Goal: Task Accomplishment & Management: Manage account settings

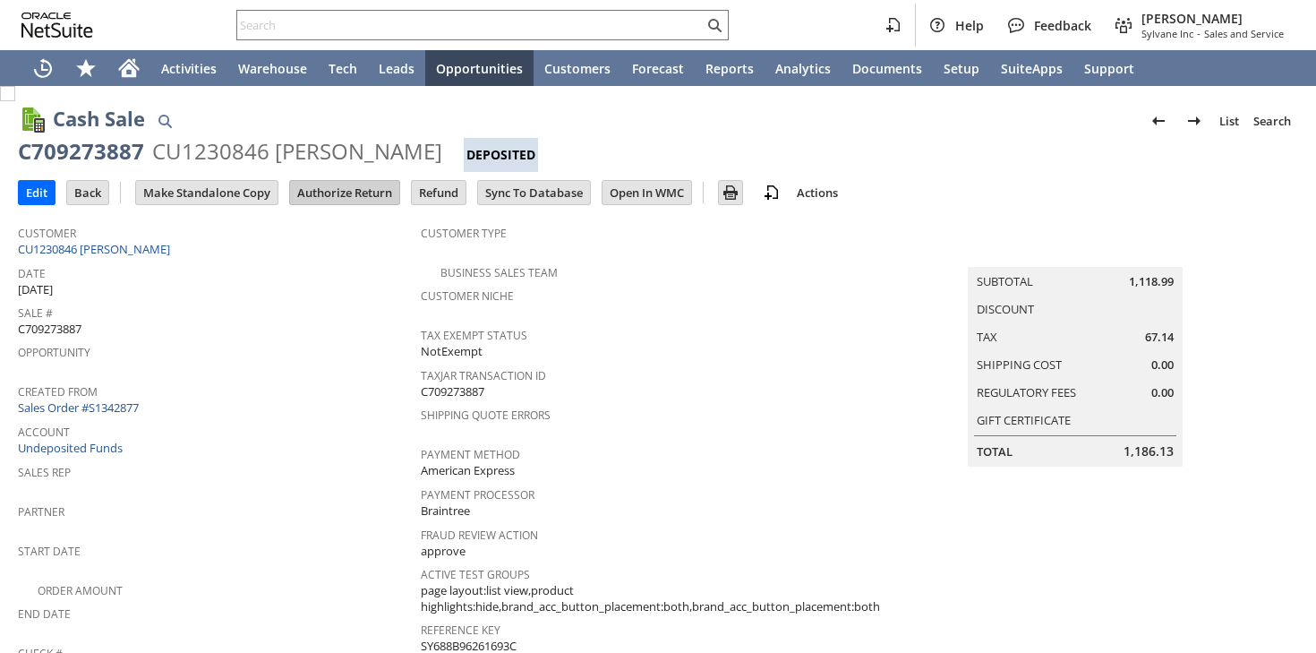
click at [357, 187] on input "Authorize Return" at bounding box center [344, 192] width 109 height 23
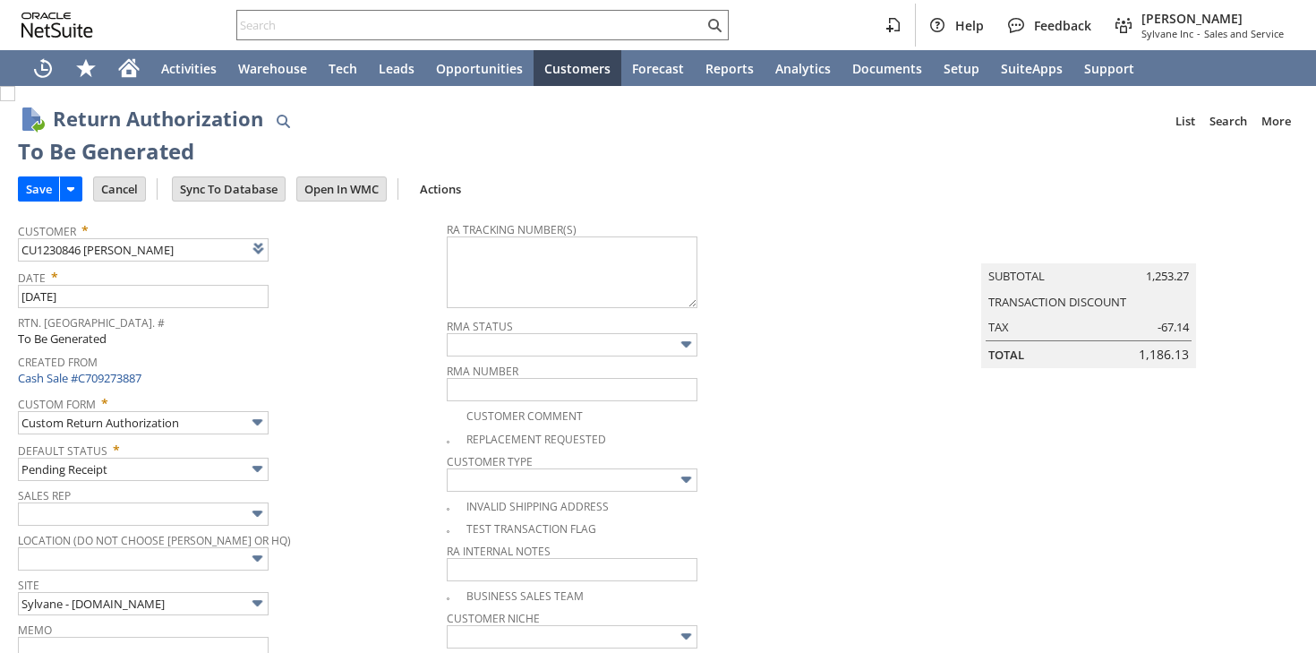
type input "Add"
type input "Copy Previous"
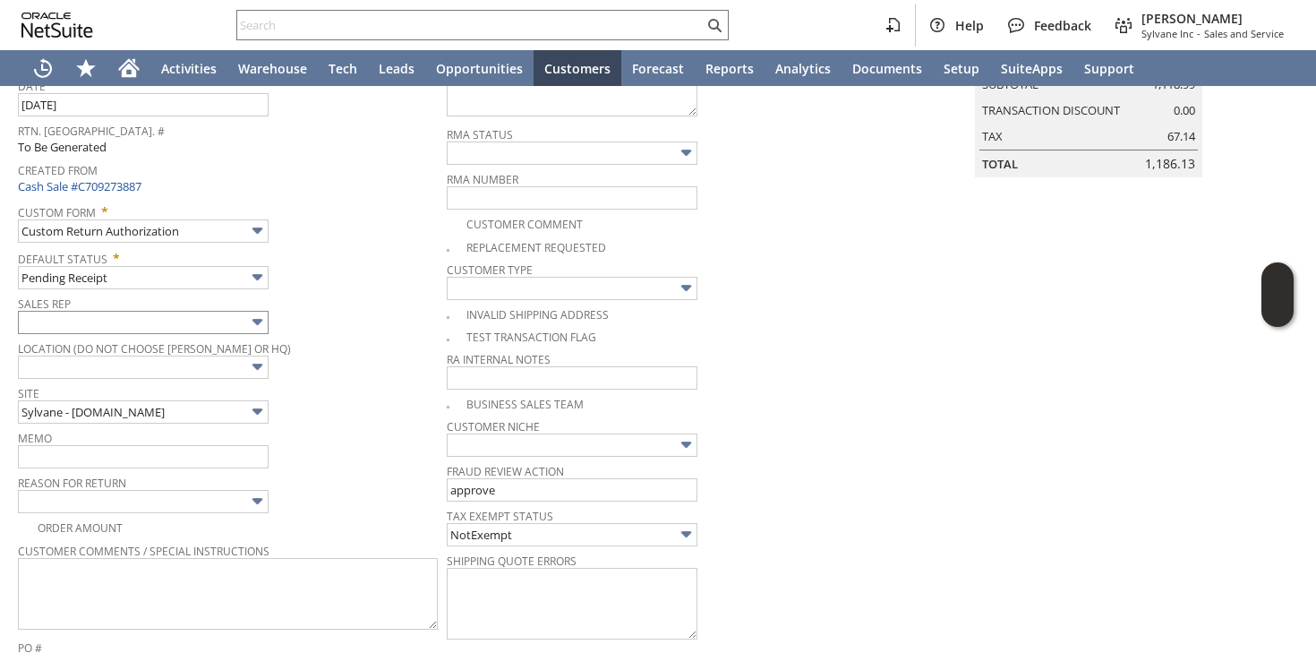
scroll to position [188, 0]
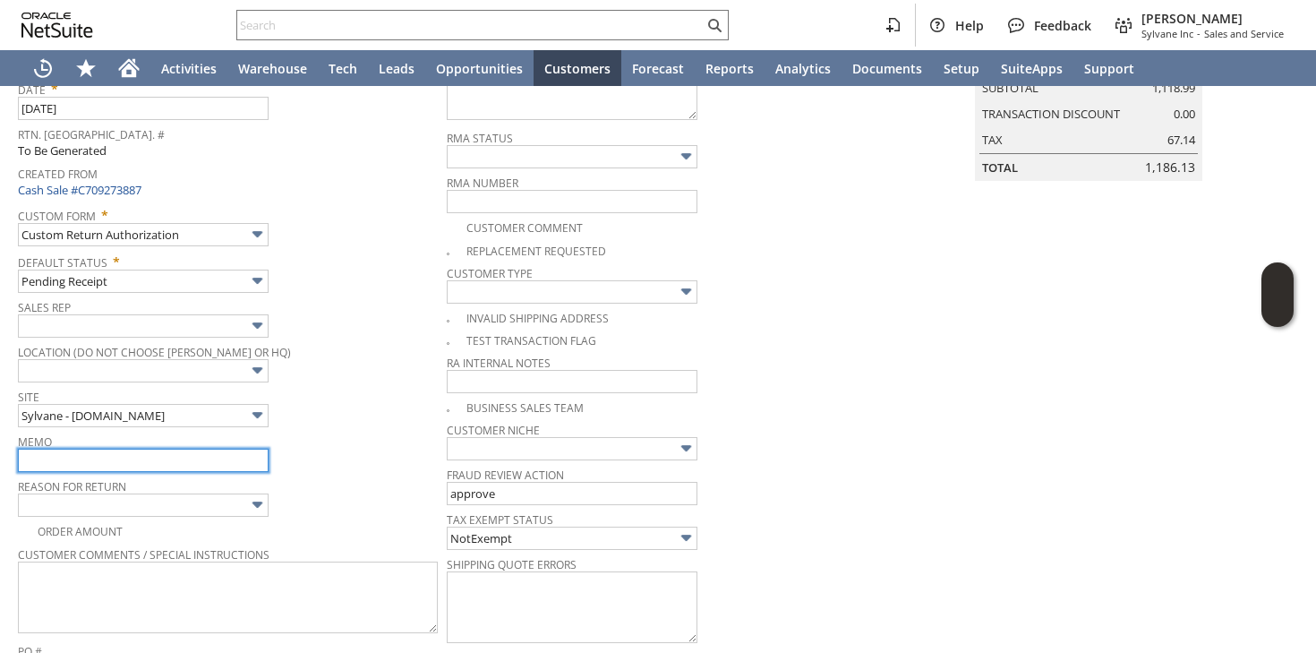
click at [104, 459] on input "text" at bounding box center [143, 460] width 251 height 23
drag, startPoint x: 184, startPoint y: 460, endPoint x: 237, endPoint y: 461, distance: 52.8
click at [237, 461] on input "customer received a damaged out door unit | processing replacement once returne…" at bounding box center [143, 460] width 251 height 23
drag, startPoint x: 223, startPoint y: 458, endPoint x: 153, endPoint y: 457, distance: 69.9
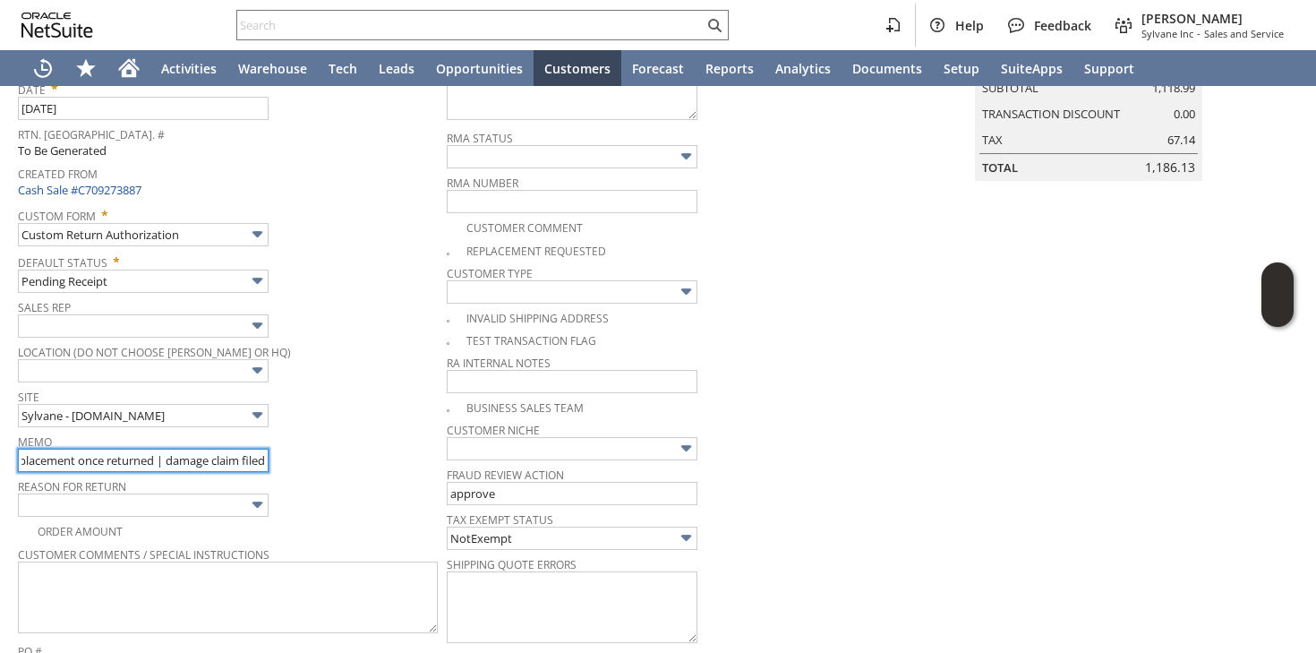
click at [153, 457] on input "customer received a damaged unit | processing replacement once returned | damag…" at bounding box center [143, 460] width 251 height 23
click at [51, 451] on input "customer received a damaged unit | processing replacement once returned | damag…" at bounding box center [143, 460] width 251 height 23
drag, startPoint x: 69, startPoint y: 460, endPoint x: 175, endPoint y: 461, distance: 105.7
click at [175, 461] on input "customer received a damaged unit | processing replacement once returned | damag…" at bounding box center [143, 460] width 251 height 23
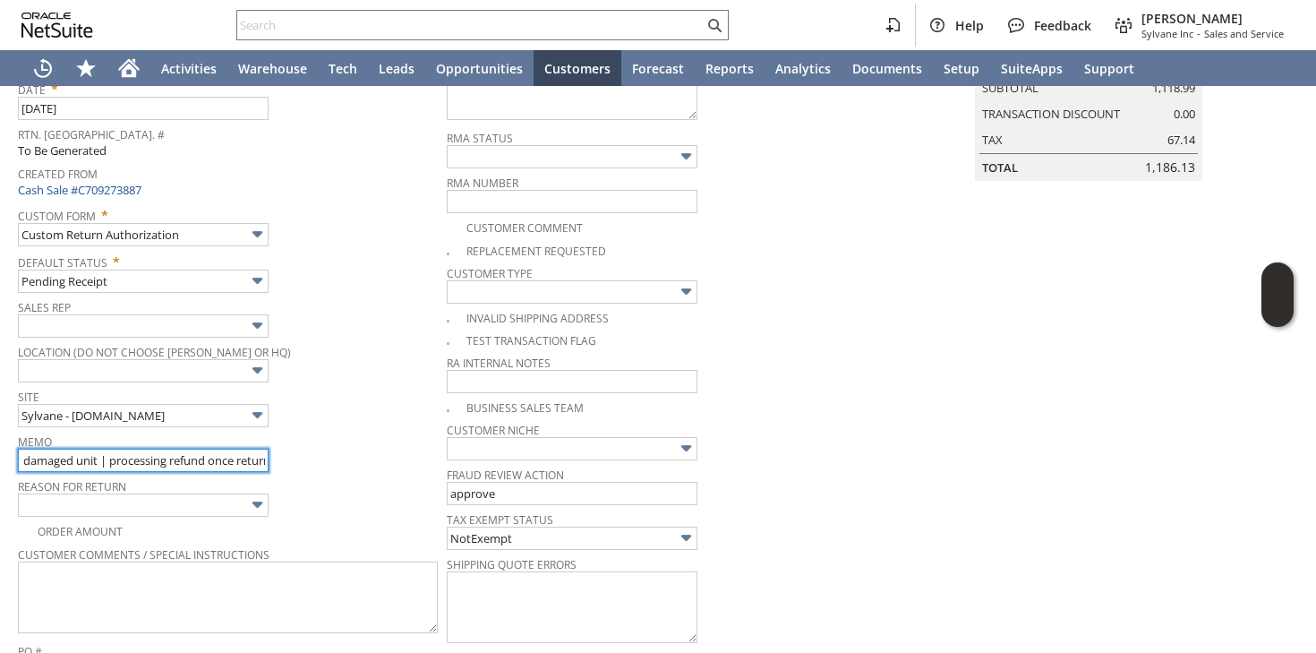
scroll to position [0, 250]
type input "customer received a damaged unit | processing refund once returned | damage cla…"
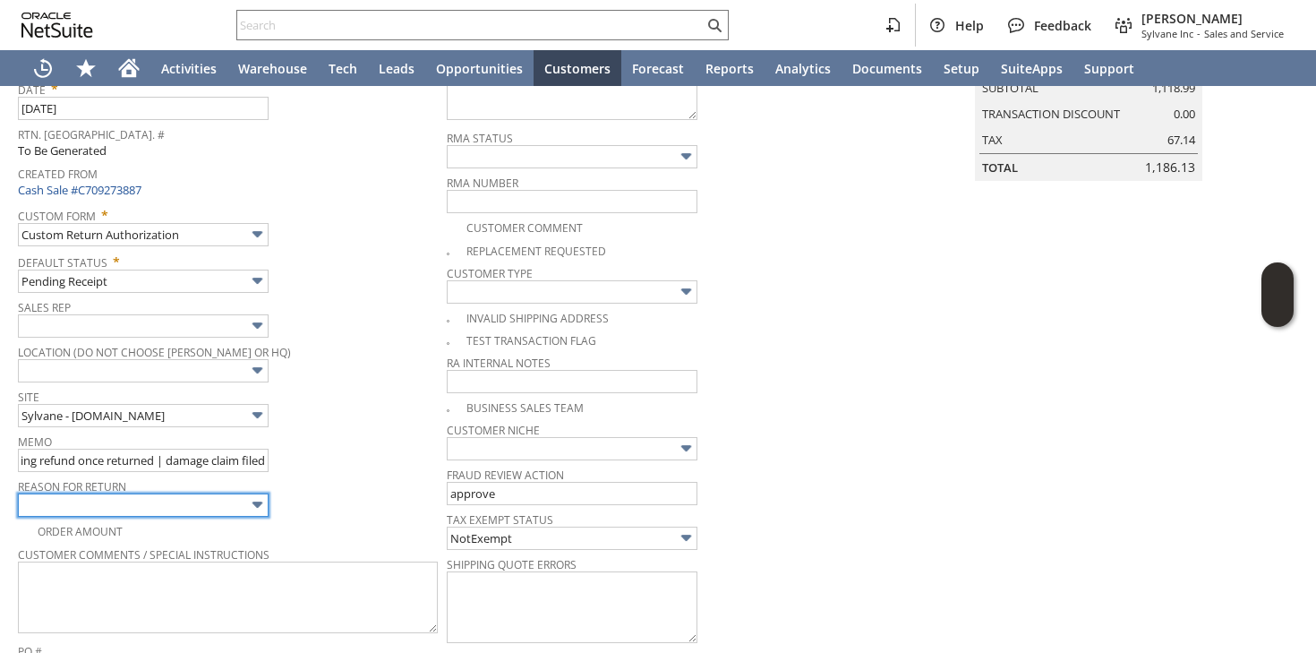
click at [202, 505] on input "text" at bounding box center [143, 504] width 251 height 23
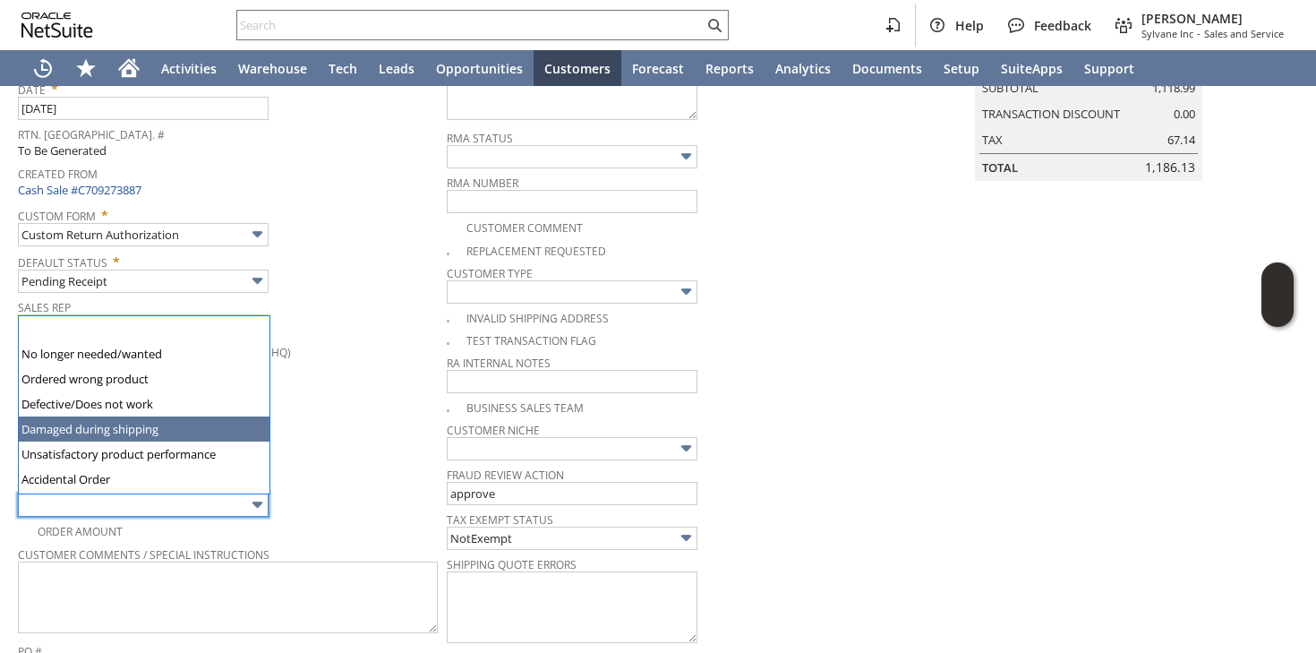
type input "Damaged during shipping"
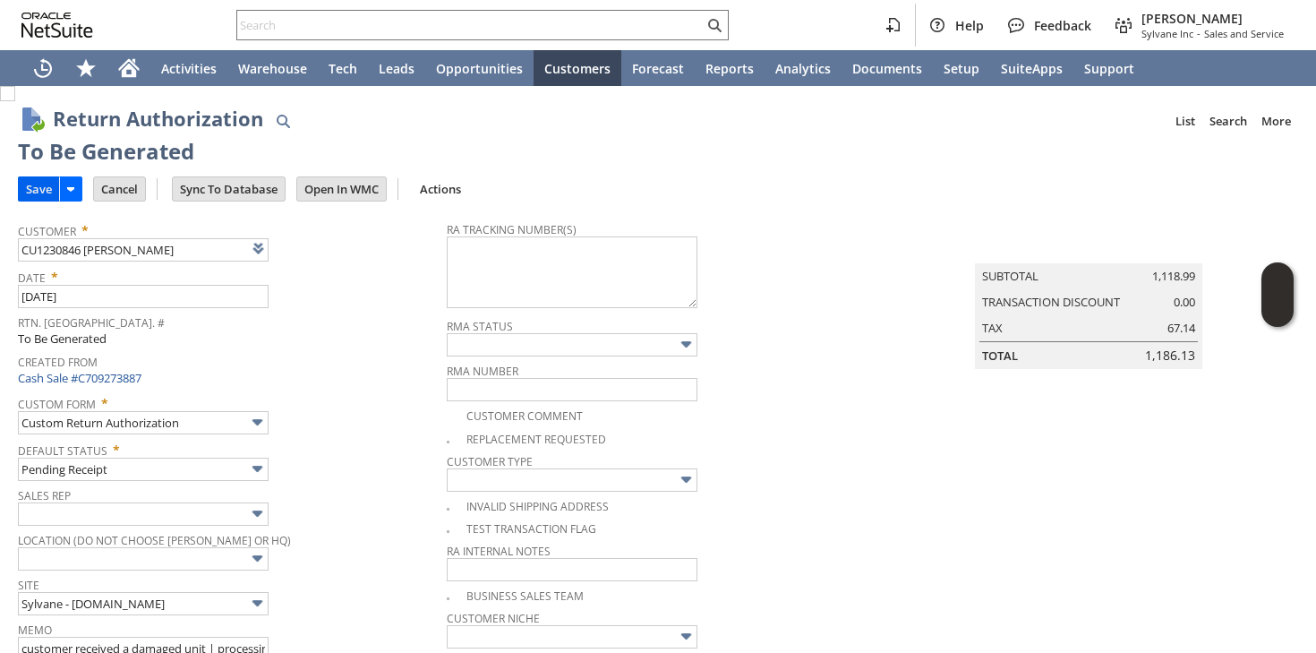
click at [47, 192] on input "Save" at bounding box center [39, 188] width 40 height 23
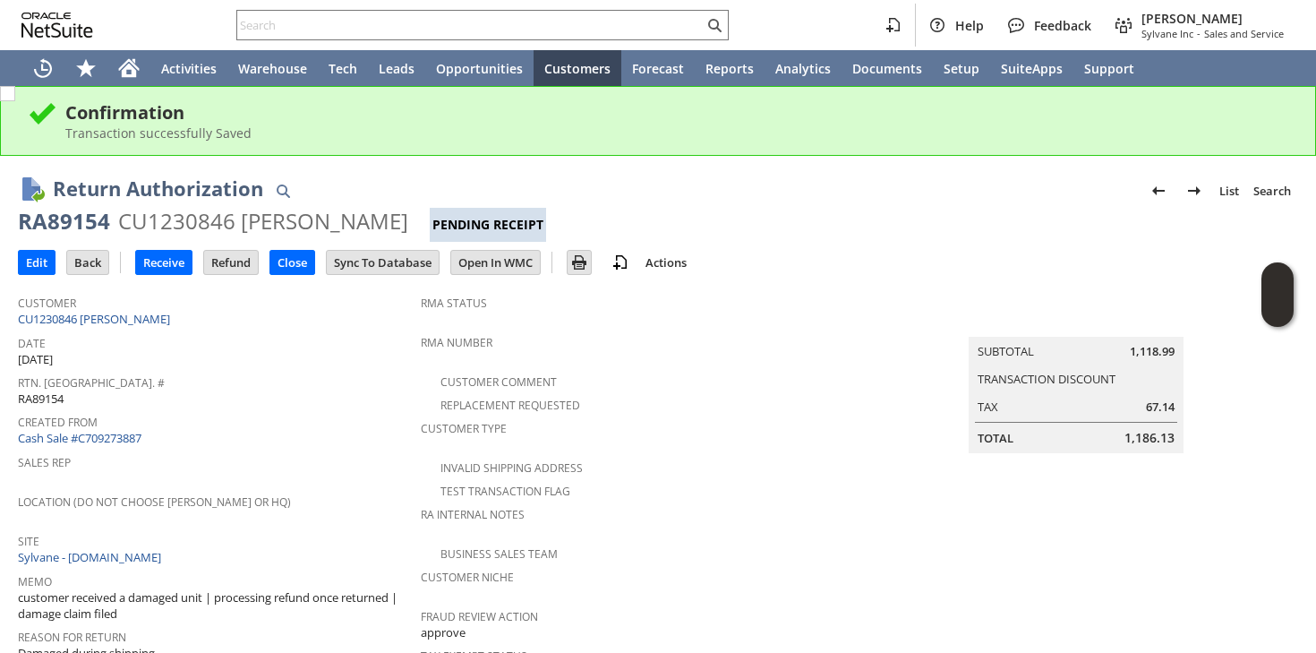
click at [68, 220] on div "RA89154" at bounding box center [64, 221] width 92 height 29
copy div "RA89154"
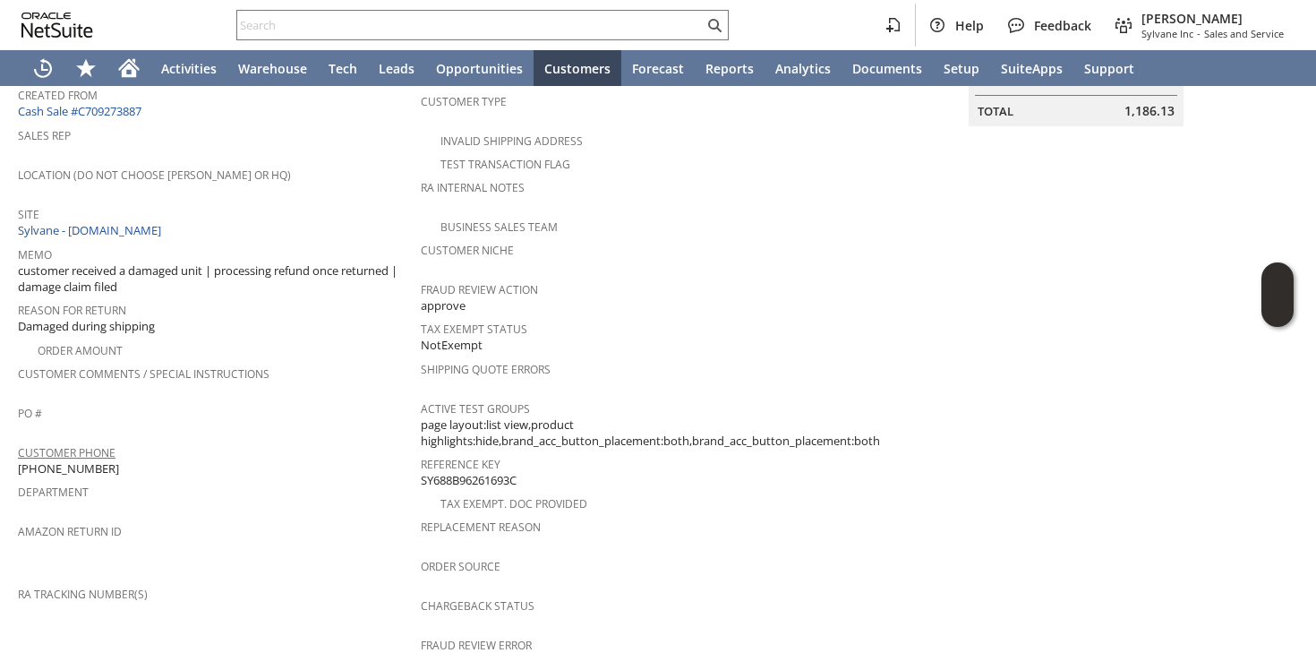
scroll to position [332, 0]
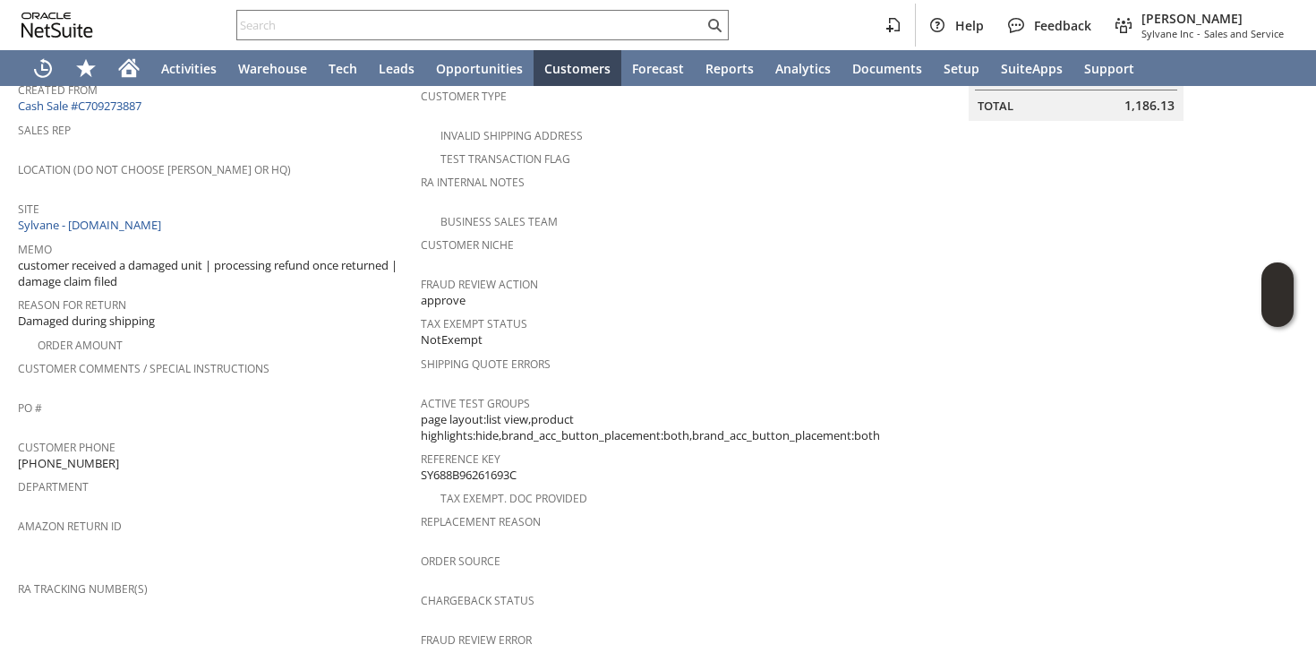
drag, startPoint x: 117, startPoint y: 444, endPoint x: 19, endPoint y: 448, distance: 98.6
click at [19, 448] on div "Customer Phone [PHONE_NUMBER]" at bounding box center [215, 453] width 394 height 38
copy span "[PHONE_NUMBER]"
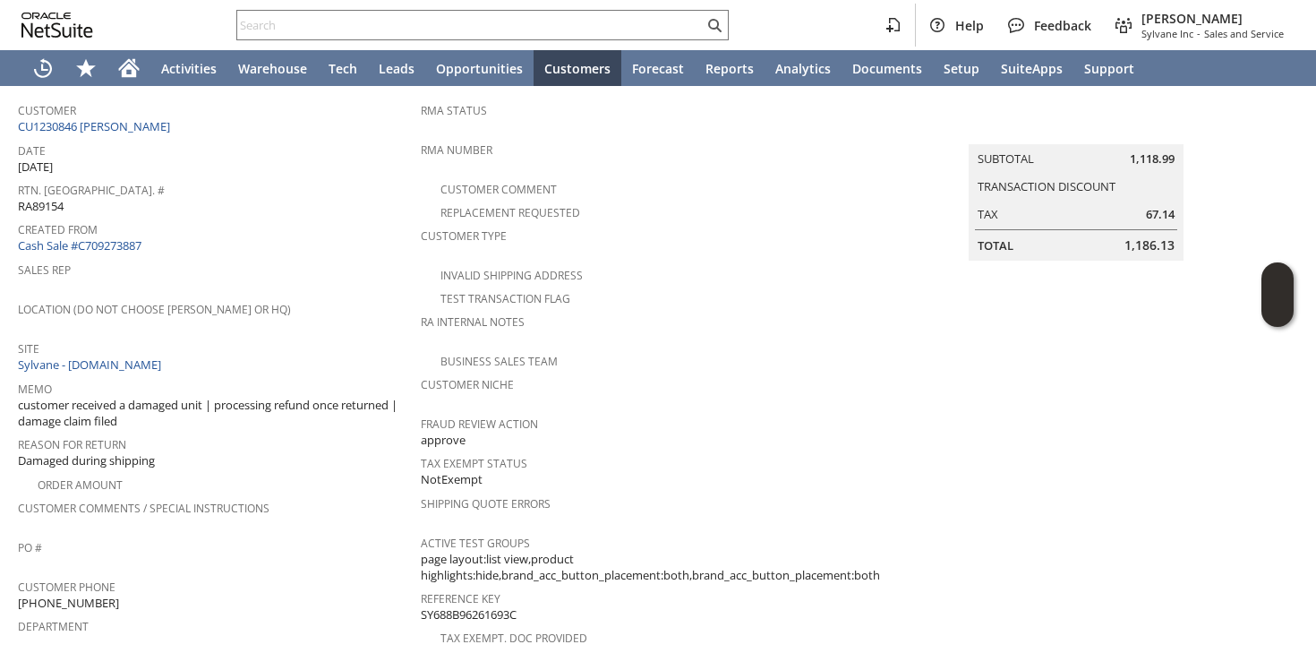
scroll to position [108, 0]
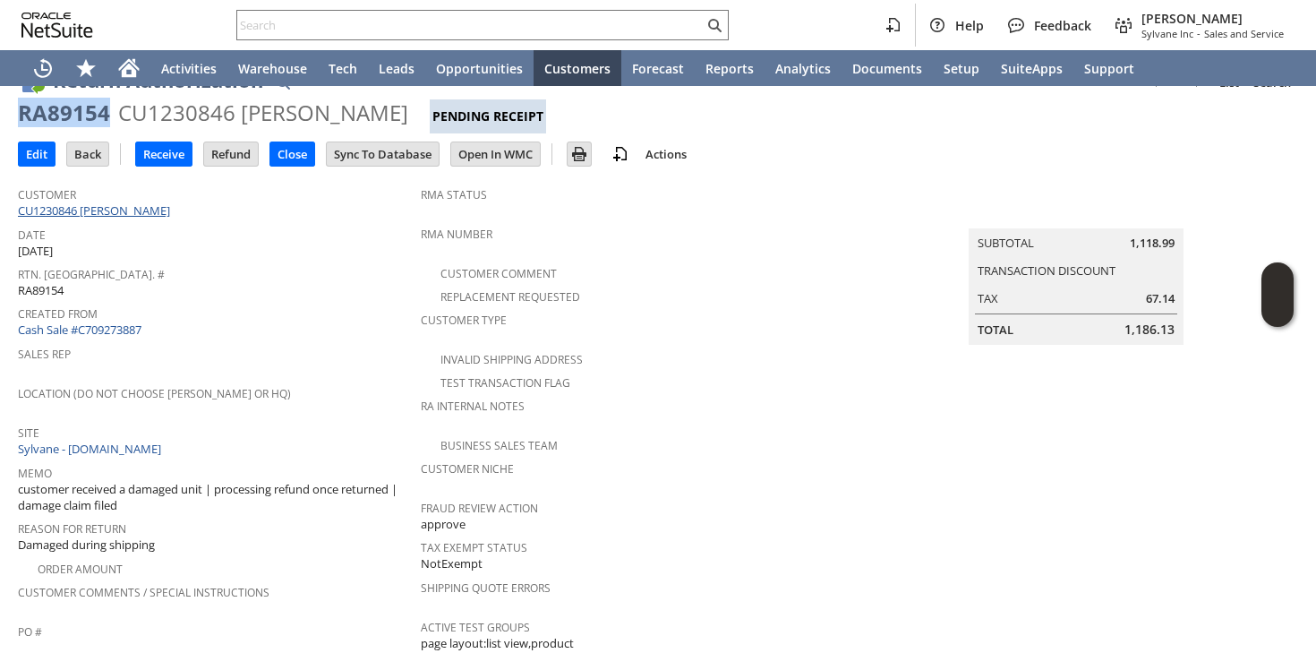
click at [141, 203] on link "CU1230846 [PERSON_NAME]" at bounding box center [96, 210] width 157 height 16
click at [44, 157] on input "Edit" at bounding box center [37, 153] width 36 height 23
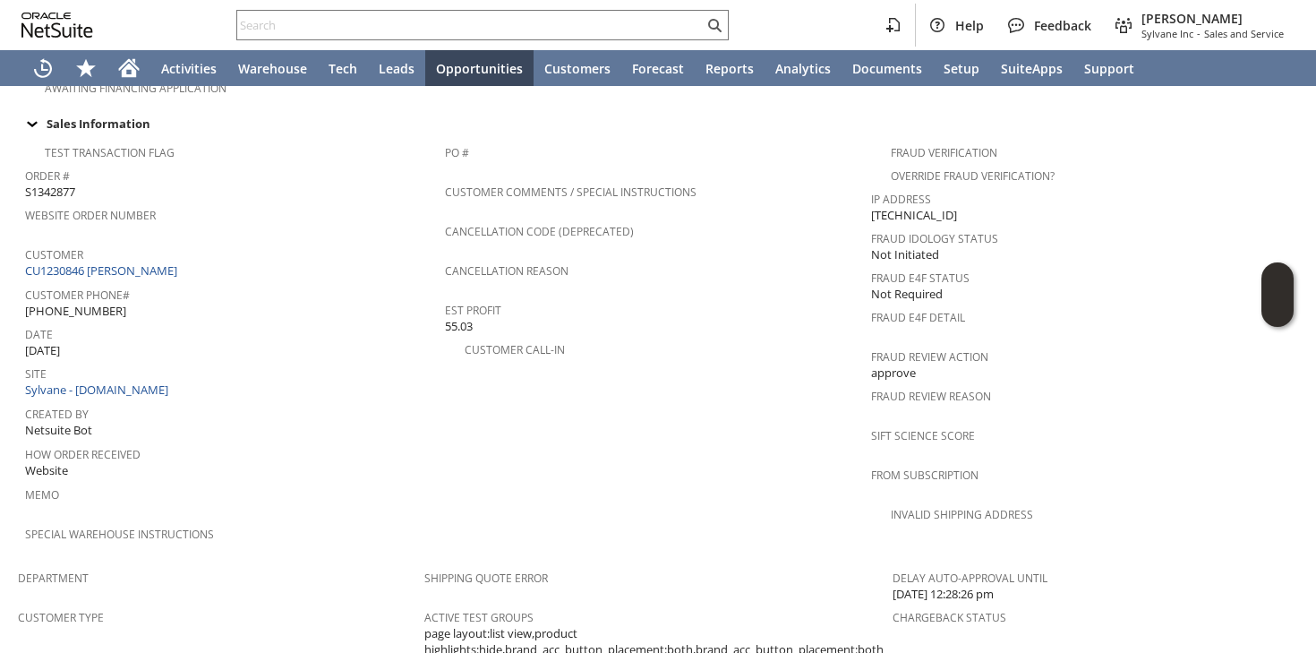
scroll to position [448, 0]
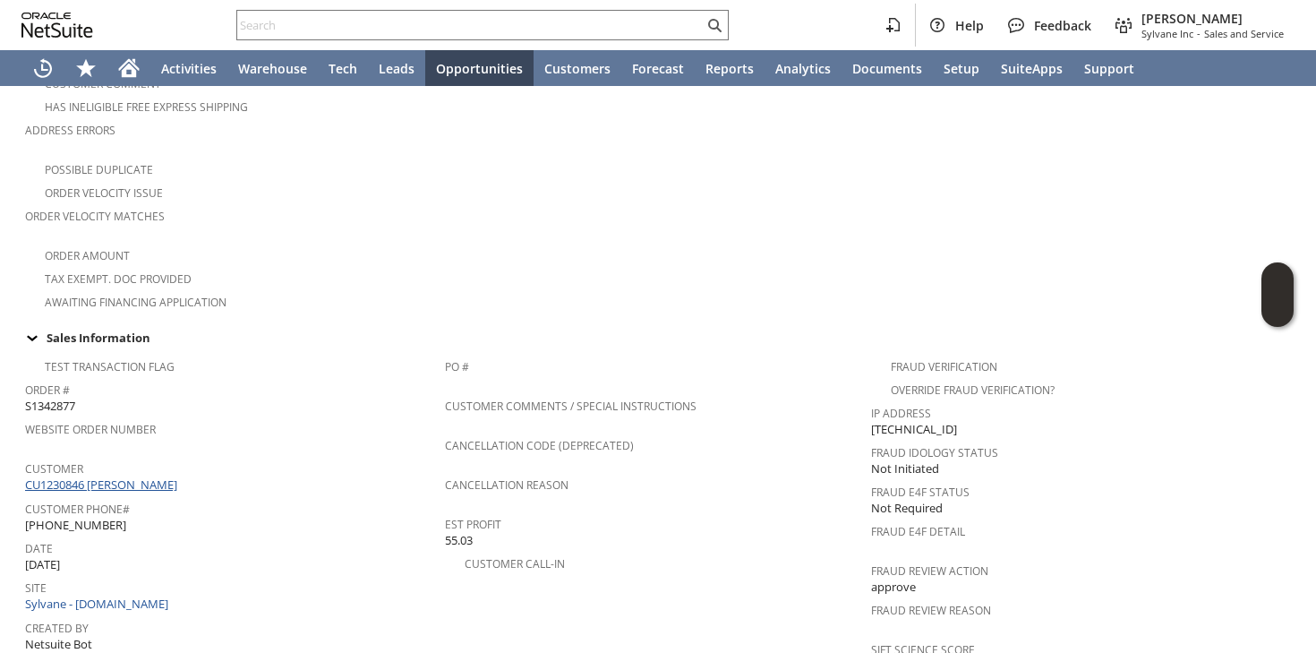
click at [132, 476] on link "CU1230846 [PERSON_NAME]" at bounding box center [103, 484] width 157 height 16
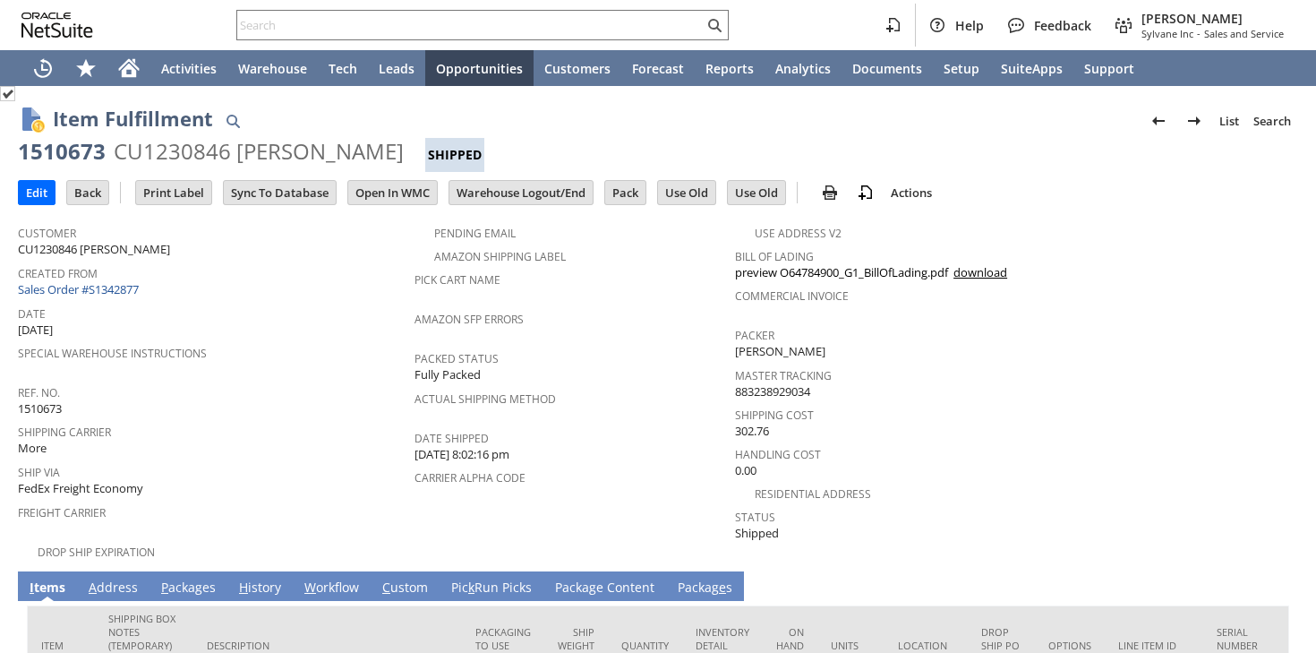
scroll to position [157, 0]
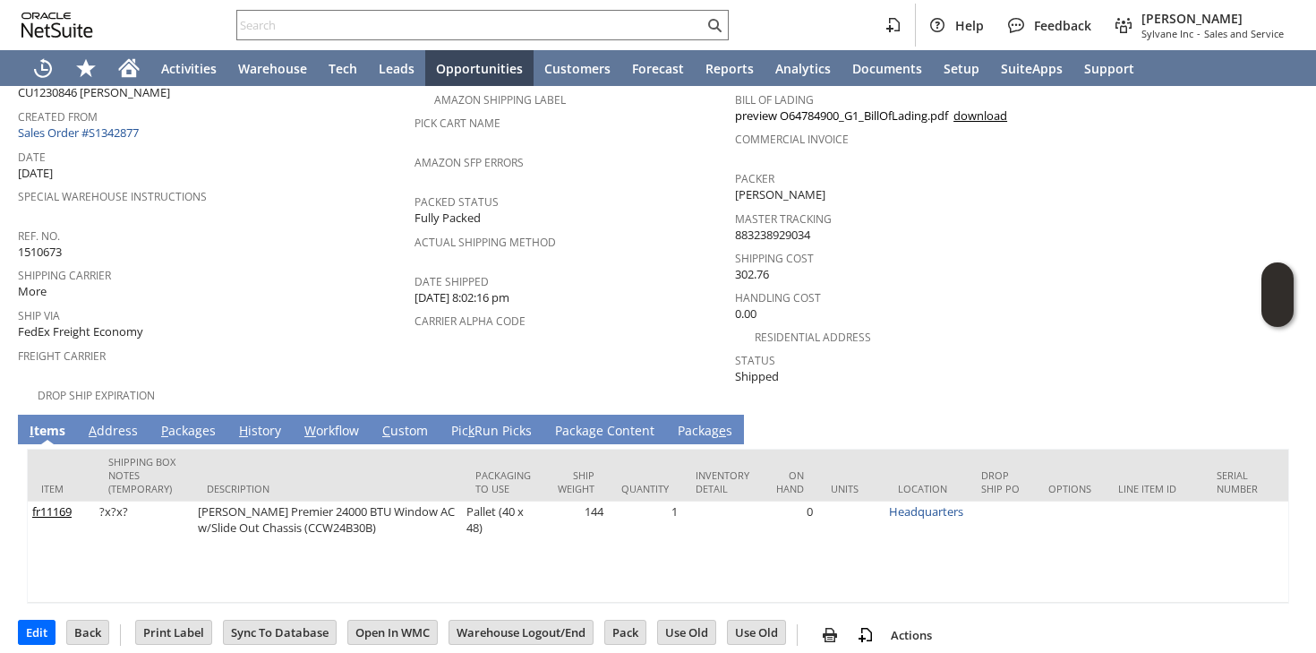
click at [306, 247] on div "Ref. No. 1510673" at bounding box center [212, 242] width 388 height 38
click at [124, 422] on link "A ddress" at bounding box center [113, 432] width 58 height 20
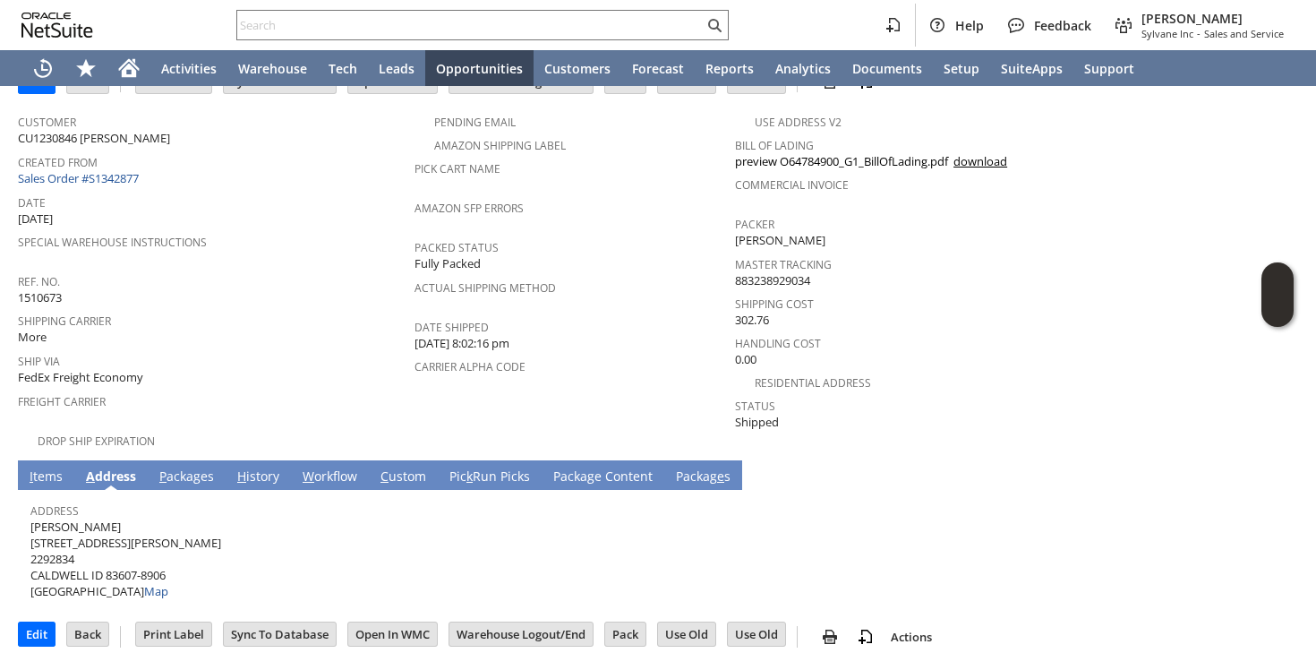
click at [74, 519] on span "Chris Smith 18362 WEITZ RD 2292834 CALDWELL ID 83607-8906 United States Map" at bounding box center [125, 559] width 191 height 81
copy span "Chris Smith"
click at [81, 519] on span "Chris Smith 18362 WEITZ RD 2292834 CALDWELL ID 83607-8906 United States Map" at bounding box center [125, 559] width 191 height 81
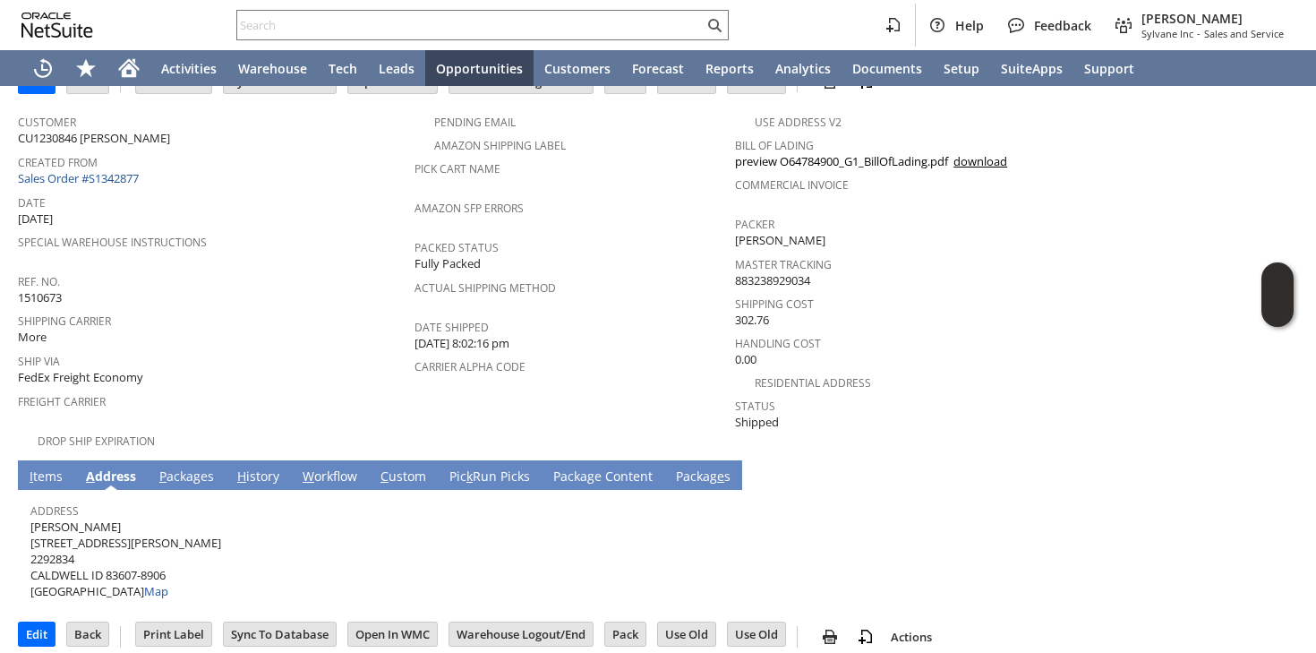
click at [81, 519] on span "Chris Smith 18362 WEITZ RD 2292834 CALDWELL ID 83607-8906 United States Map" at bounding box center [125, 559] width 191 height 81
copy span "[STREET_ADDRESS][PERSON_NAME]"
drag, startPoint x: 107, startPoint y: 561, endPoint x: 168, endPoint y: 557, distance: 61.9
click at [168, 557] on span "Chris Smith 18362 WEITZ RD 2292834 CALDWELL ID 83607-8906 United States Map" at bounding box center [125, 559] width 191 height 81
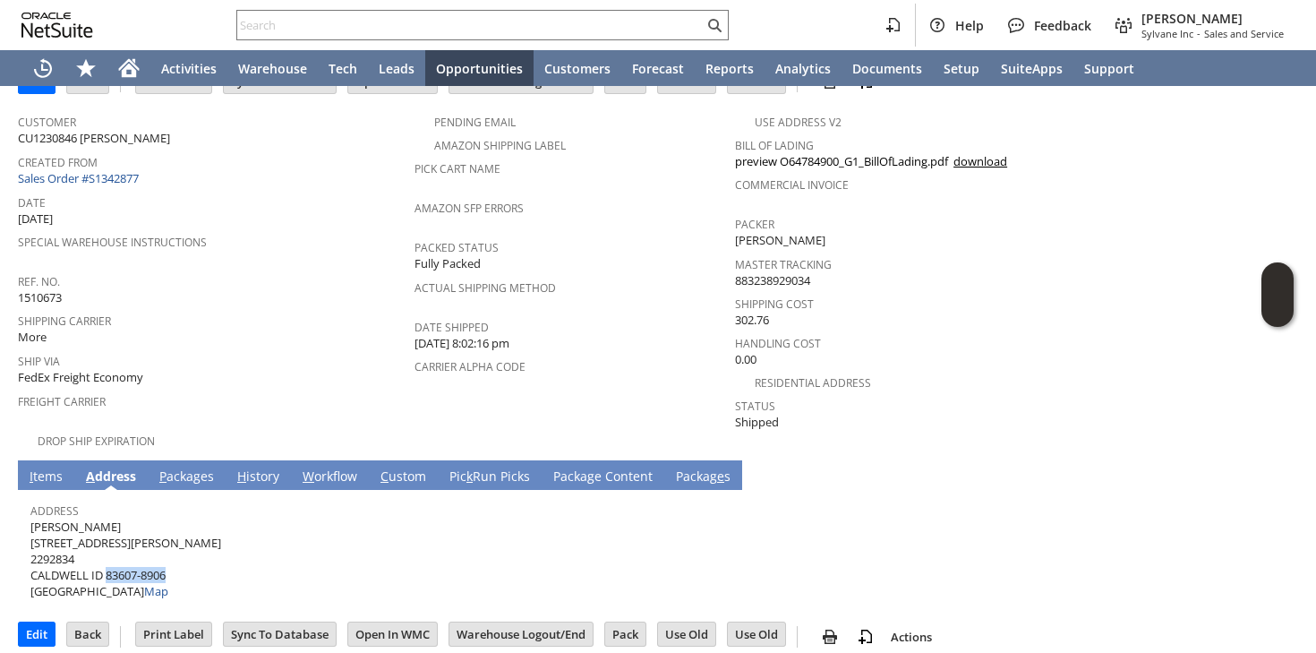
copy span "83607-8906"
click at [52, 467] on link "I tems" at bounding box center [46, 477] width 42 height 20
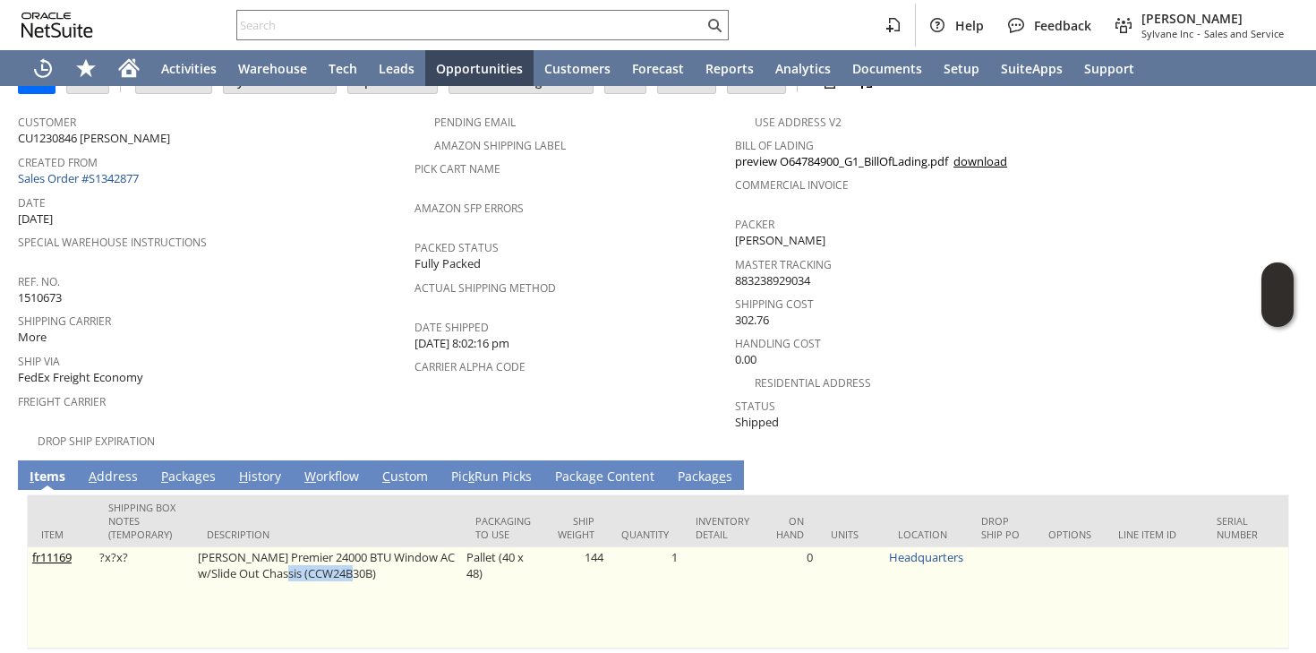
drag, startPoint x: 384, startPoint y: 561, endPoint x: 308, endPoint y: 558, distance: 76.2
click at [308, 558] on td "[PERSON_NAME] Premier 24000 BTU Window AC w/Slide Out Chassis (CCW24B30B)" at bounding box center [327, 597] width 269 height 101
copy td "(CCW24B30B)"
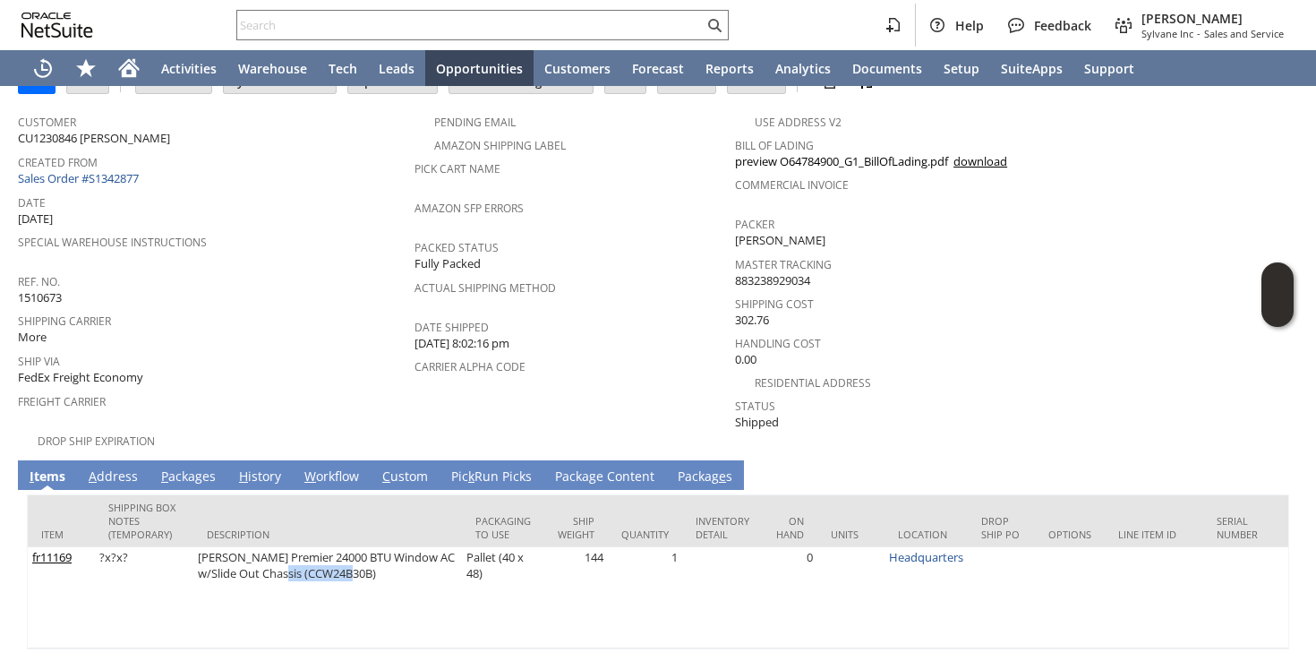
click at [176, 467] on link "P ackages" at bounding box center [189, 477] width 64 height 20
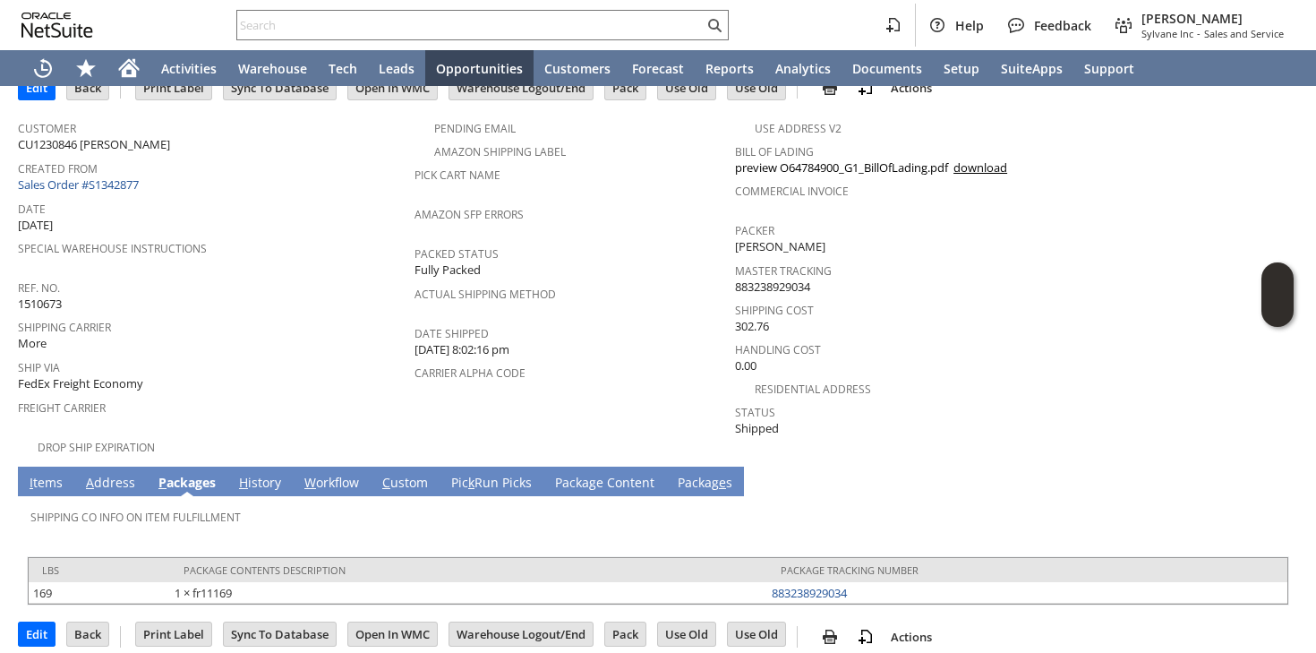
scroll to position [0, 0]
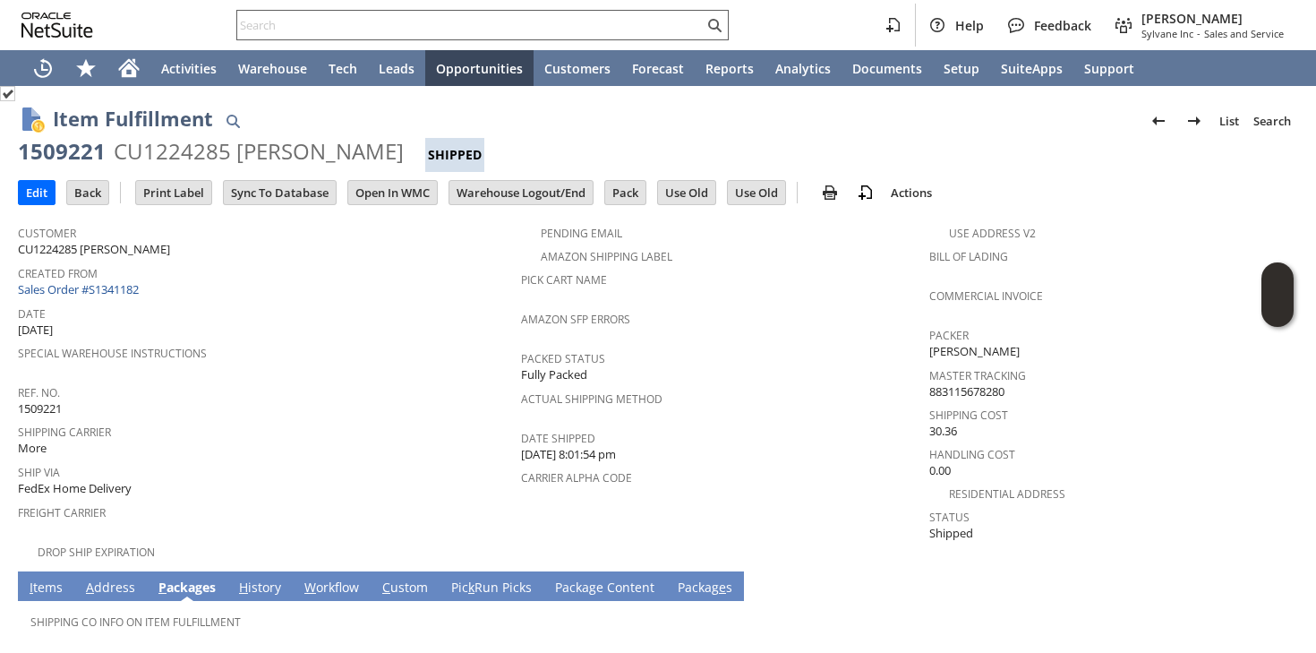
click at [439, 18] on input "text" at bounding box center [470, 24] width 467 height 21
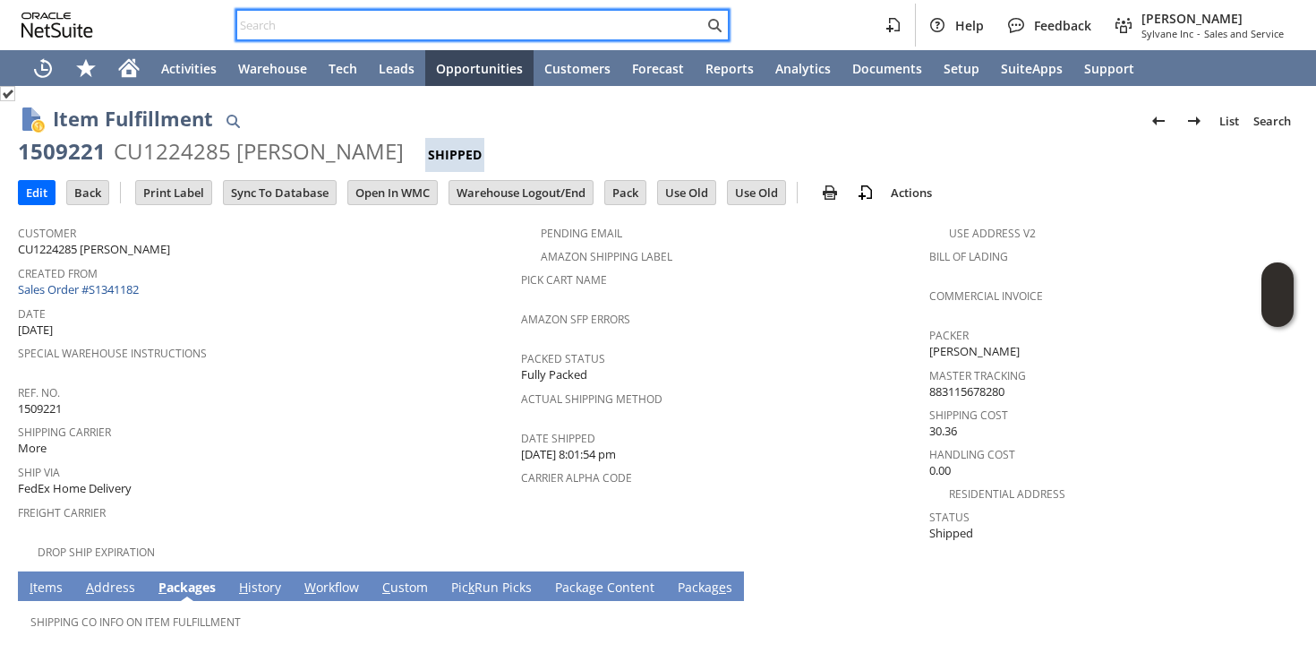
paste input "2317351606"
type input "2"
click at [356, 28] on input "text" at bounding box center [470, 24] width 467 height 21
paste input "ni16769"
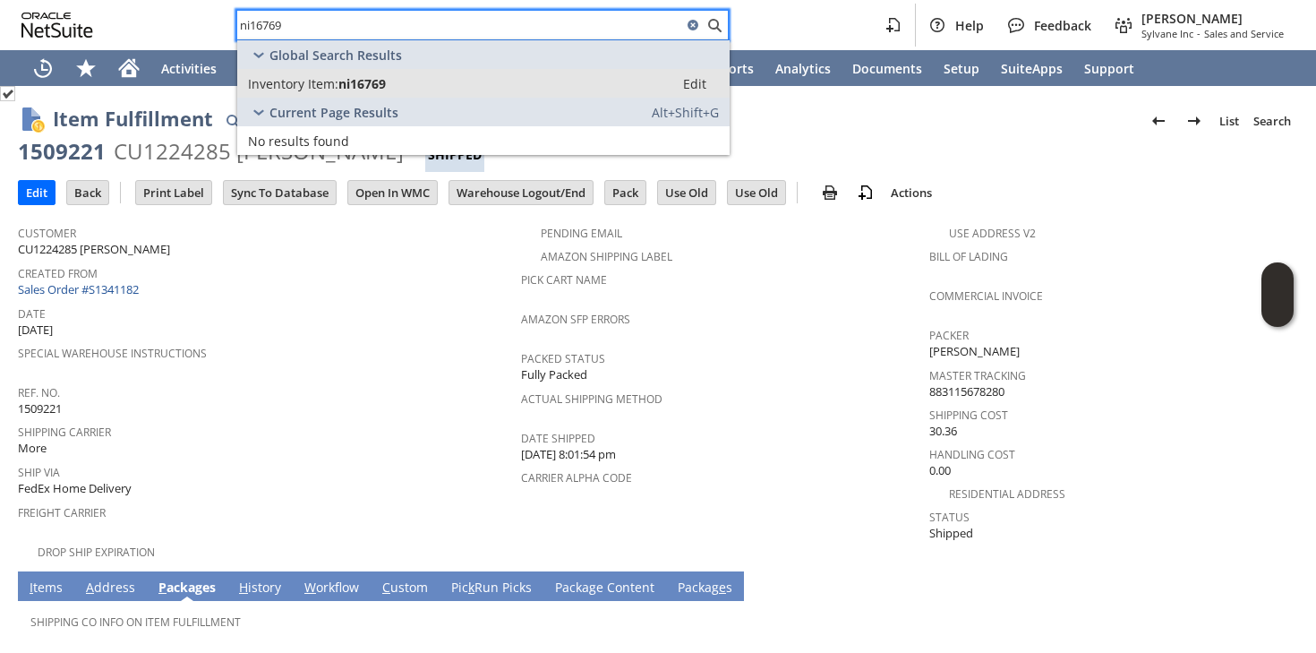
type input "ni16769"
click at [329, 84] on span "Inventory Item:" at bounding box center [293, 83] width 90 height 17
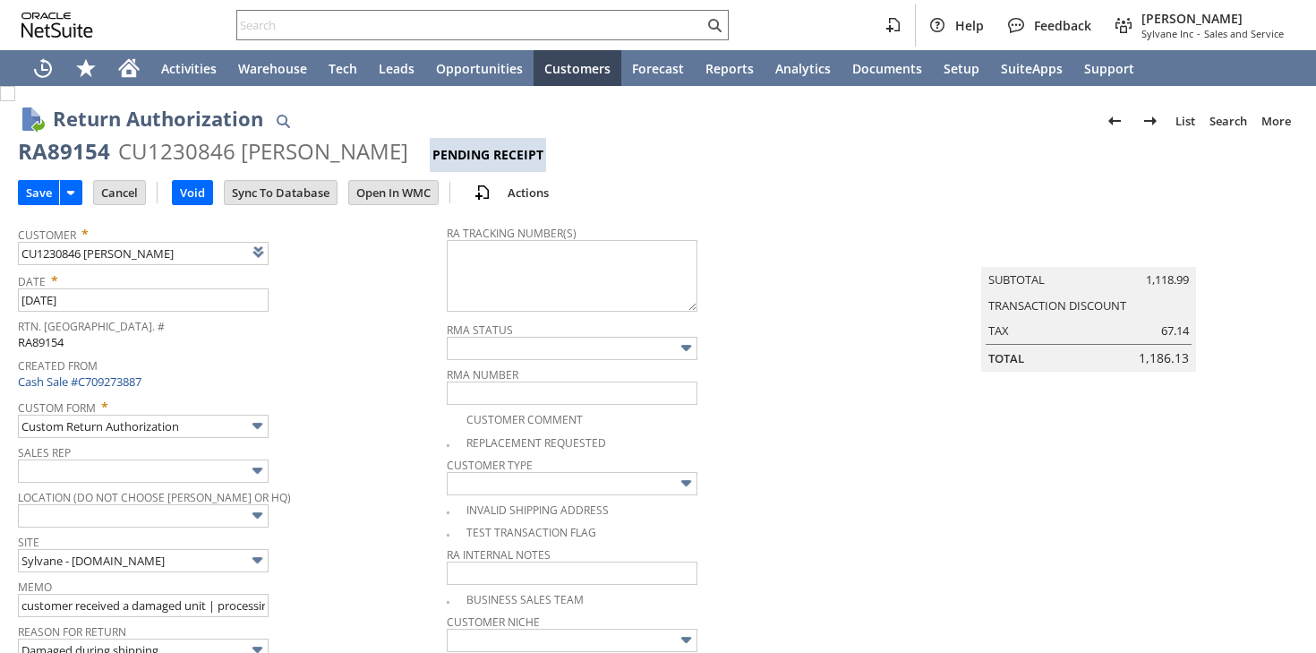
type textarea "FedEx Freight Economy20250815BSE481343 [DATE] 1 169.00 LBS 3:00 PM - 6:00 PM"
type input "Add"
type input "Copy Previous"
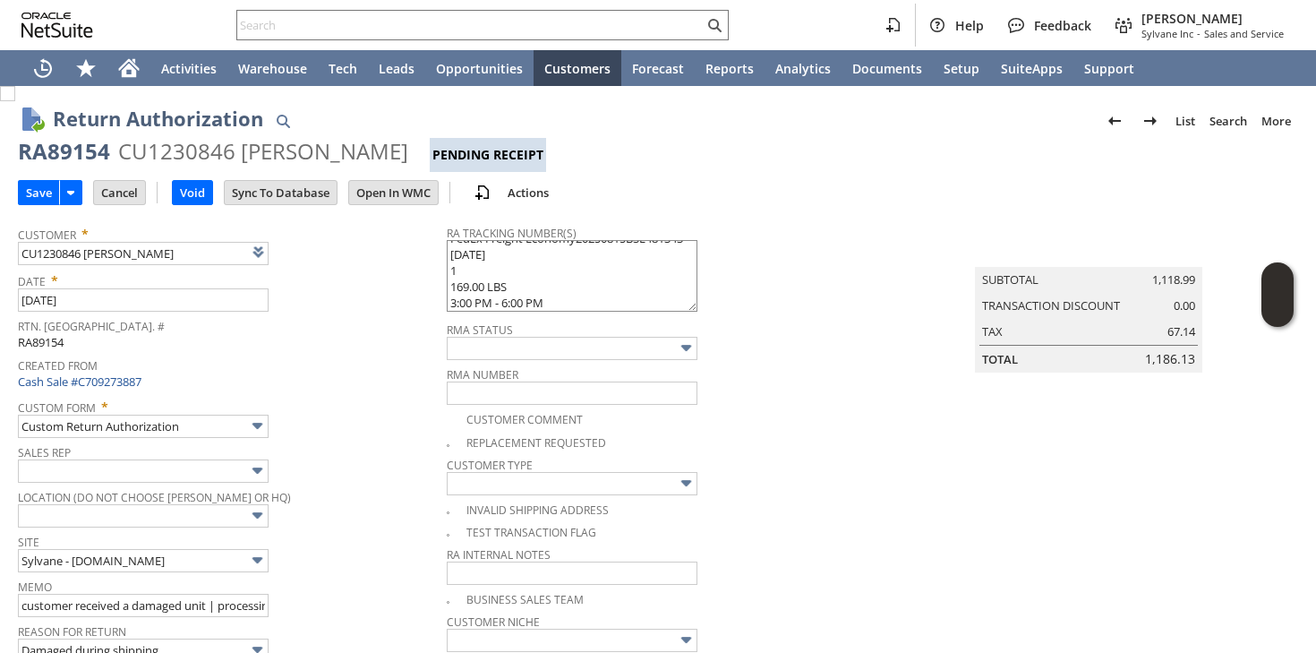
drag, startPoint x: 512, startPoint y: 287, endPoint x: 440, endPoint y: 275, distance: 73.5
click at [447, 275] on textarea "FedEx Freight Economy20250815BSE481343 [DATE] 1 169.00 LBS 3:00 PM - 6:00 PM" at bounding box center [572, 276] width 251 height 72
drag, startPoint x: 567, startPoint y: 248, endPoint x: 728, endPoint y: 259, distance: 161.6
click at [728, 259] on div "RA Tracking Number(s) FedEx Freight Economy20250815BSE481343 [DATE] 3:00 PM - 6…" at bounding box center [676, 267] width 459 height 95
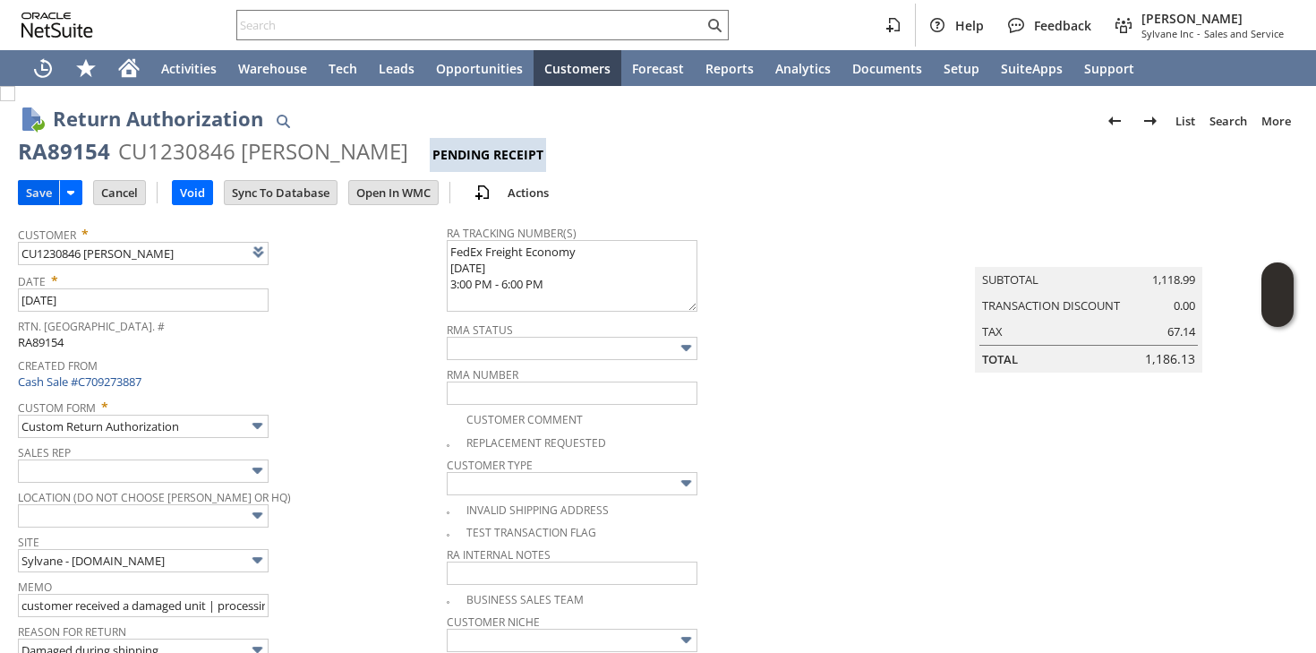
type textarea "FedEx Freight Economy [DATE] 3:00 PM - 6:00 PM"
click at [39, 190] on input "Save" at bounding box center [39, 192] width 40 height 23
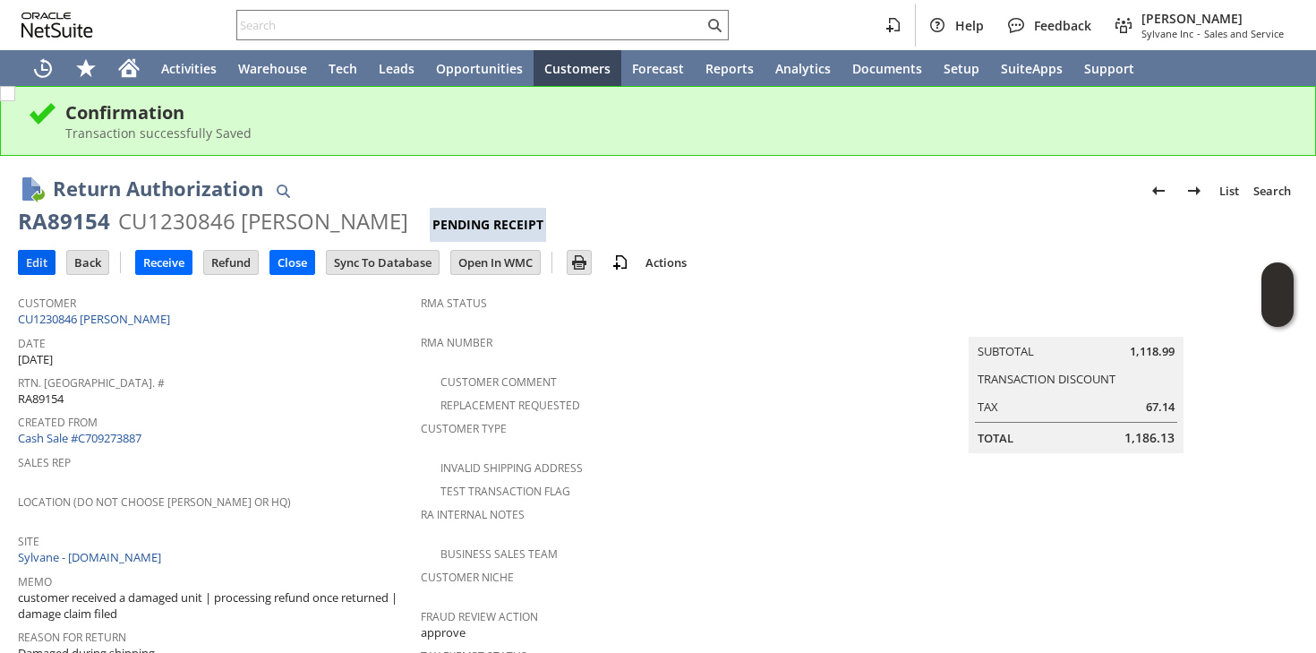
click at [44, 265] on input "Edit" at bounding box center [37, 262] width 36 height 23
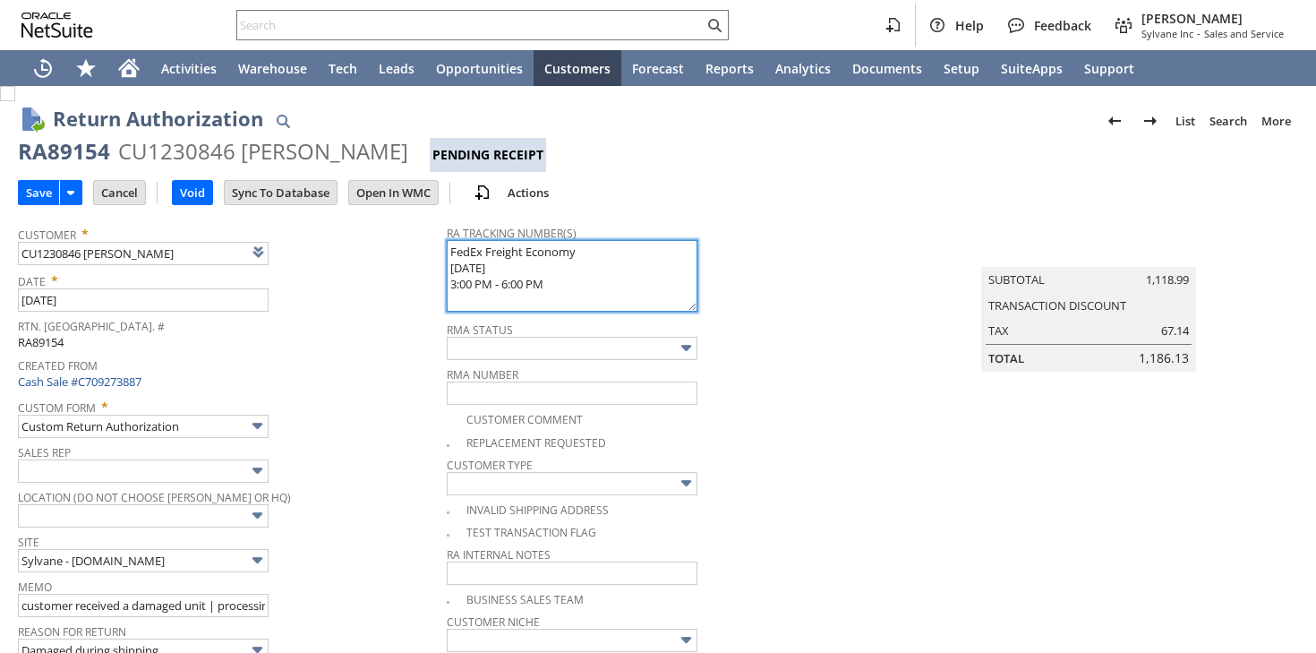
click at [447, 255] on textarea "FedEx Freight Economy 08/15/2025 3:00 PM - 6:00 PM" at bounding box center [572, 276] width 251 height 72
type input "Add"
type input "Copy Previous"
click at [447, 250] on textarea "FedEx Freight Economy 08/15/2025 3:00 PM - 6:00 PM" at bounding box center [572, 276] width 251 height 72
paste textarea "883601589157"
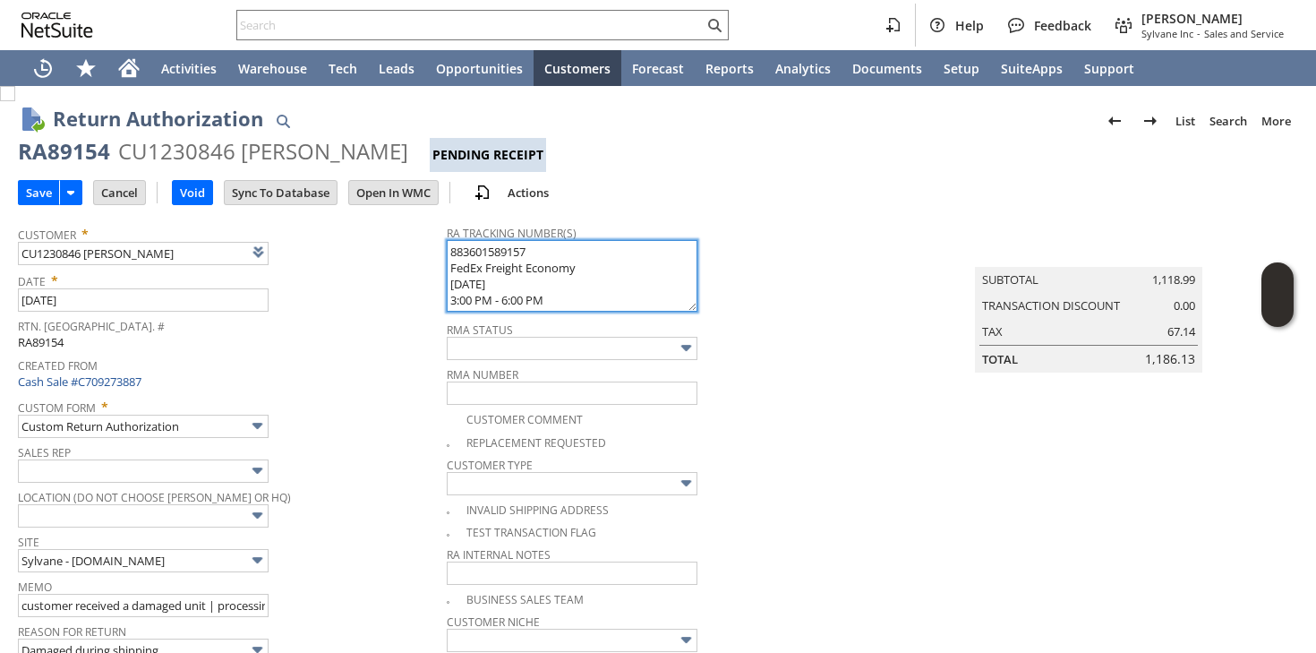
click at [538, 247] on textarea "FedEx Freight Economy 08/15/2025 3:00 PM - 6:00 PM" at bounding box center [572, 276] width 251 height 72
type textarea "883601589157 FedEx Freight Economy 08/15/2025 3:00 PM - 6:00 PM"
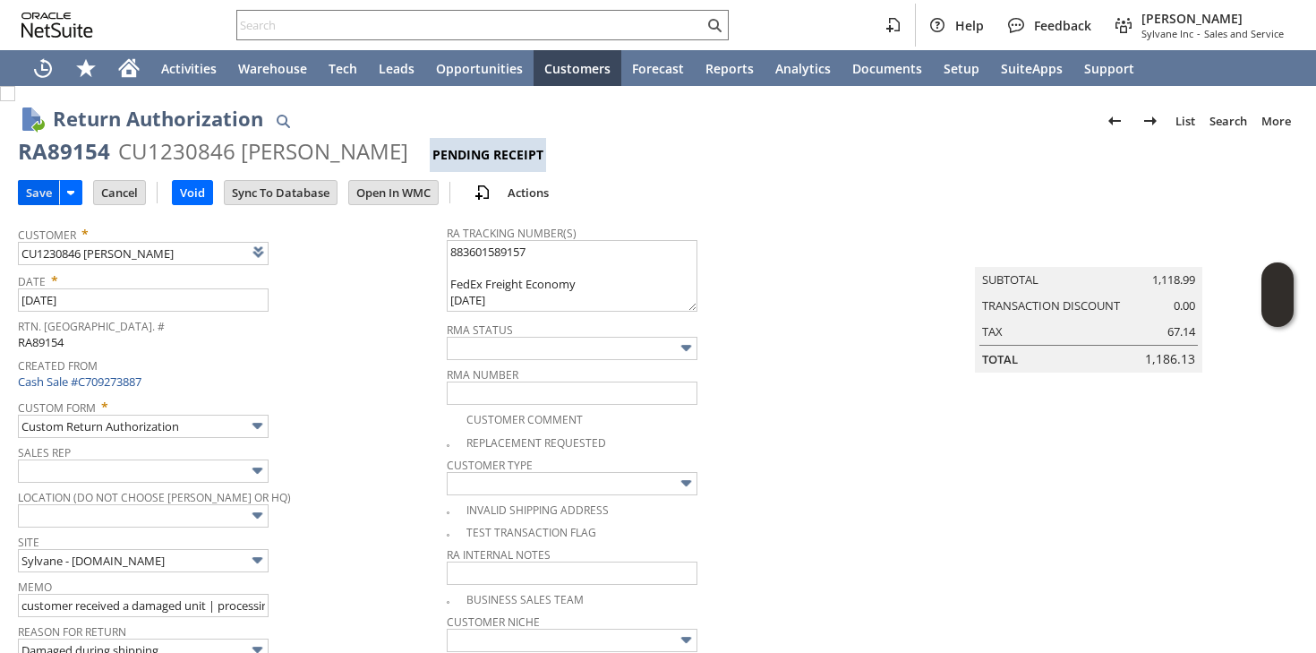
click at [35, 193] on input "Save" at bounding box center [39, 192] width 40 height 23
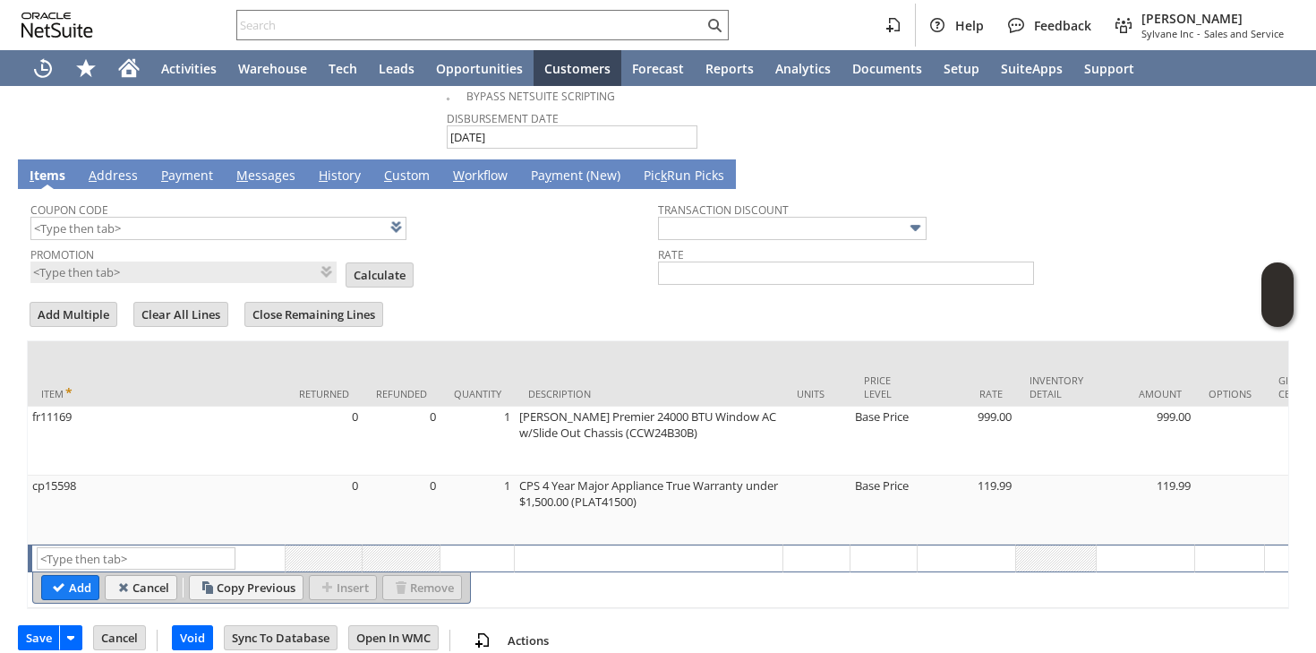
scroll to position [1199, 0]
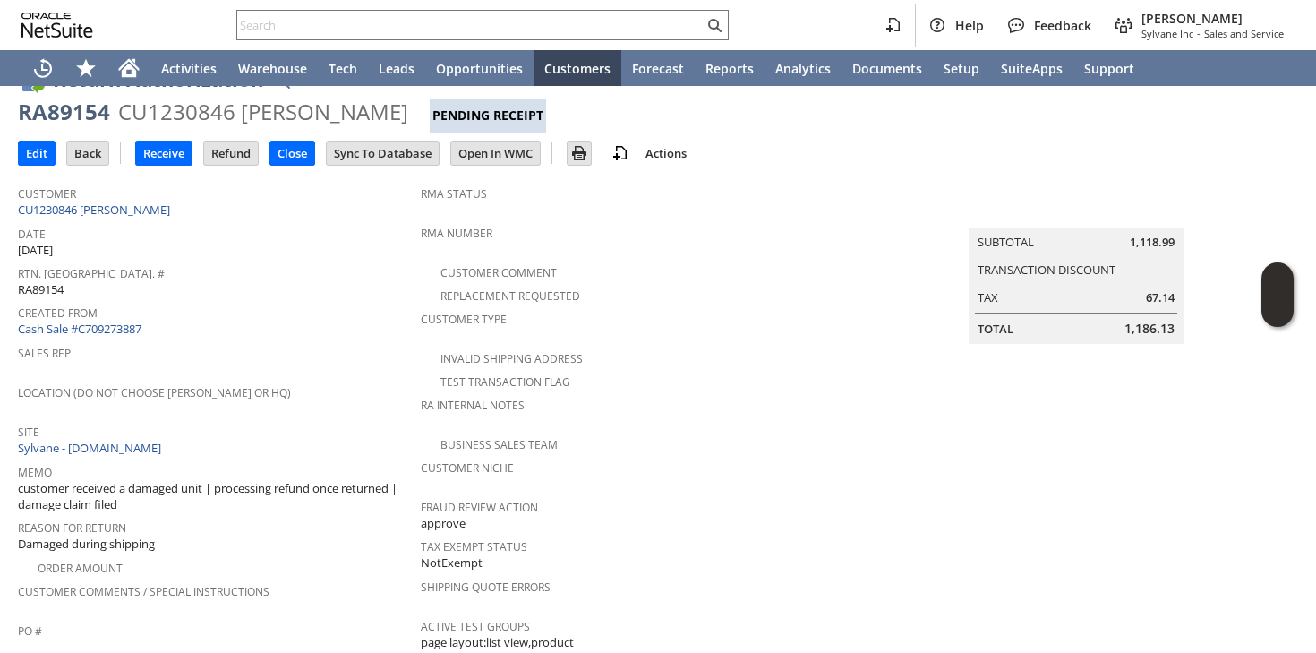
scroll to position [74, 0]
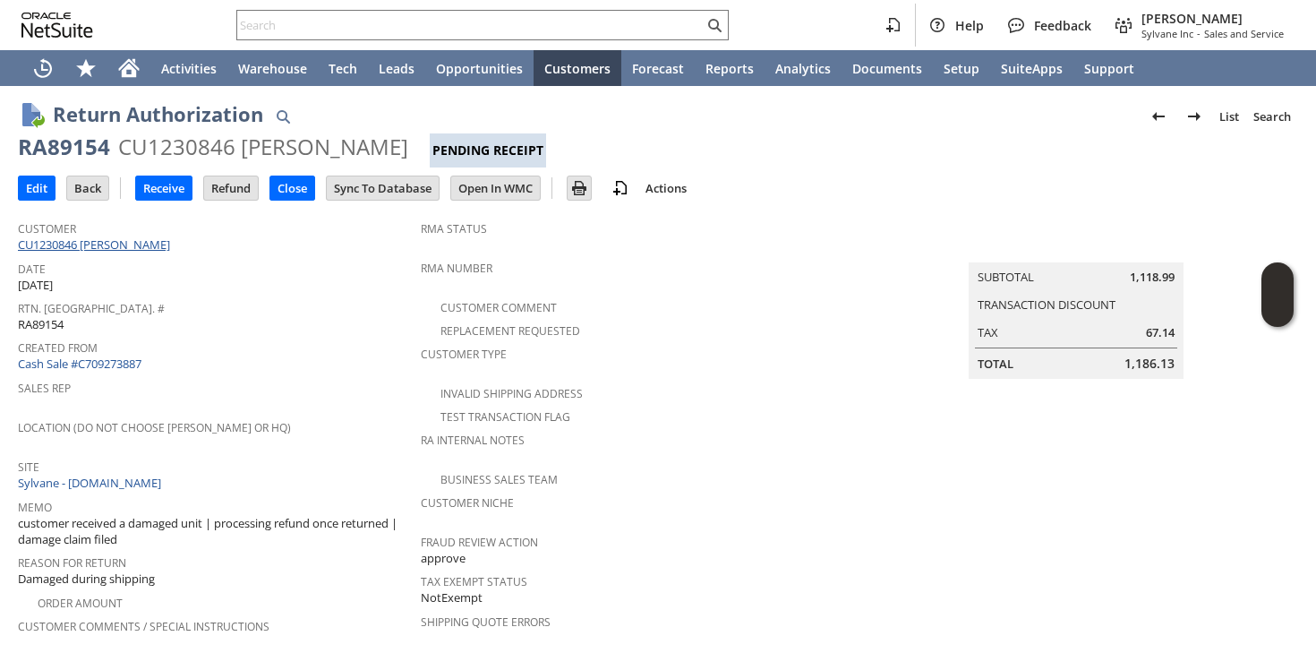
click at [111, 247] on link "CU1230846 [PERSON_NAME]" at bounding box center [96, 244] width 157 height 16
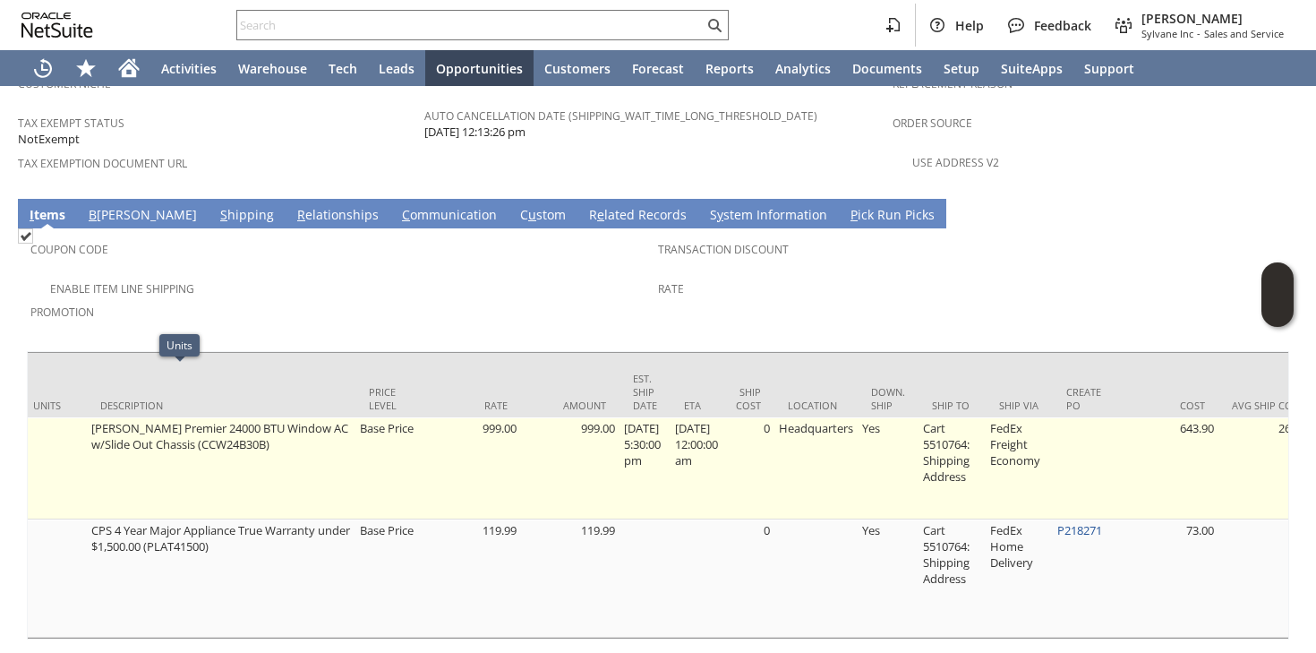
scroll to position [0, 971]
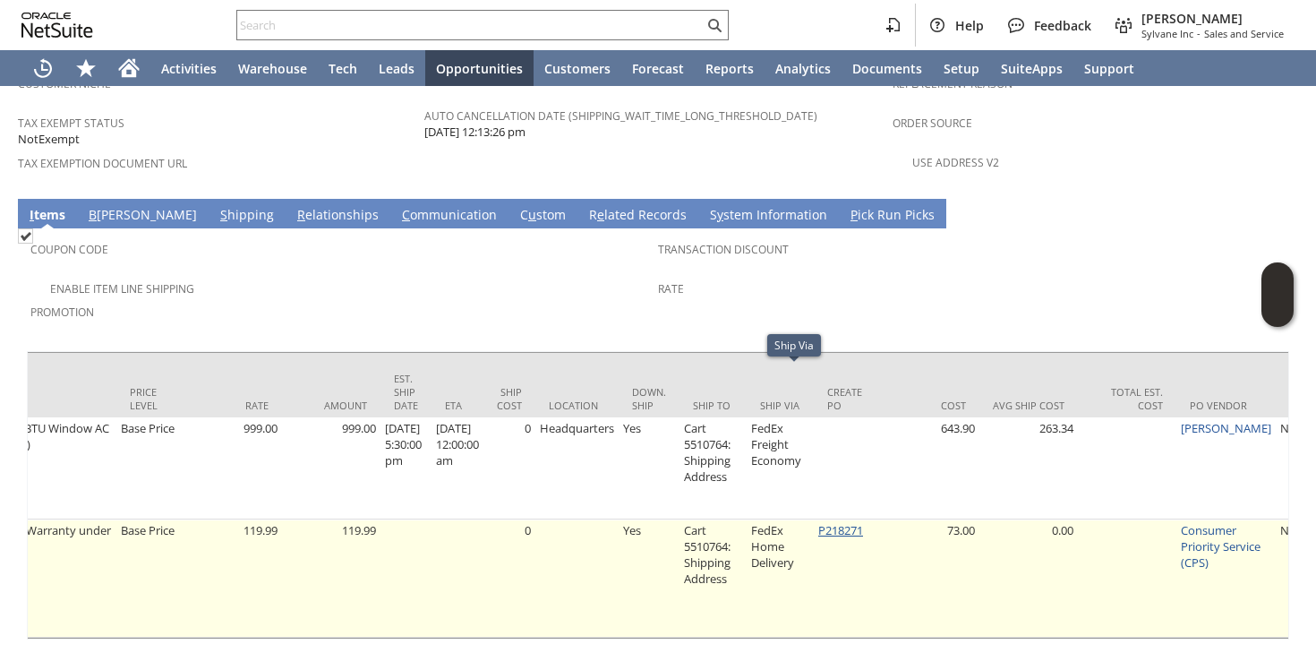
click at [841, 522] on link "P218271" at bounding box center [840, 530] width 45 height 16
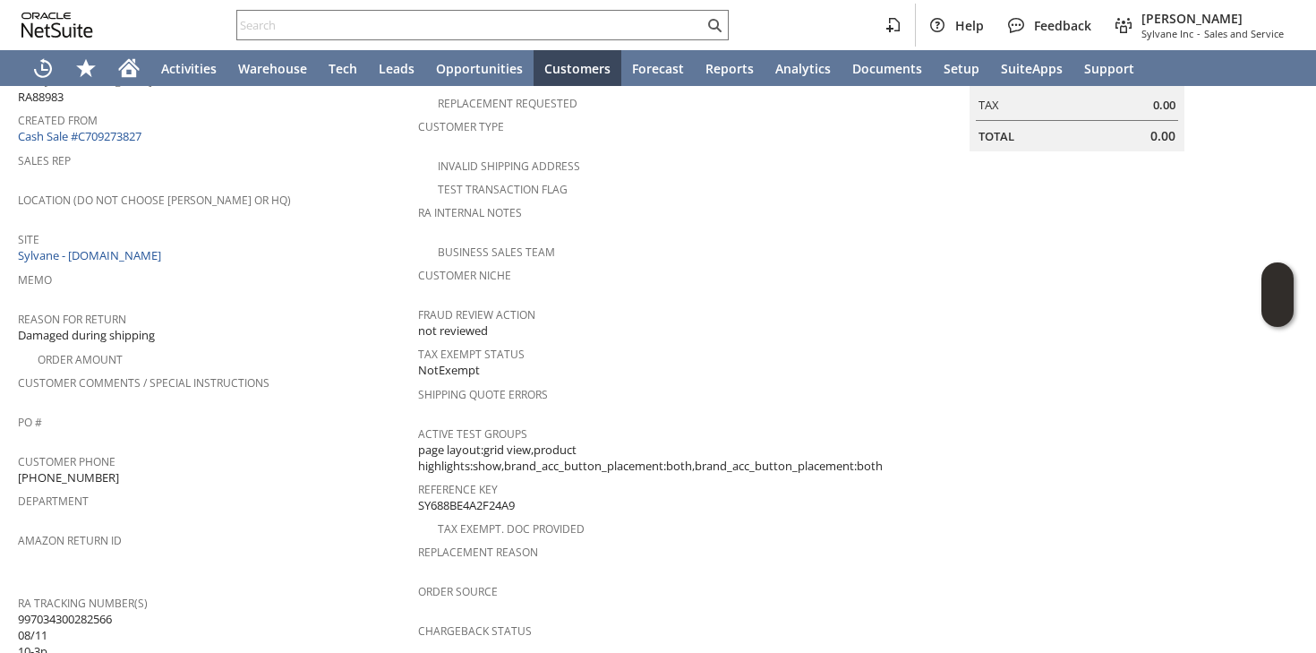
scroll to position [243, 0]
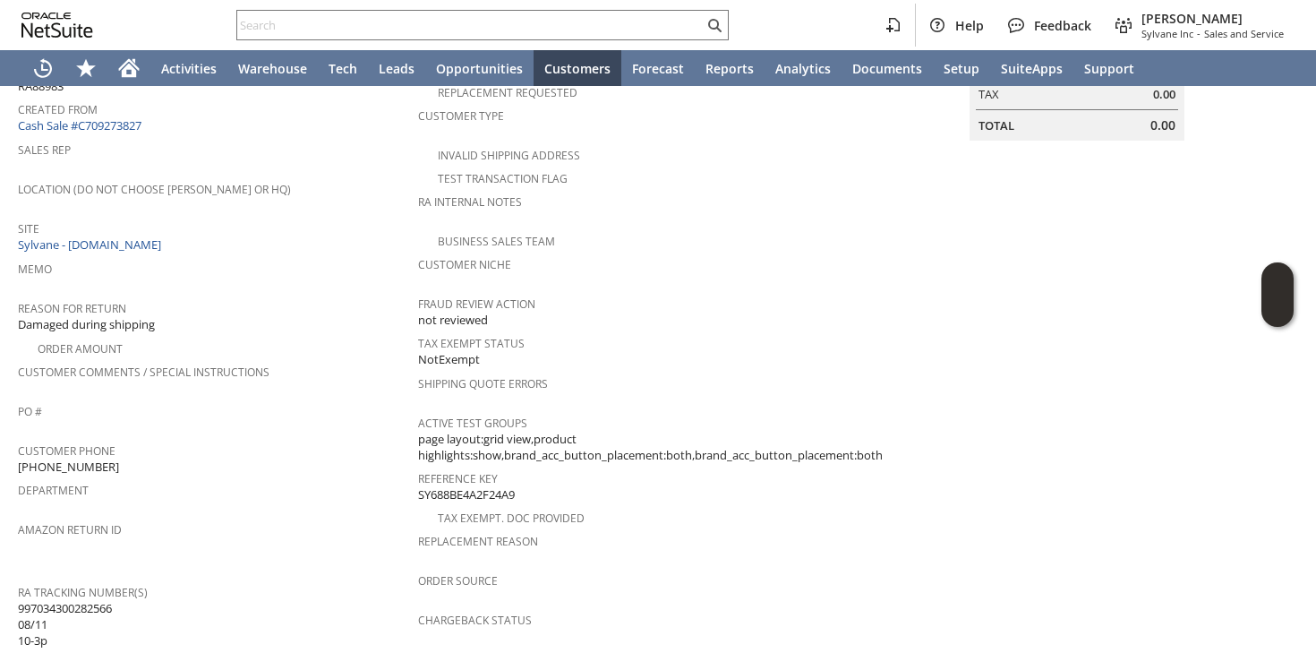
click at [99, 600] on span "997034300282566 08/11 10-3p" at bounding box center [65, 624] width 94 height 49
copy span "997034300282566"
click at [411, 399] on td "PO #" at bounding box center [218, 418] width 400 height 39
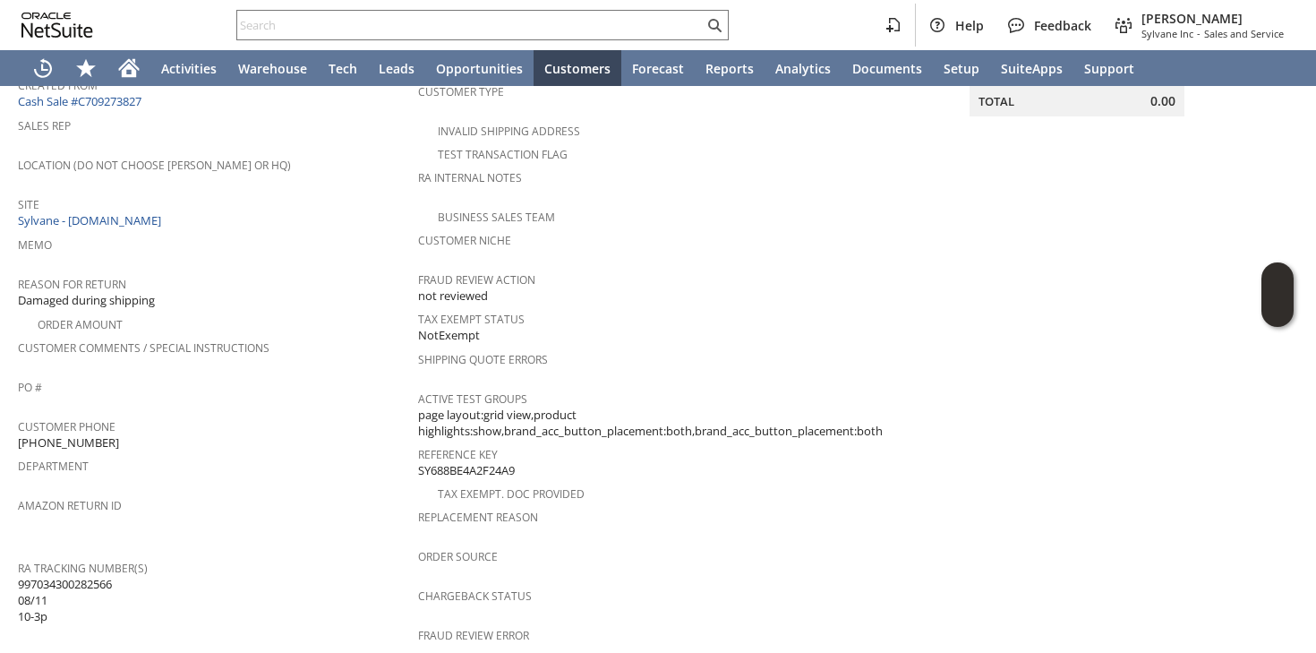
scroll to position [0, 0]
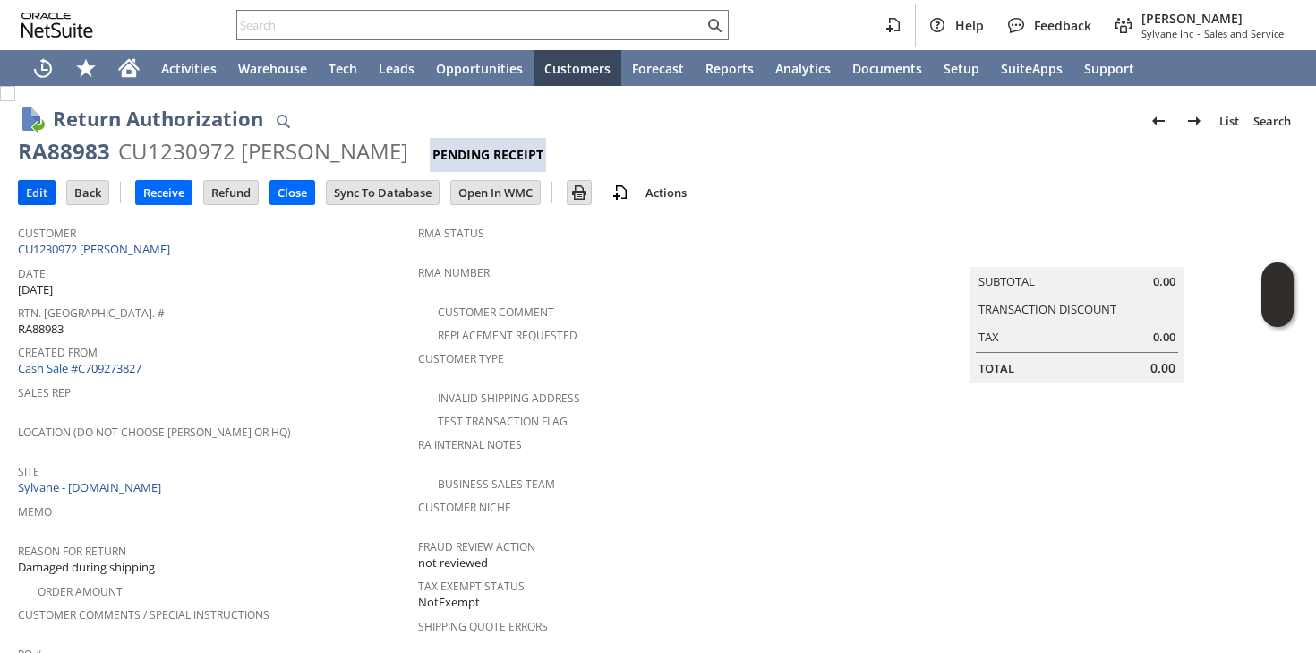
click at [34, 185] on input "Edit" at bounding box center [37, 192] width 36 height 23
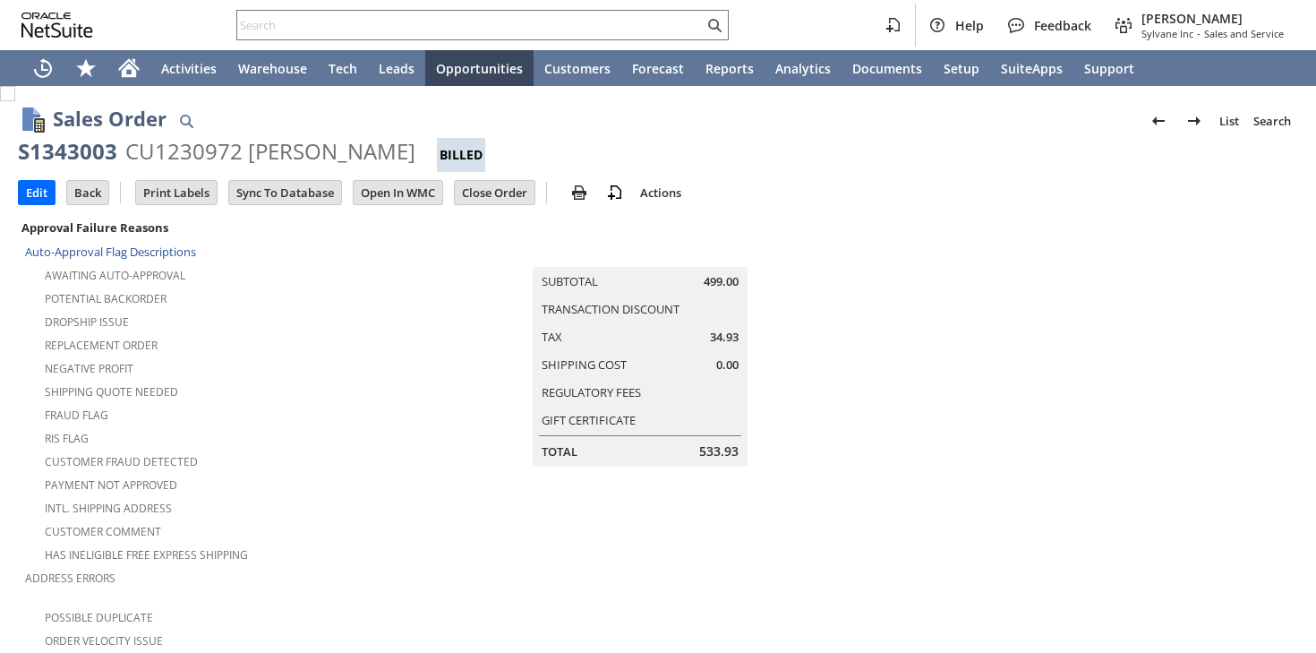
scroll to position [1116, 0]
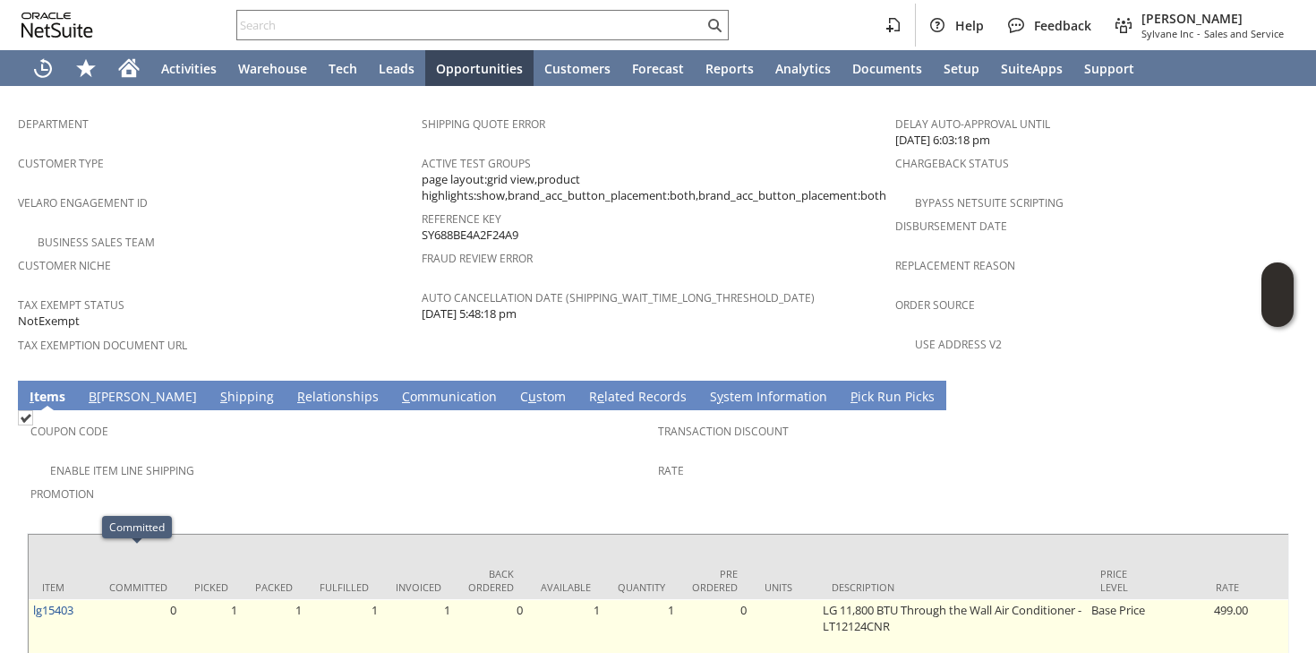
click at [100, 599] on td "0" at bounding box center [138, 642] width 85 height 86
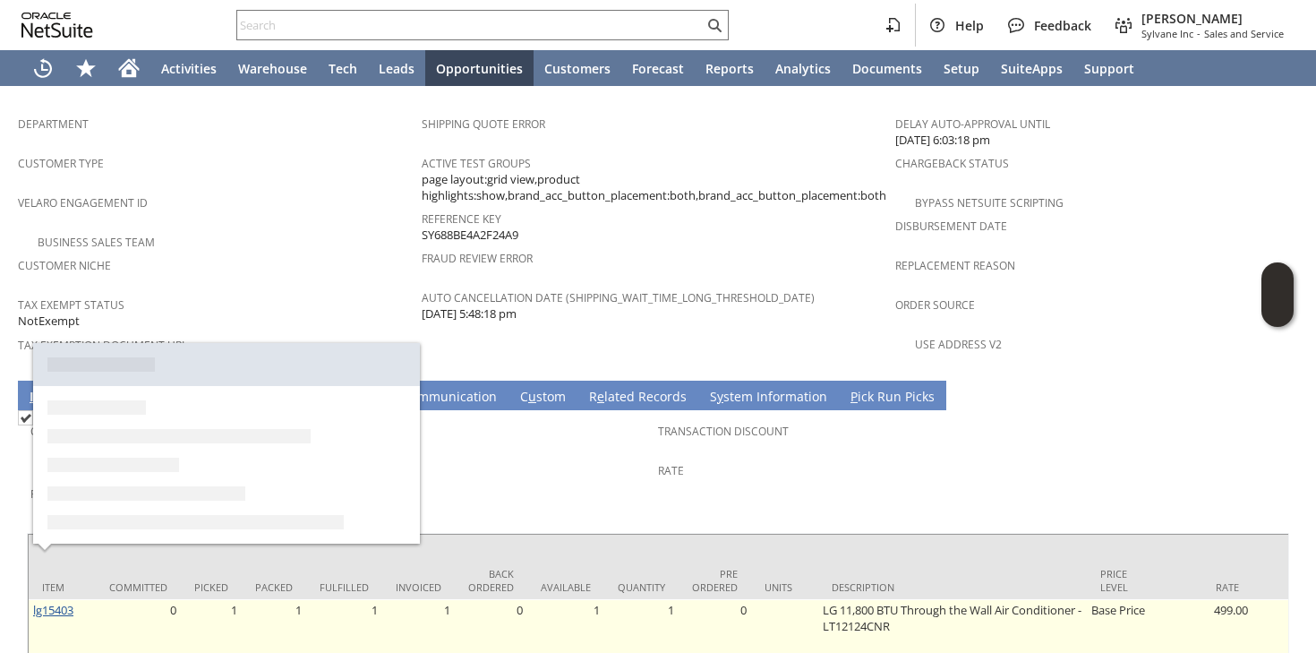
click at [66, 602] on link "lg15403" at bounding box center [53, 610] width 40 height 16
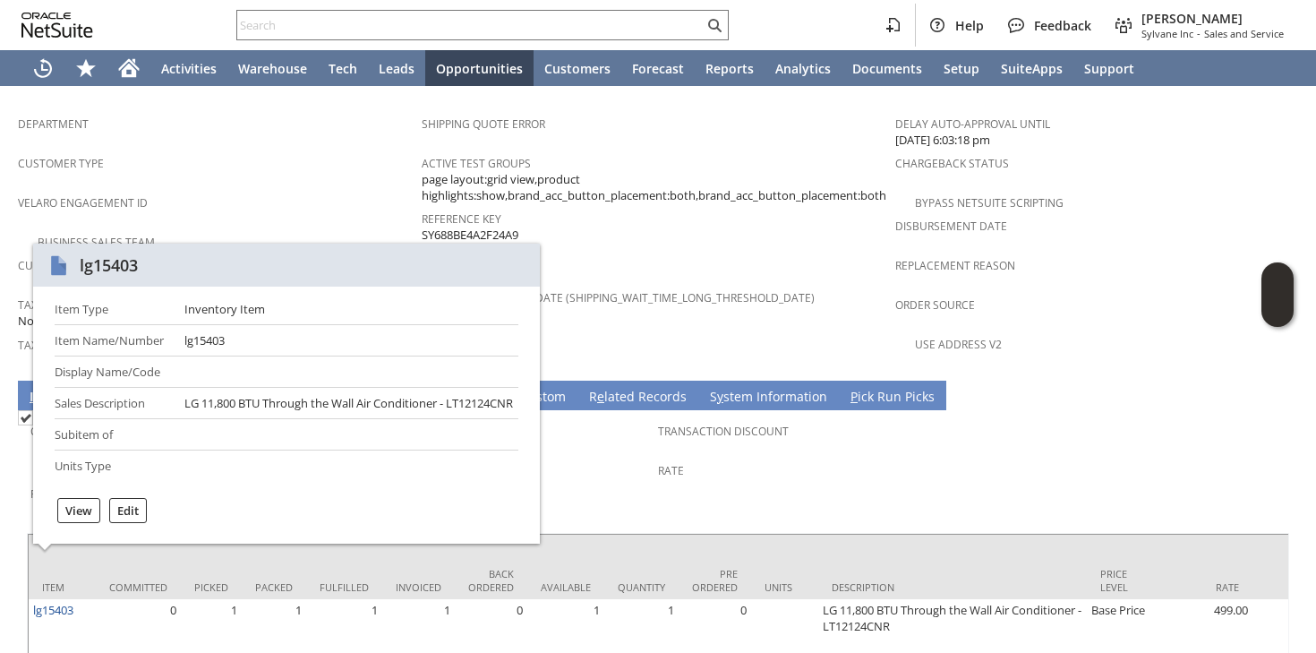
click at [292, 190] on div "Velaro Engagement ID" at bounding box center [215, 209] width 395 height 38
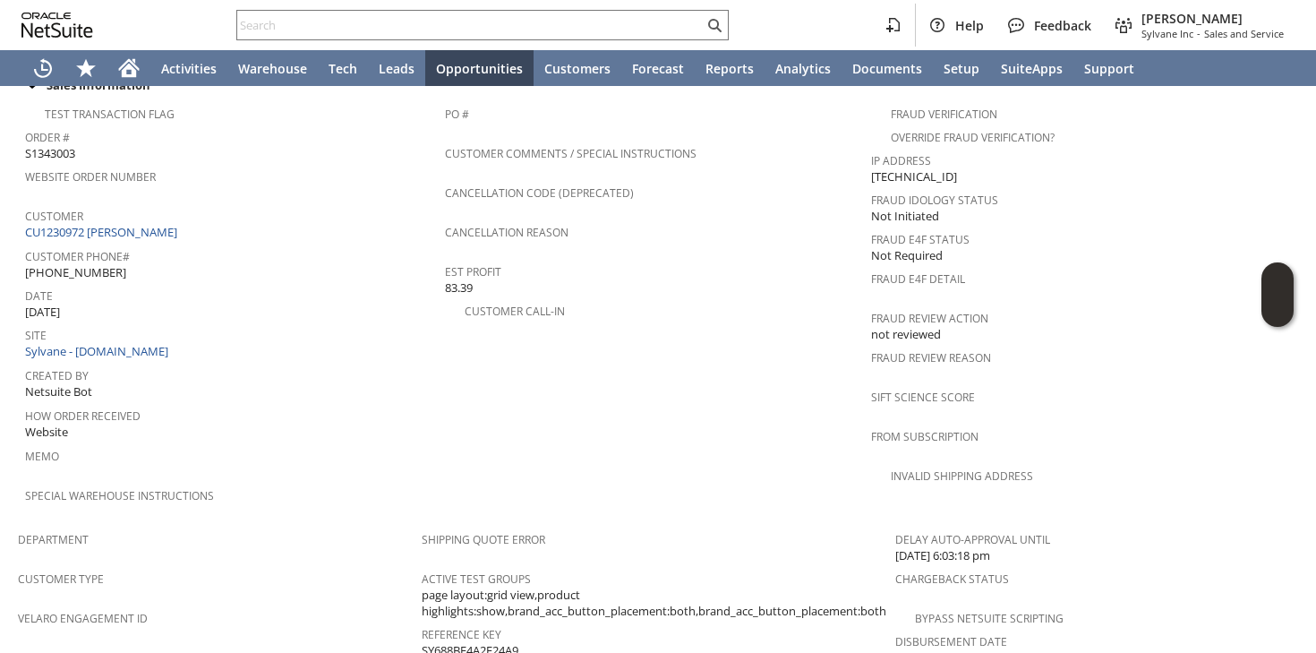
scroll to position [974, 0]
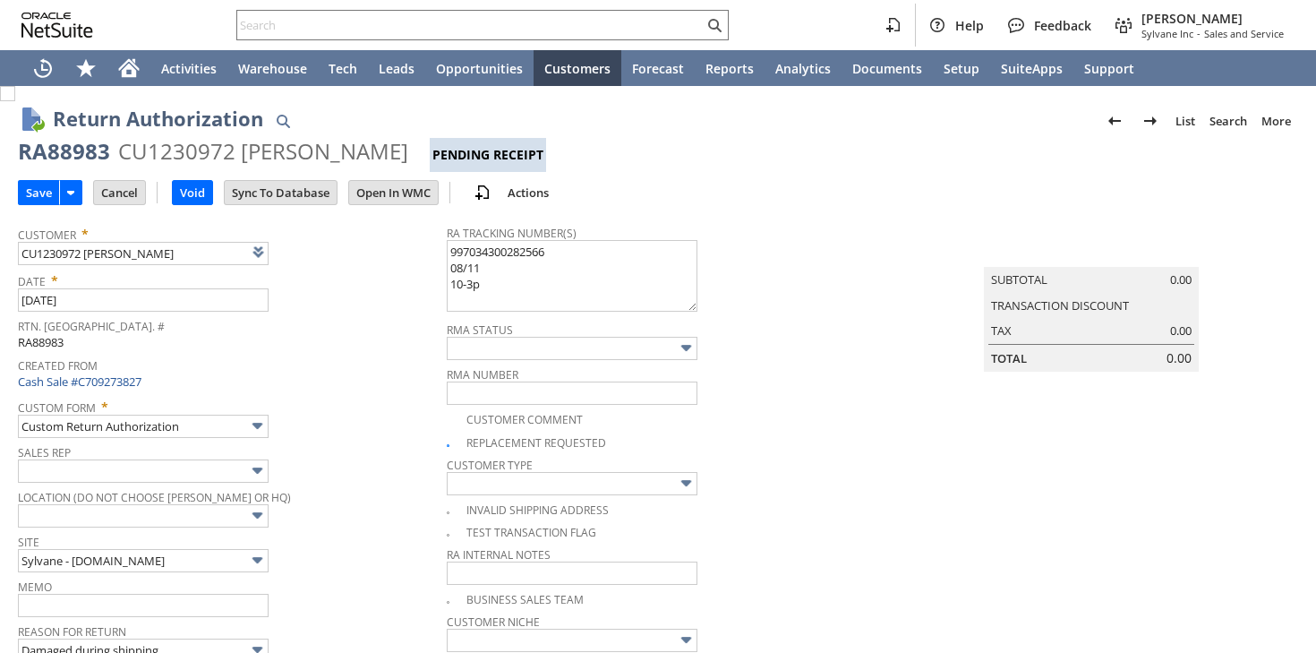
type input "Add"
type input "Copy Previous"
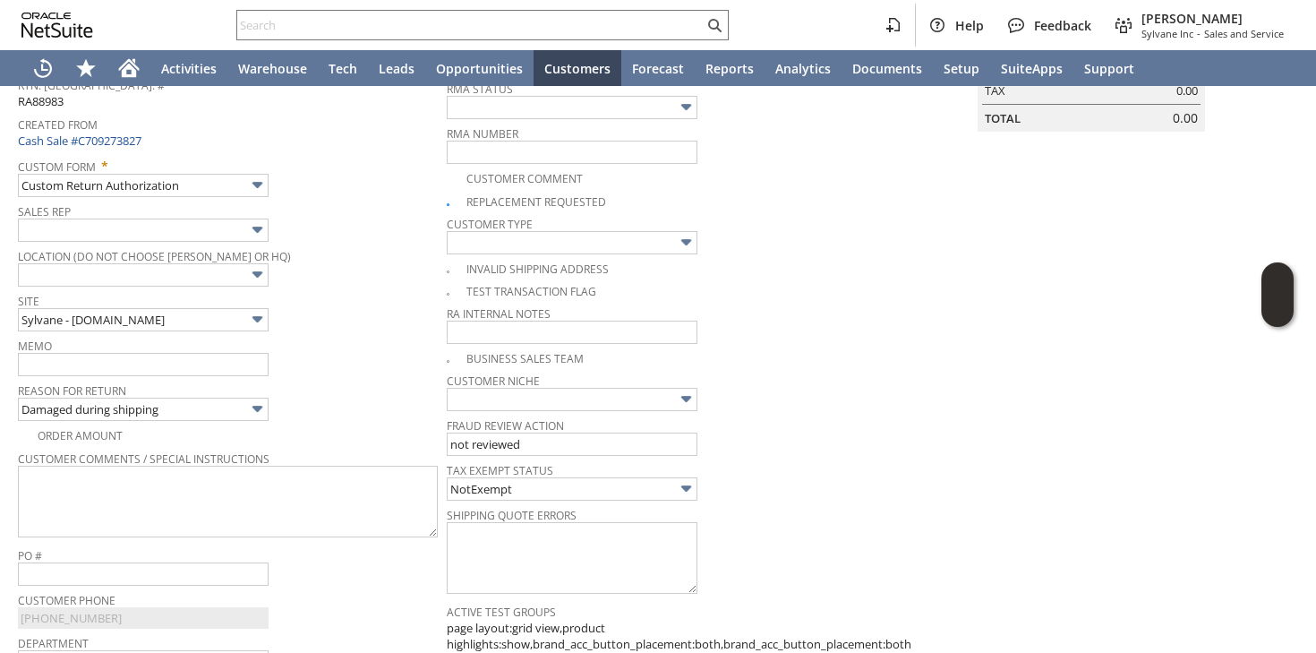
scroll to position [239, 0]
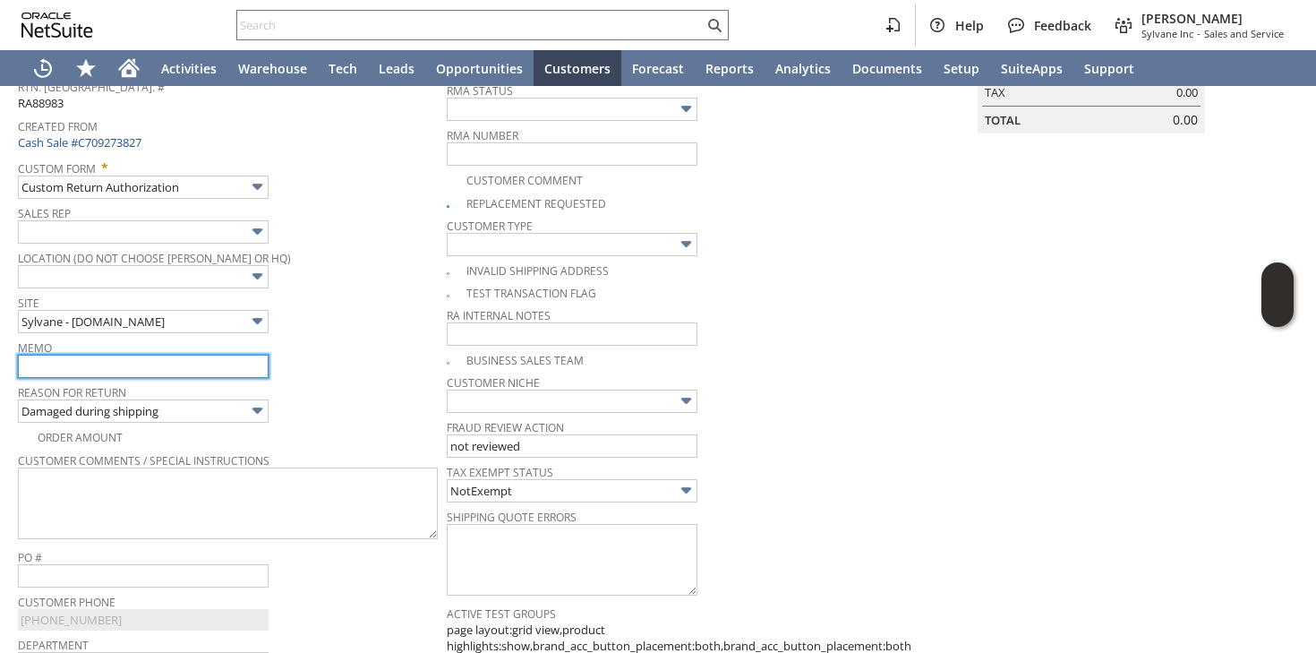
click at [210, 364] on input "text" at bounding box center [143, 366] width 251 height 23
click at [154, 363] on input "will process refund as it's OOS" at bounding box center [143, 366] width 251 height 23
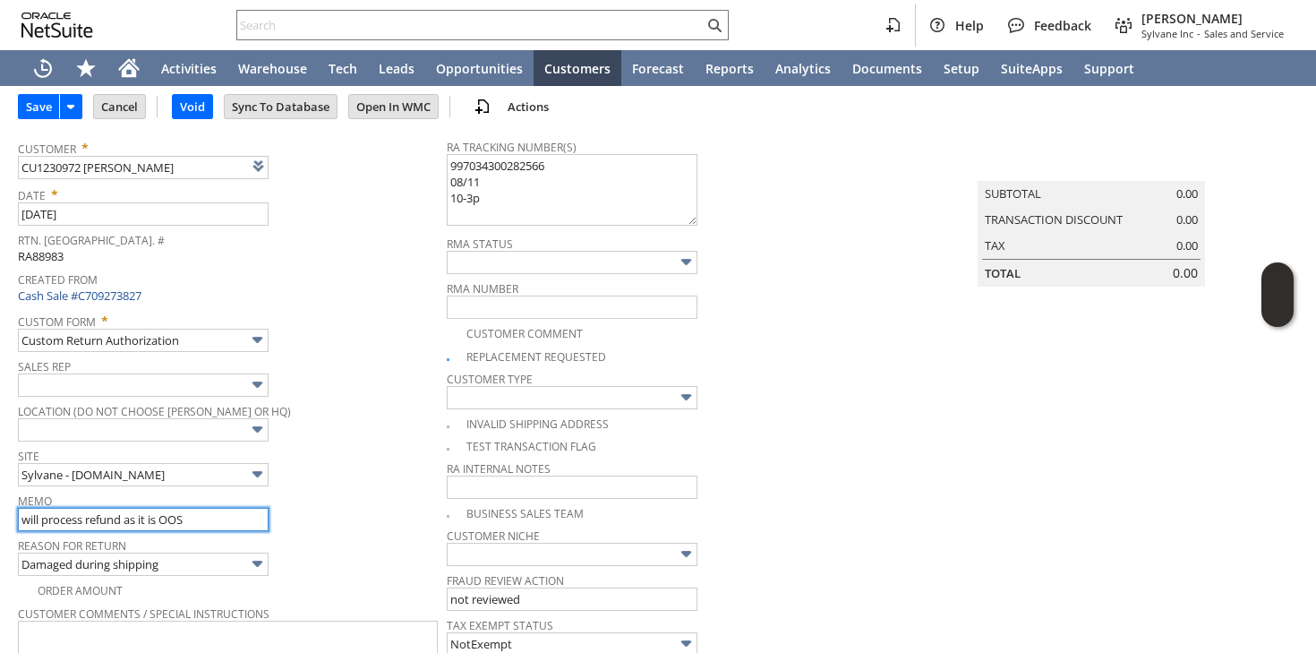
scroll to position [20, 0]
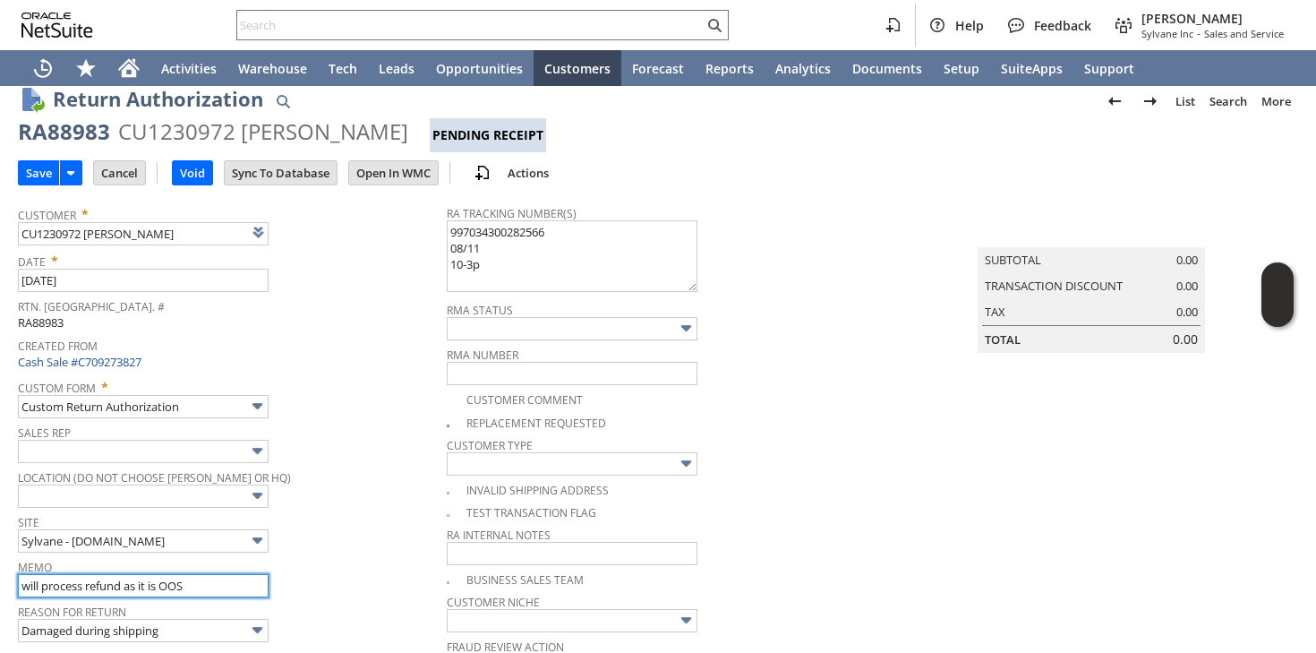
type input "will process refund as it is OOS"
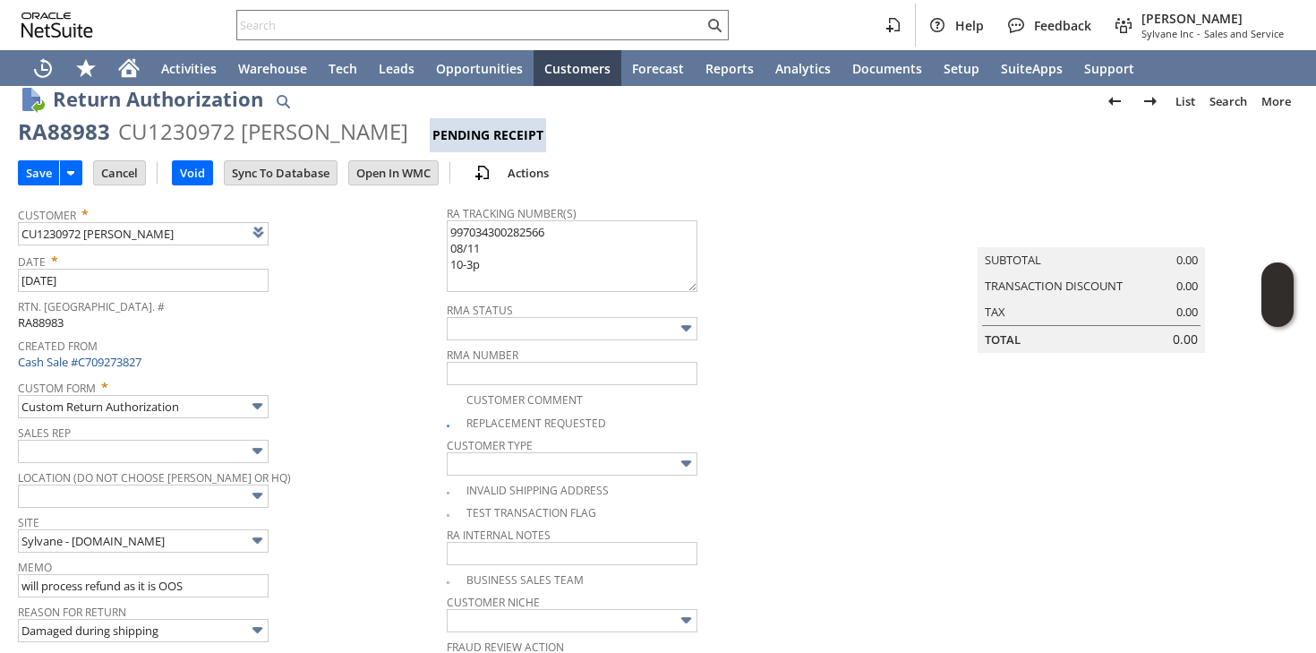
click at [15, 81] on img at bounding box center [7, 73] width 15 height 15
checkbox input "false"
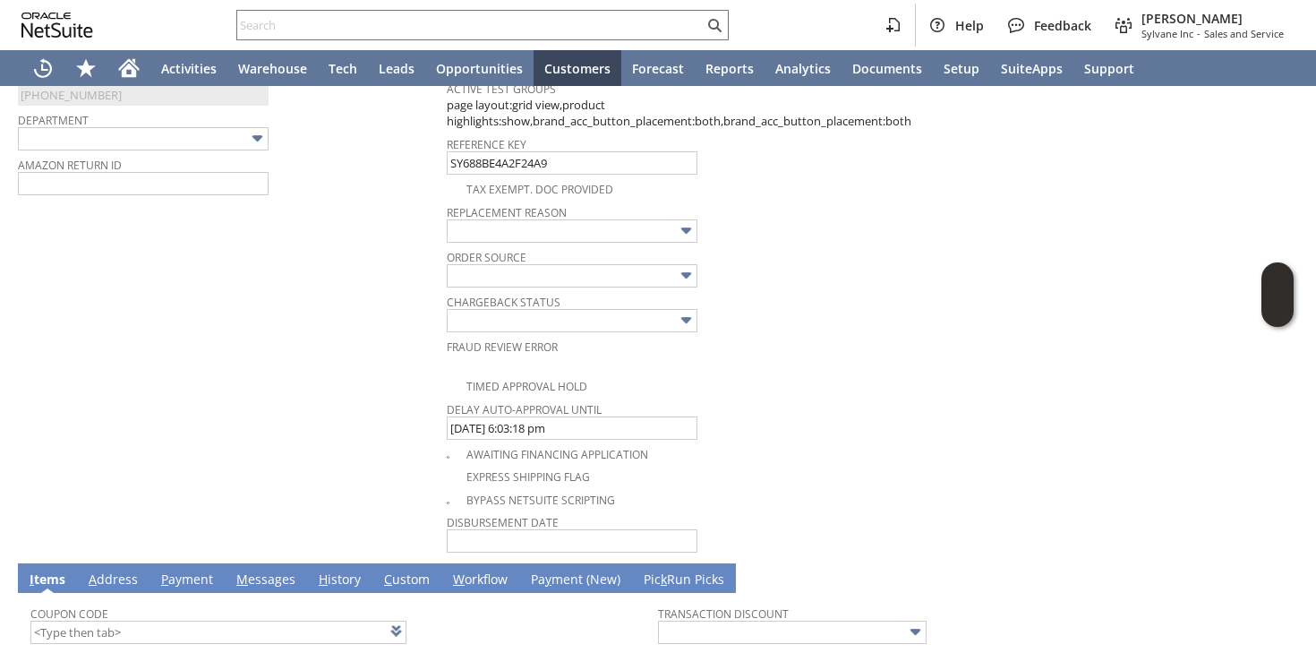
scroll to position [1114, 0]
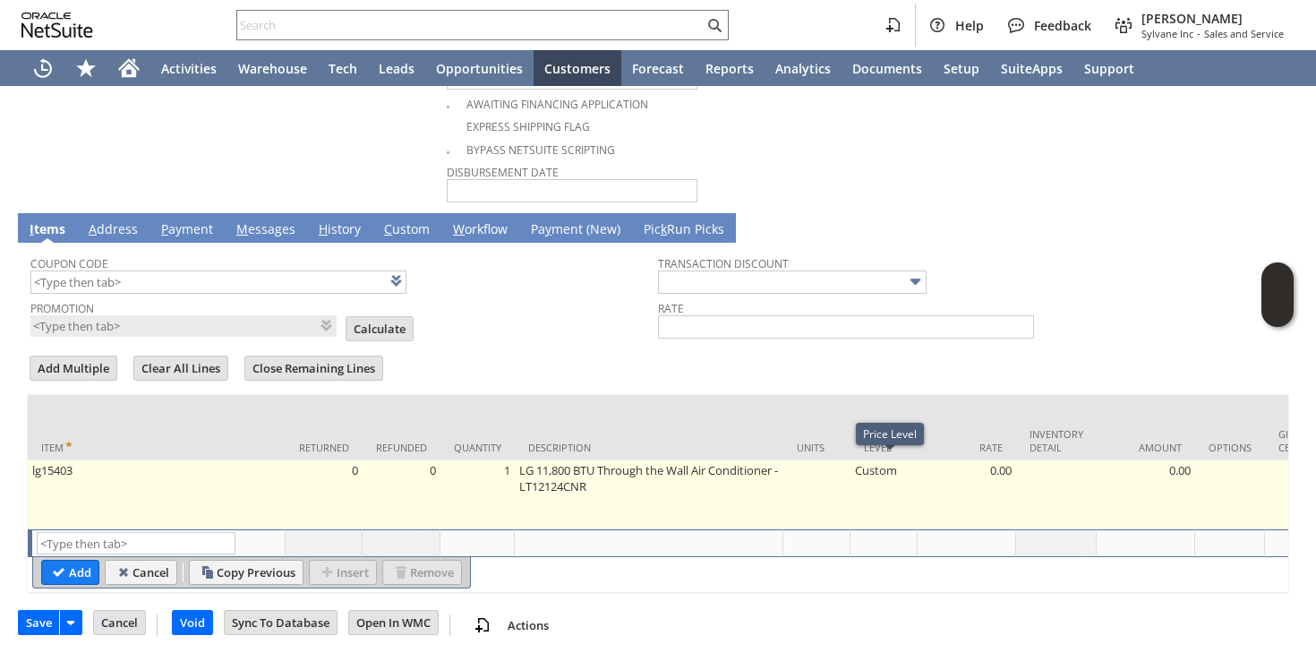
click at [885, 464] on td "Custom" at bounding box center [884, 494] width 67 height 69
type input "Custom"
type input "OK"
type input "Make Copy"
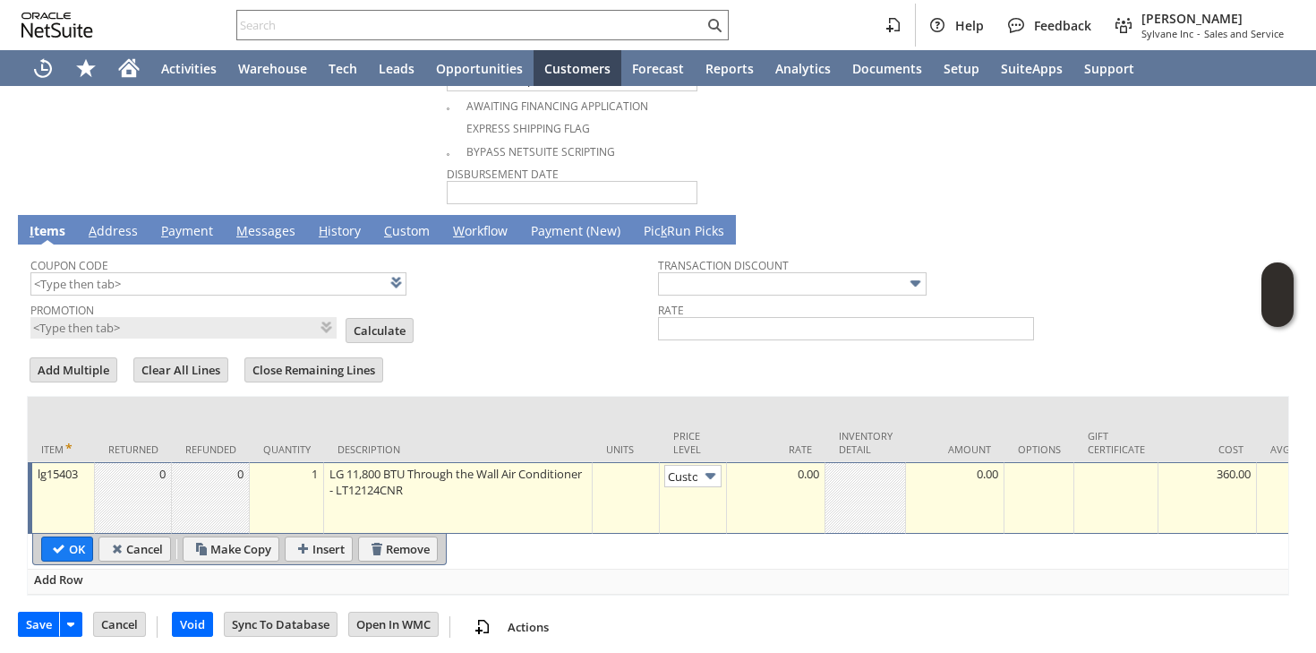
scroll to position [0, 13]
type input "Base Price"
click at [579, 355] on form "Add Multiple Clear All Lines Close Remaining Lines Line Items All Item * Return…" at bounding box center [658, 475] width 1263 height 241
click at [76, 539] on input "OK" at bounding box center [67, 548] width 50 height 23
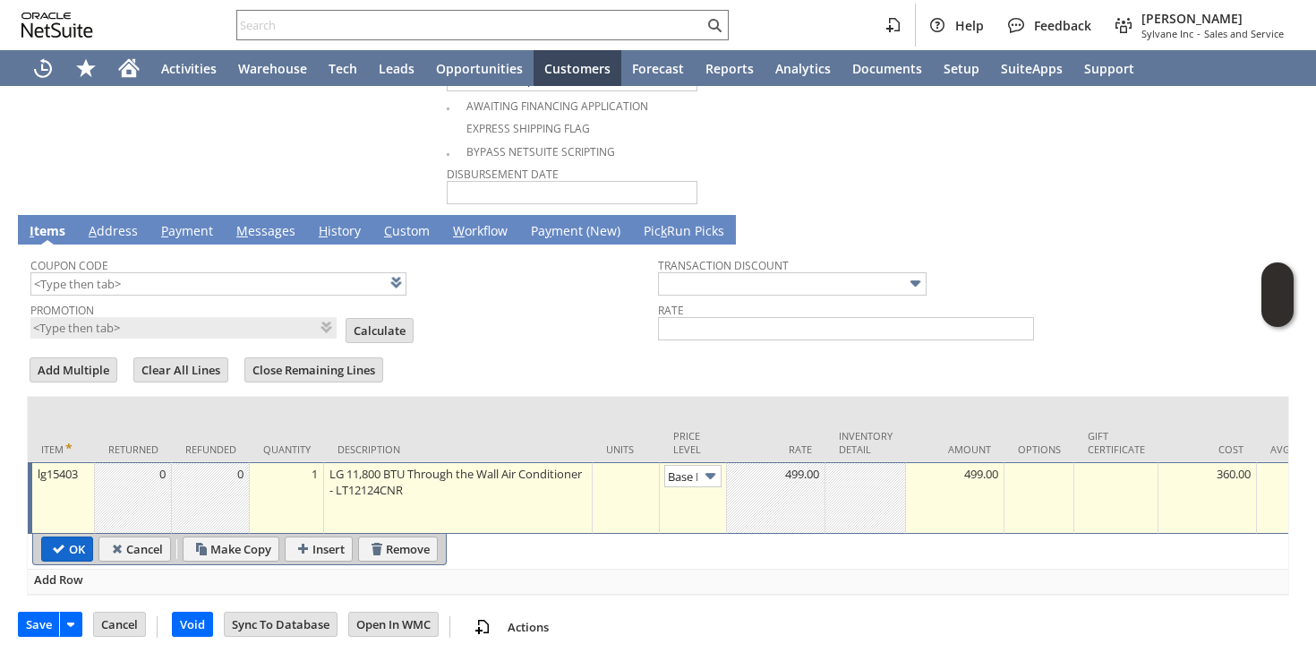
type input "Add"
type input "Copy Previous"
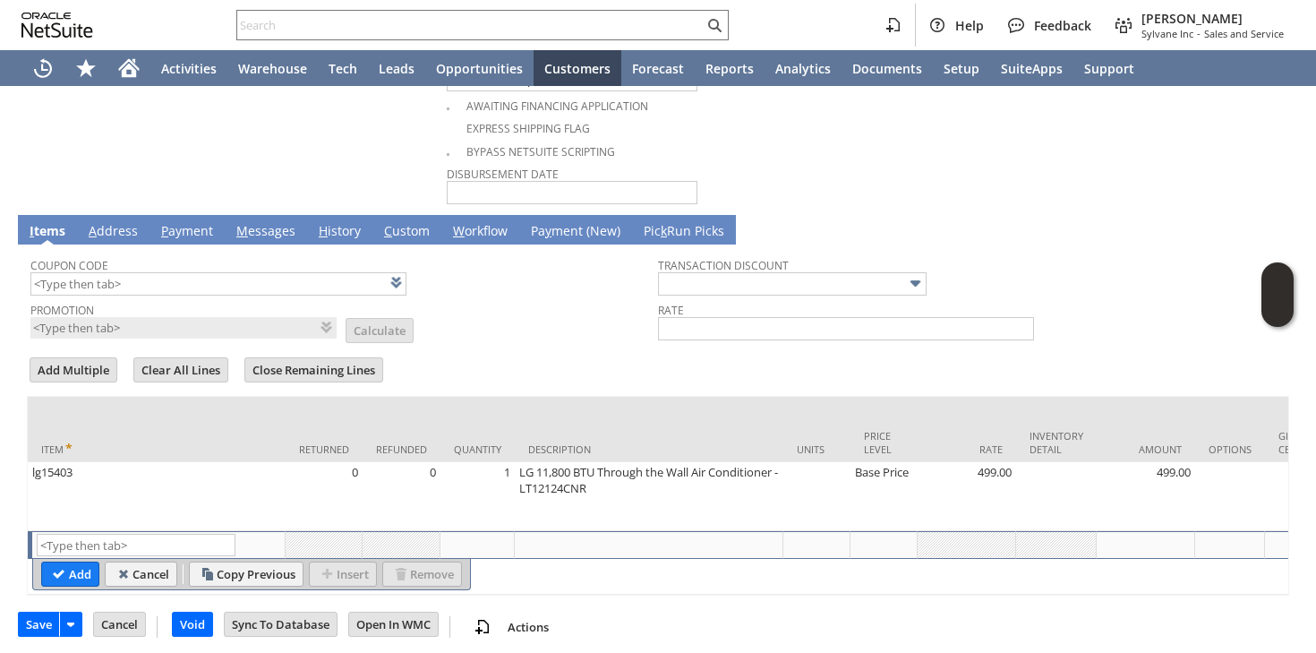
click at [574, 372] on form "Add Multiple Clear All Lines Close Remaining Lines Line Items All Item * Return…" at bounding box center [658, 475] width 1263 height 241
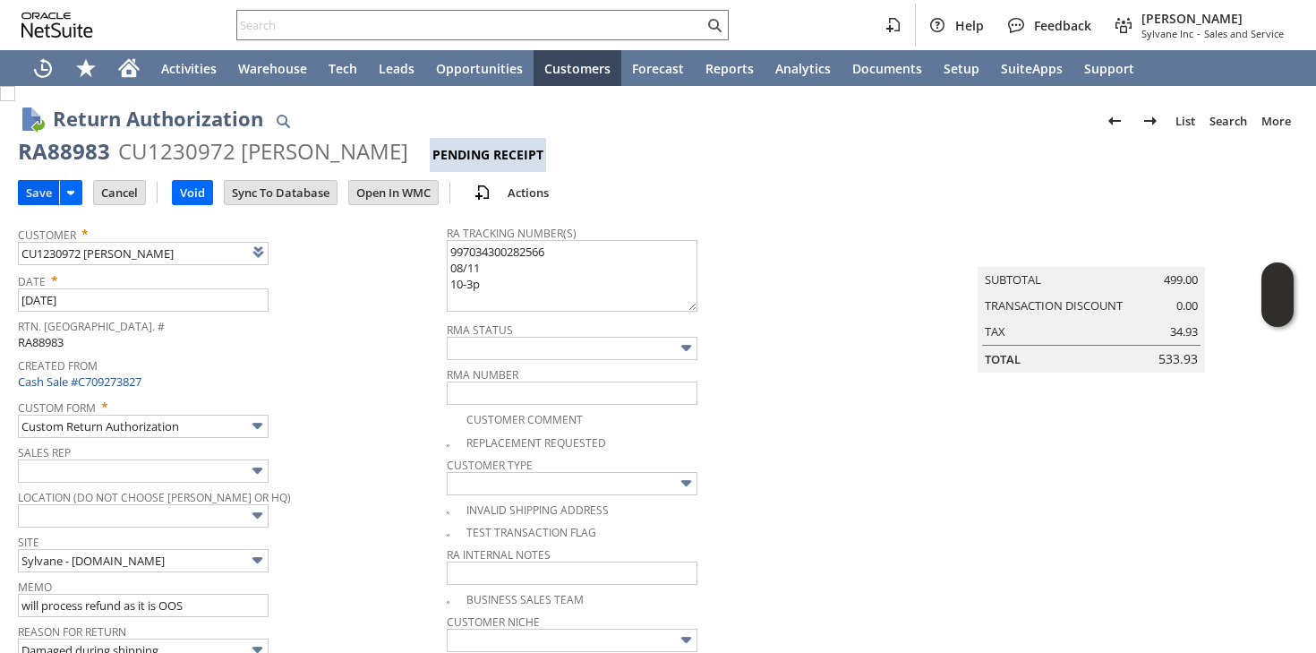
click at [30, 196] on input "Save" at bounding box center [39, 192] width 40 height 23
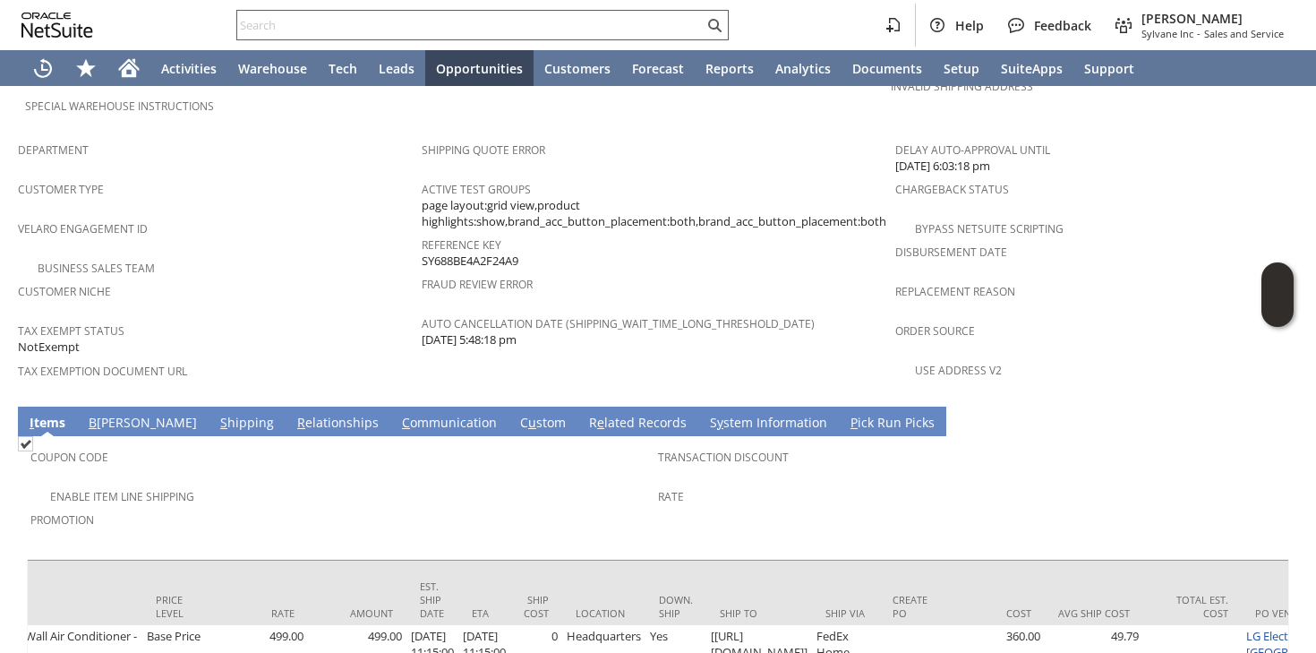
scroll to position [0, 945]
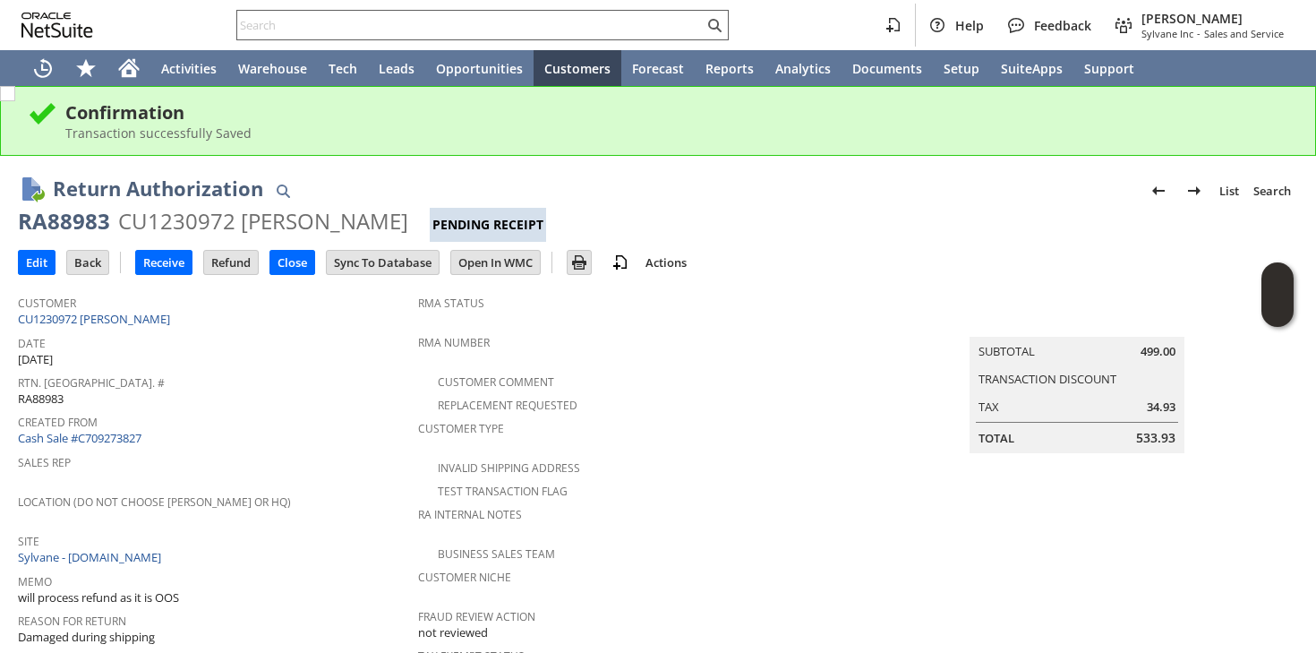
click at [352, 28] on input "text" at bounding box center [470, 24] width 467 height 21
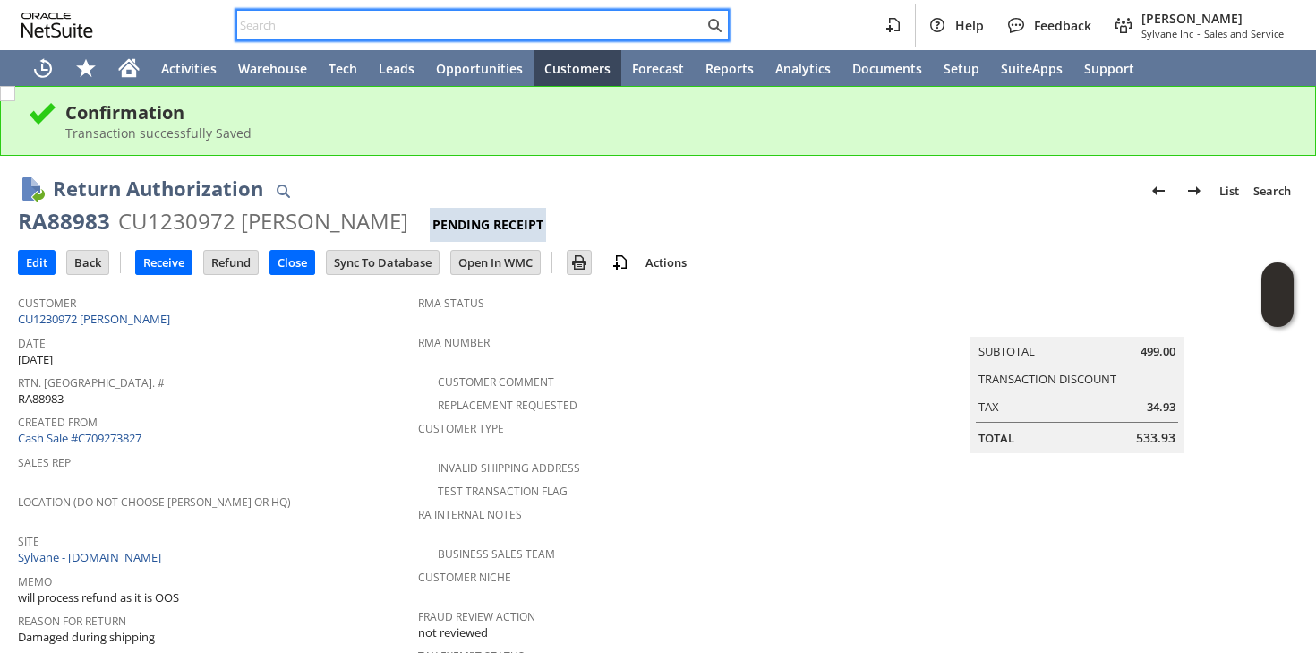
paste input "[EMAIL_ADDRESS][DOMAIN_NAME]"
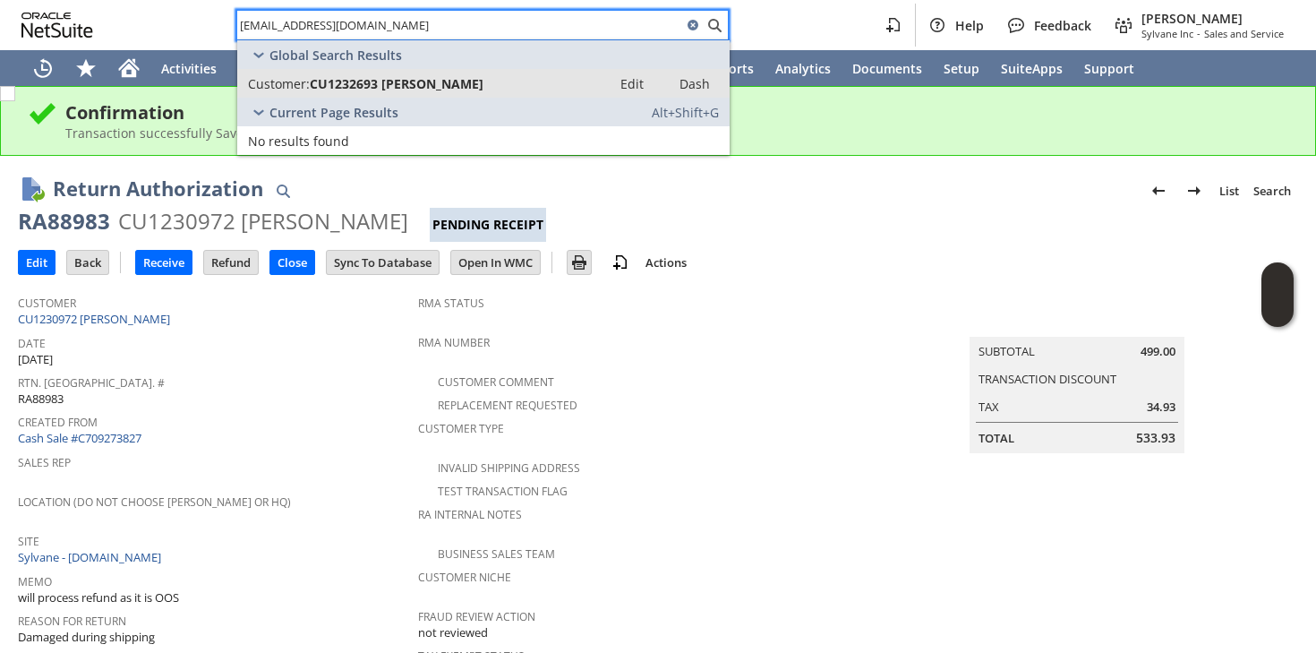
type input "[EMAIL_ADDRESS][DOMAIN_NAME]"
click at [313, 82] on span "CU1232693 William Freitag" at bounding box center [397, 83] width 174 height 17
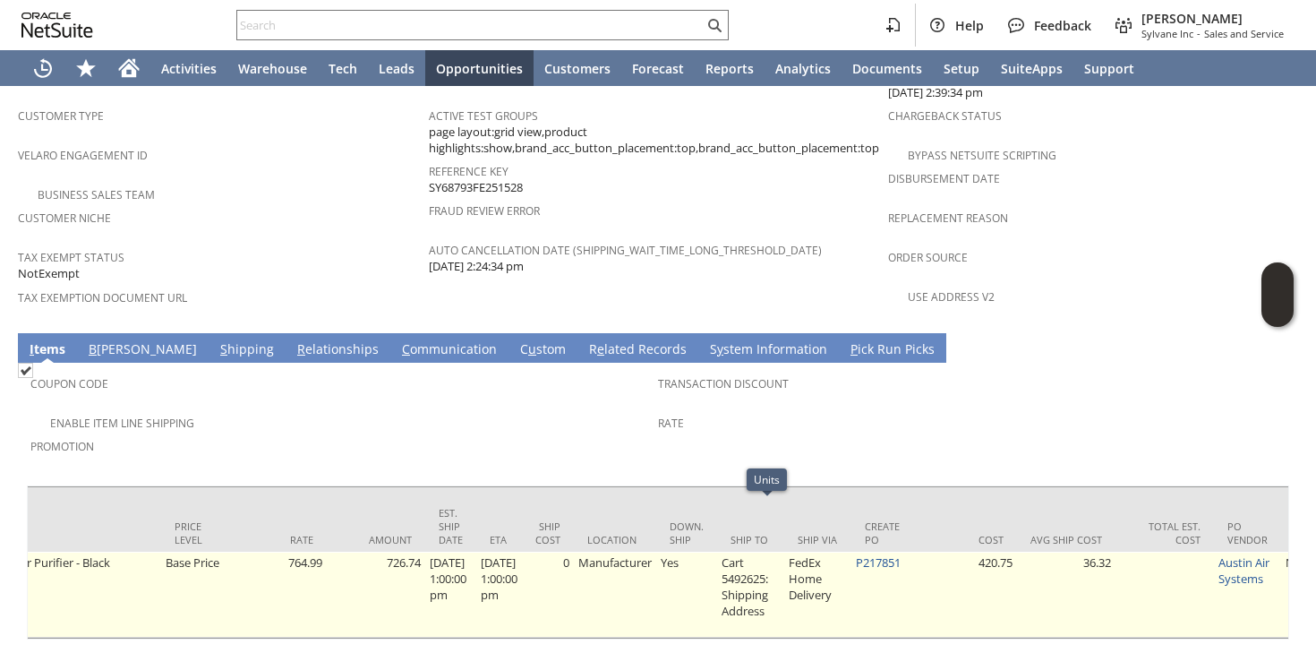
scroll to position [0, 1190]
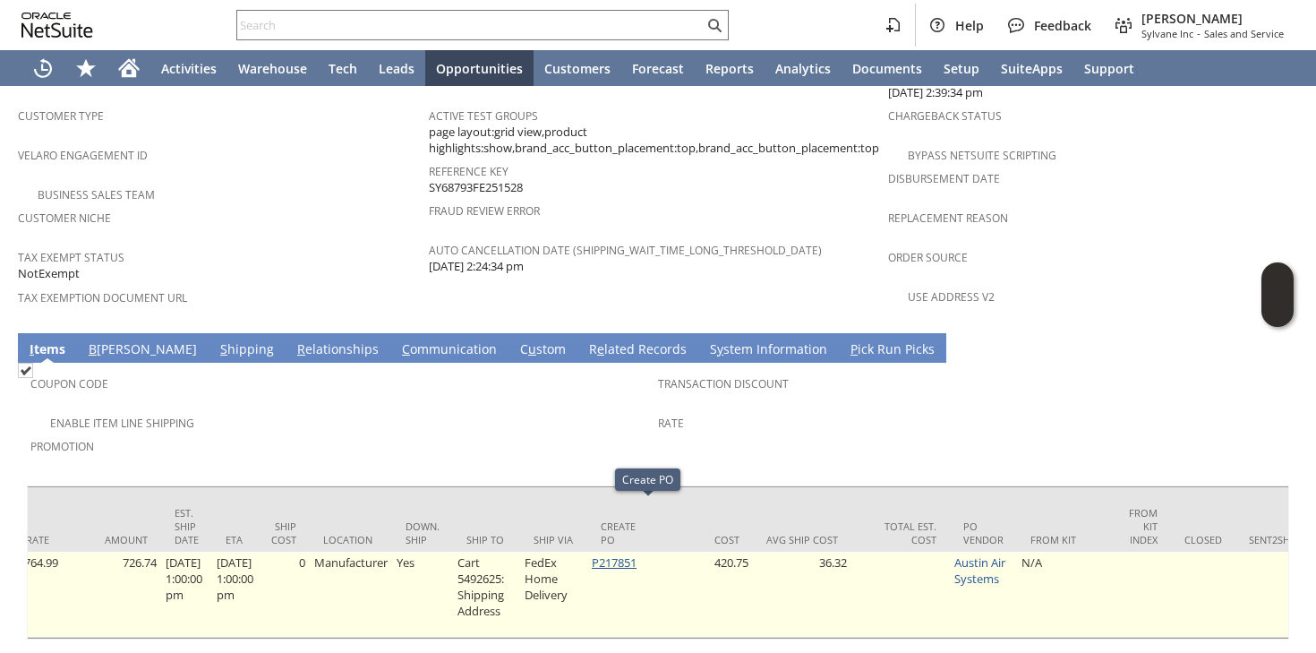
click at [637, 554] on link "P217851" at bounding box center [614, 562] width 45 height 16
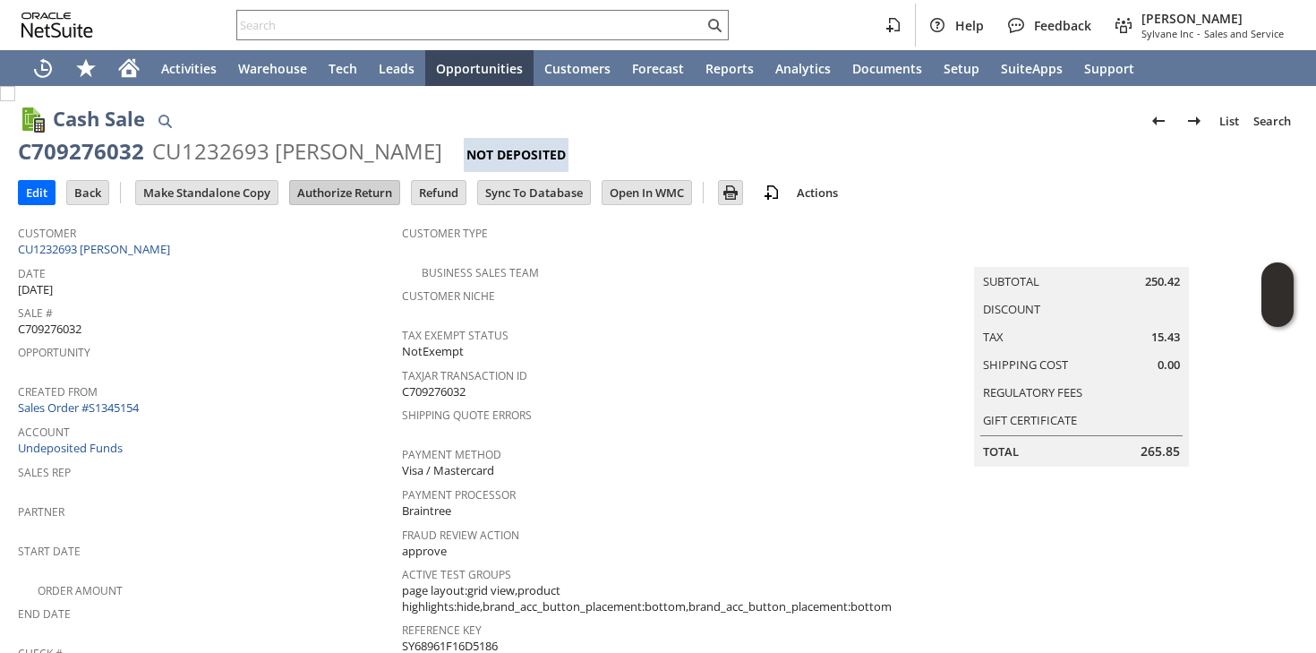
click at [370, 202] on input "Authorize Return" at bounding box center [344, 192] width 109 height 23
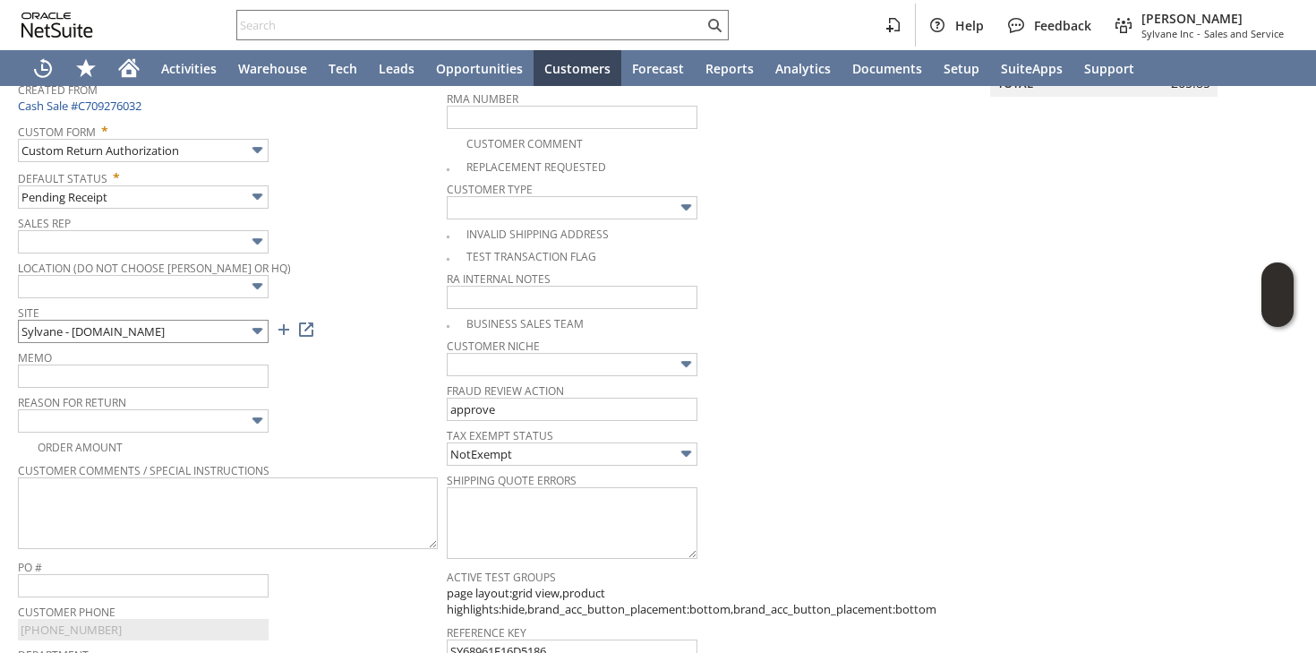
scroll to position [261, 0]
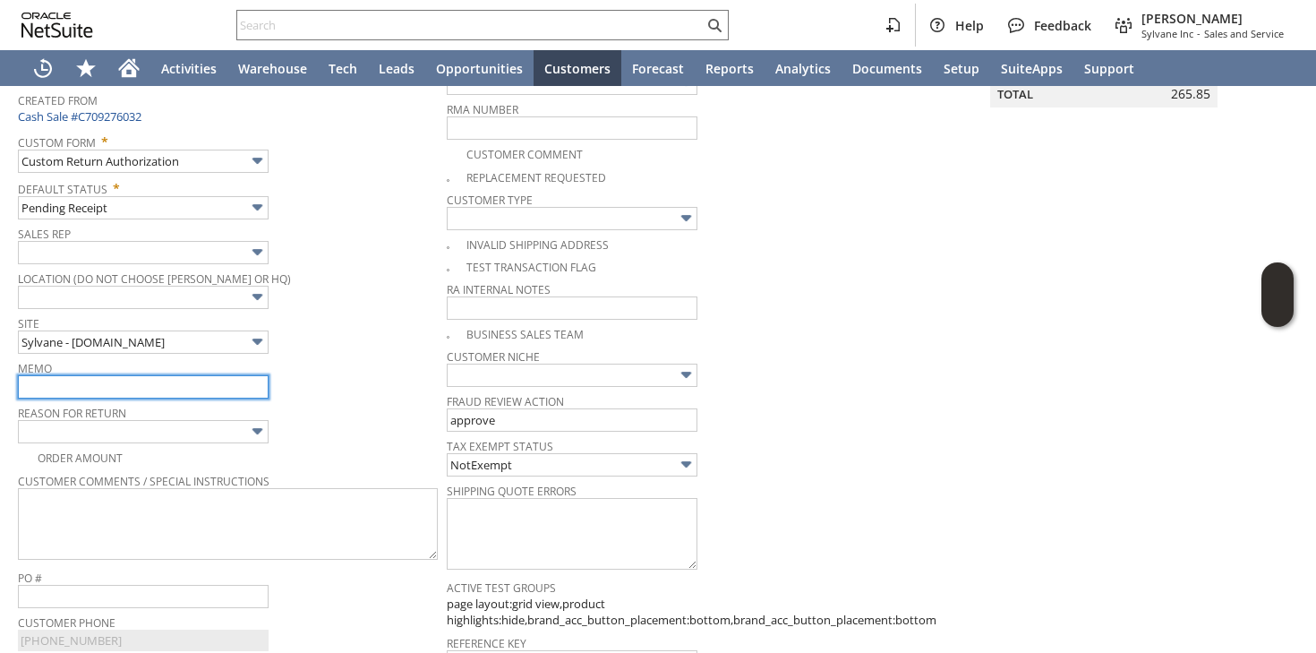
click at [92, 390] on input "text" at bounding box center [143, 386] width 251 height 23
drag, startPoint x: 189, startPoint y: 388, endPoint x: 238, endPoint y: 388, distance: 49.3
click at [238, 388] on input "customer received a damaged out door unit | processing replacement once returne…" at bounding box center [143, 386] width 251 height 23
drag, startPoint x: 223, startPoint y: 390, endPoint x: 174, endPoint y: 382, distance: 49.9
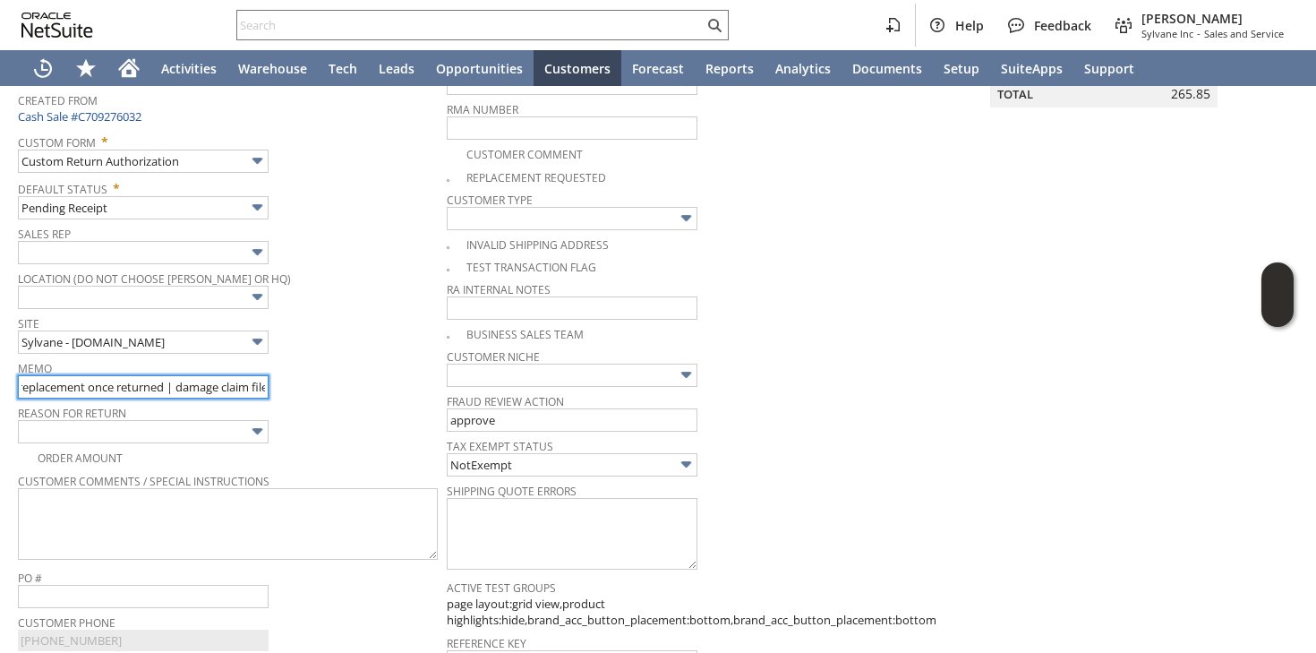
click at [174, 382] on input "customer received a damaged unit | processing replacement once returned | damag…" at bounding box center [143, 386] width 251 height 23
click at [182, 389] on input "customer received a damaged unit | it has rattling noise | damage claim filed" at bounding box center [143, 386] width 251 height 23
click at [219, 386] on input "customer received a damaged unit | it has loud and rattling noise | damage clai…" at bounding box center [143, 386] width 251 height 23
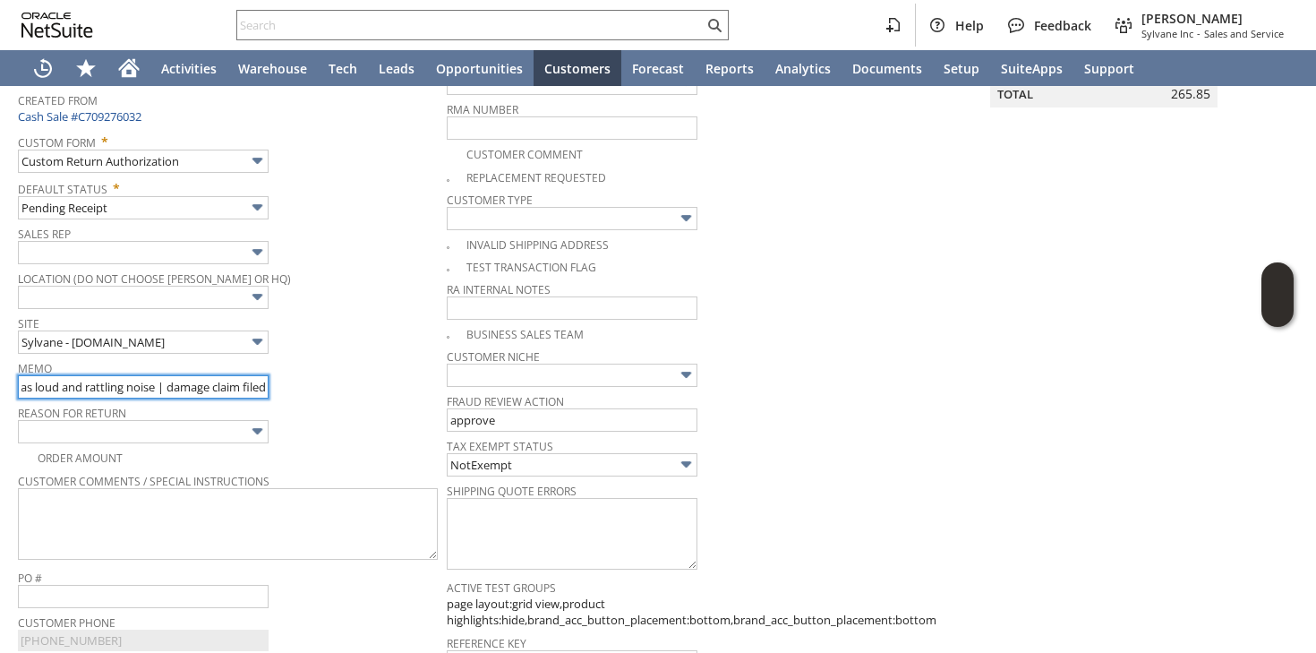
scroll to position [0, 226]
click at [159, 388] on input "customer received a damaged unit | it has loud and rattling noise | damage clai…" at bounding box center [143, 386] width 251 height 23
drag, startPoint x: 134, startPoint y: 385, endPoint x: 184, endPoint y: 381, distance: 49.4
click at [184, 381] on input "customer received a damaged unit | it has loud and rattling noise |Not getting …" at bounding box center [143, 386] width 251 height 23
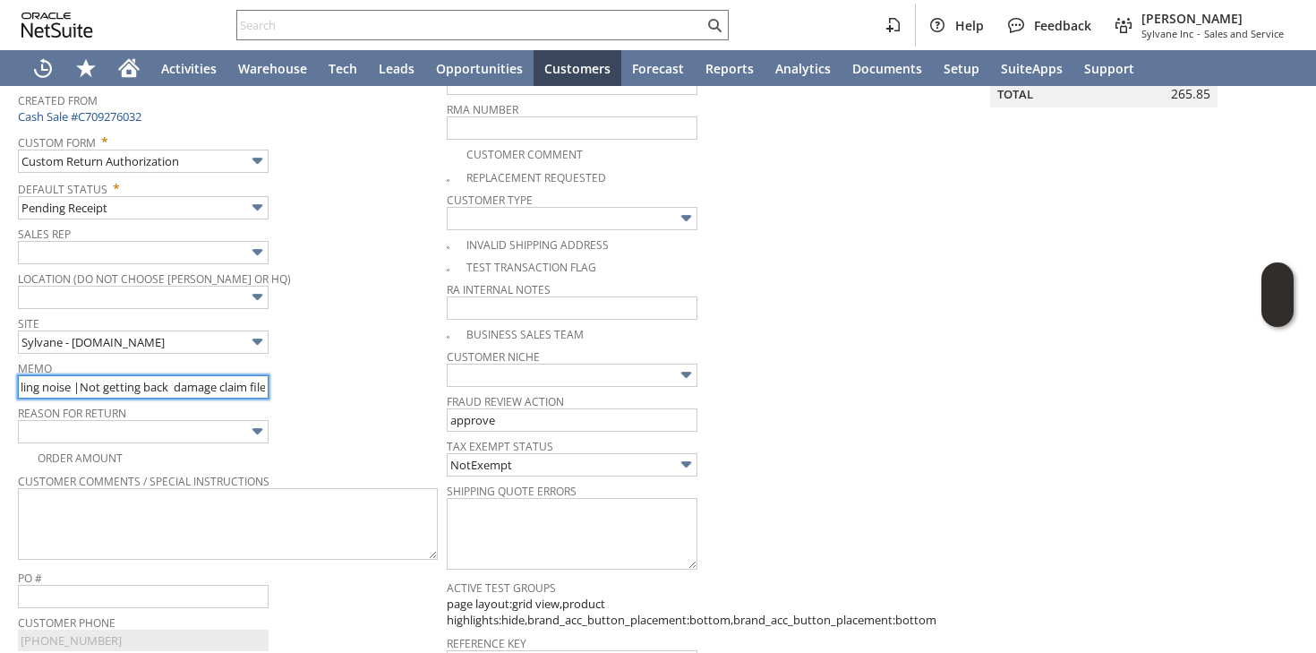
scroll to position [0, 315]
drag, startPoint x: 166, startPoint y: 386, endPoint x: 314, endPoint y: 381, distance: 148.7
click at [314, 381] on div "Memo customer received a defective unit | it has loud and rattling noise |Not g…" at bounding box center [228, 377] width 420 height 43
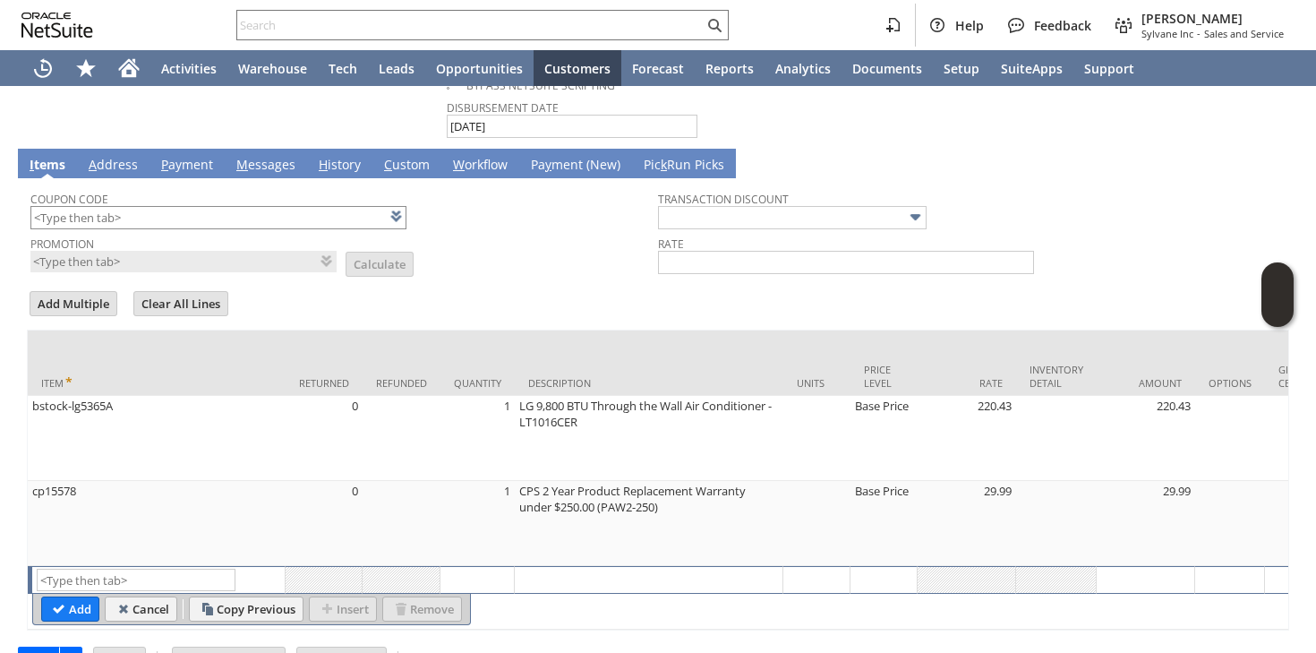
scroll to position [1166, 0]
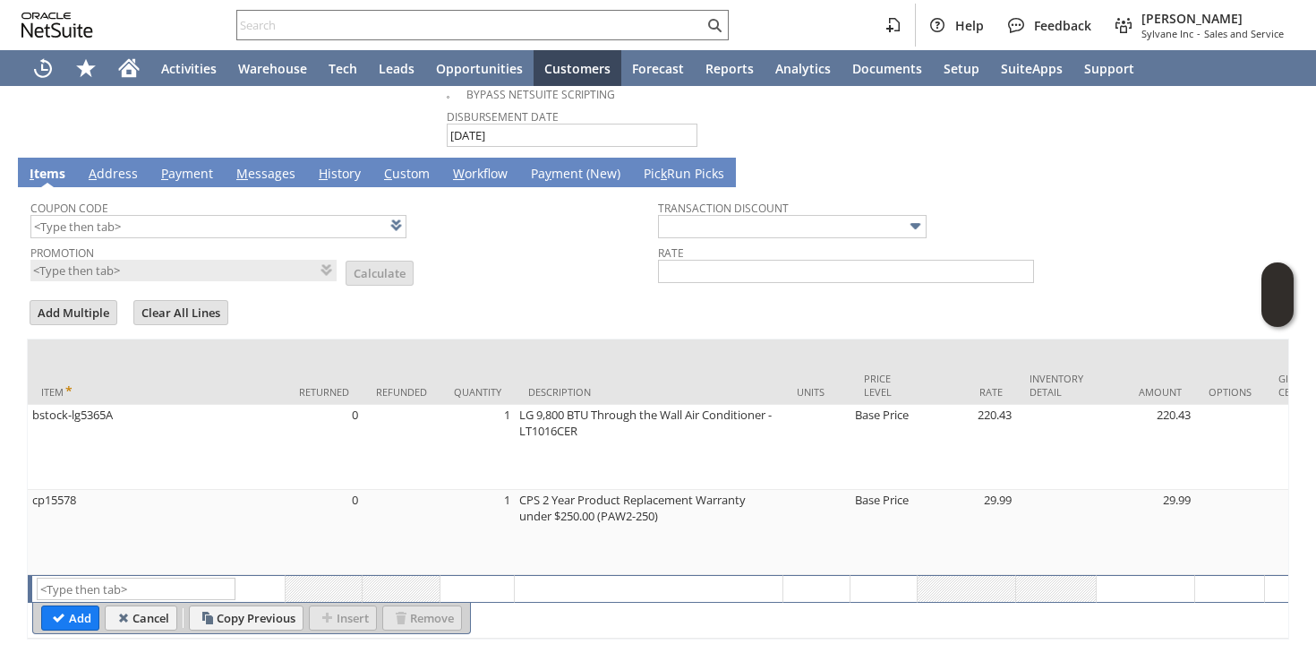
type input "customer received a defective unit | it has loud and rattling noise |Not gettin…"
click at [325, 167] on link "H istory" at bounding box center [339, 175] width 51 height 20
type input "Add"
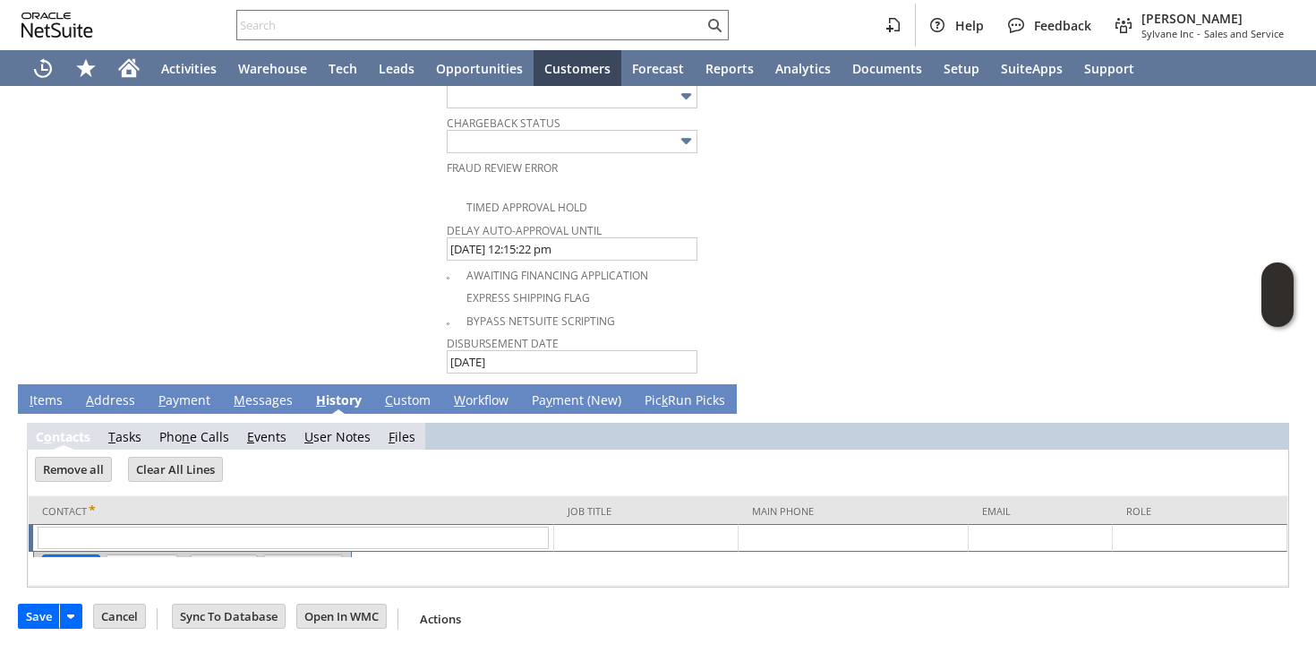
scroll to position [933, 0]
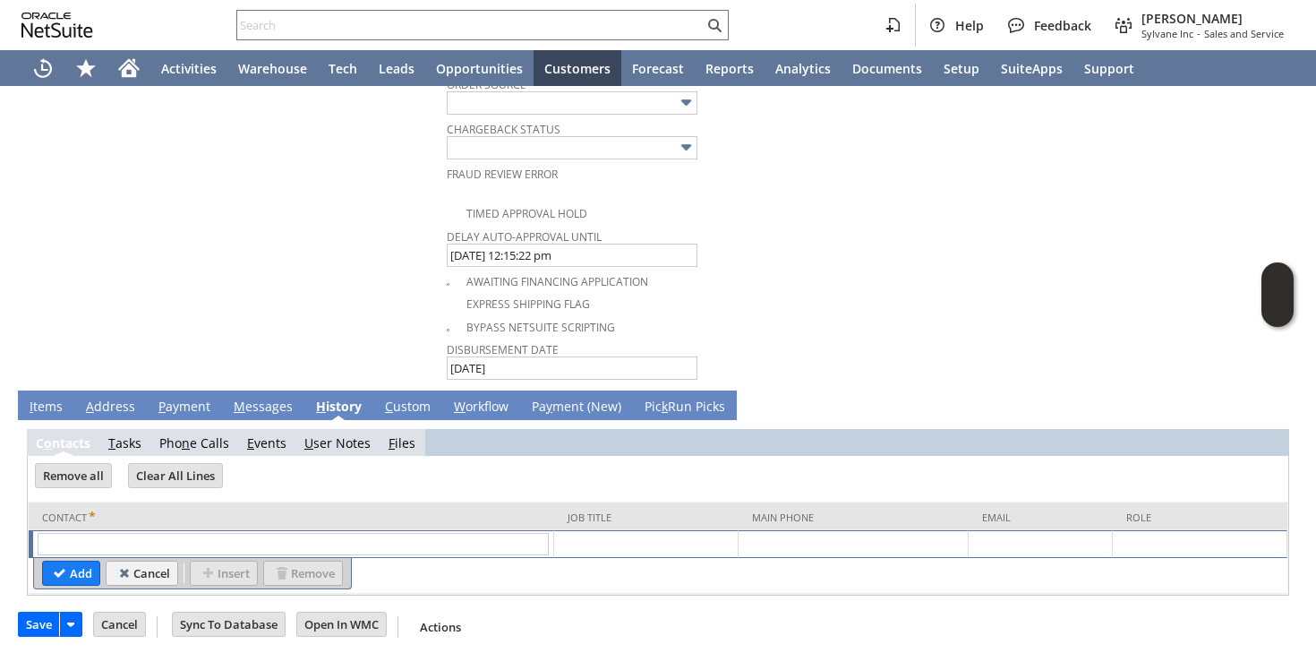
click at [400, 441] on link "F iles" at bounding box center [402, 442] width 27 height 17
type input "Add"
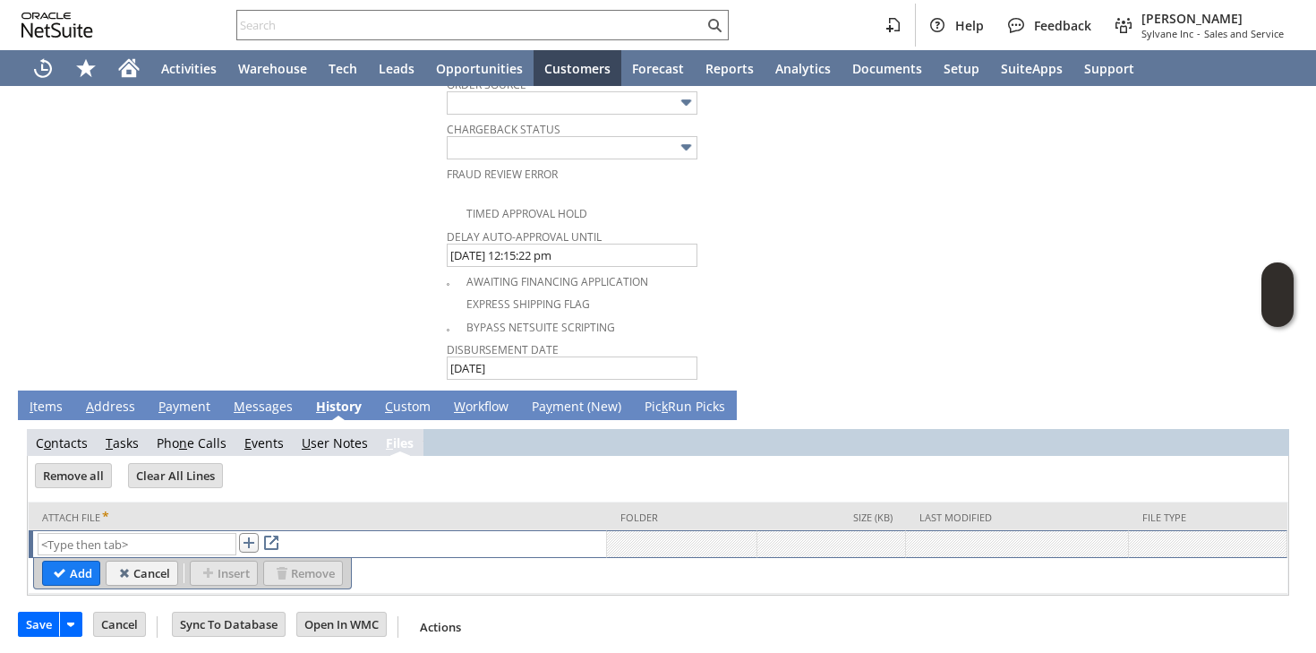
click at [249, 540] on link at bounding box center [249, 543] width 20 height 20
type input "1000001225.jpg"
click at [88, 566] on input "Add" at bounding box center [71, 572] width 56 height 23
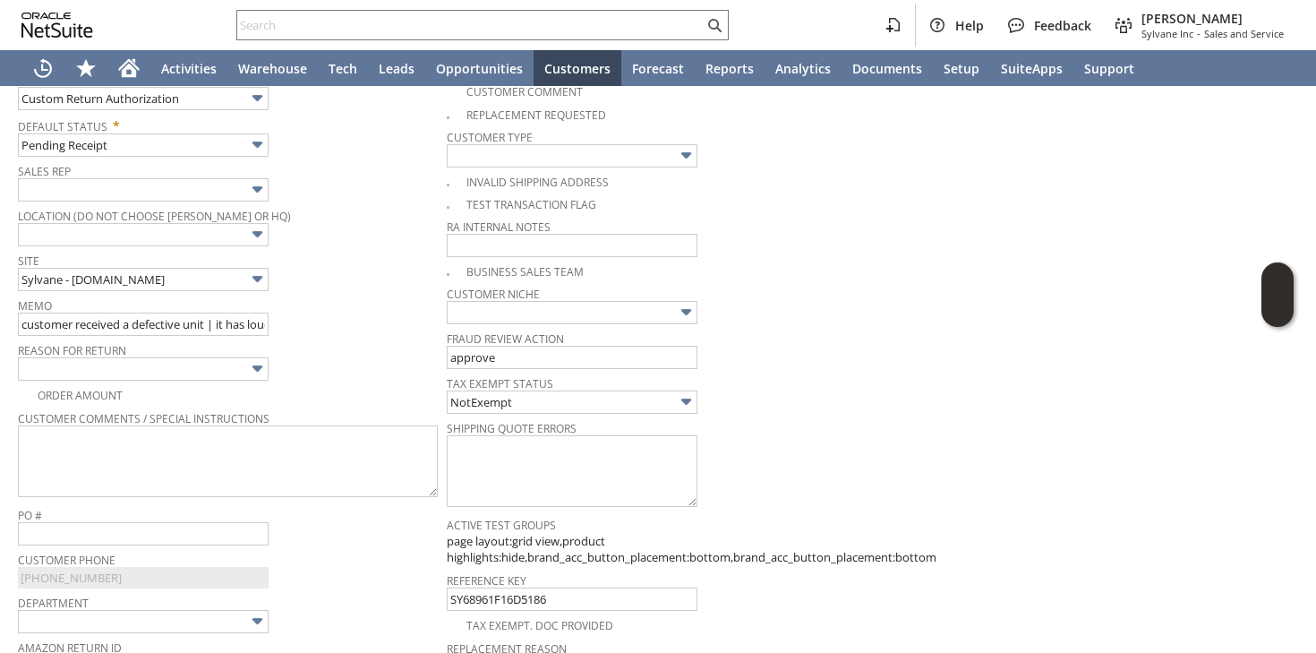
scroll to position [0, 0]
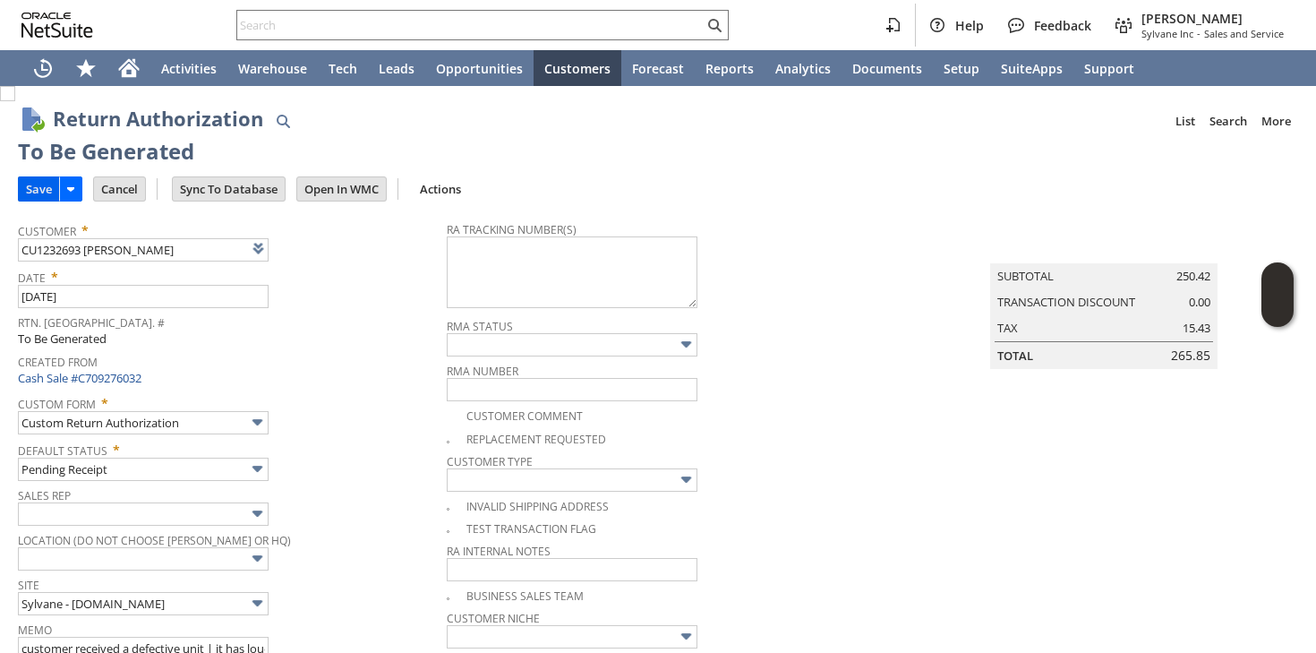
click at [53, 181] on input "Save" at bounding box center [39, 188] width 40 height 23
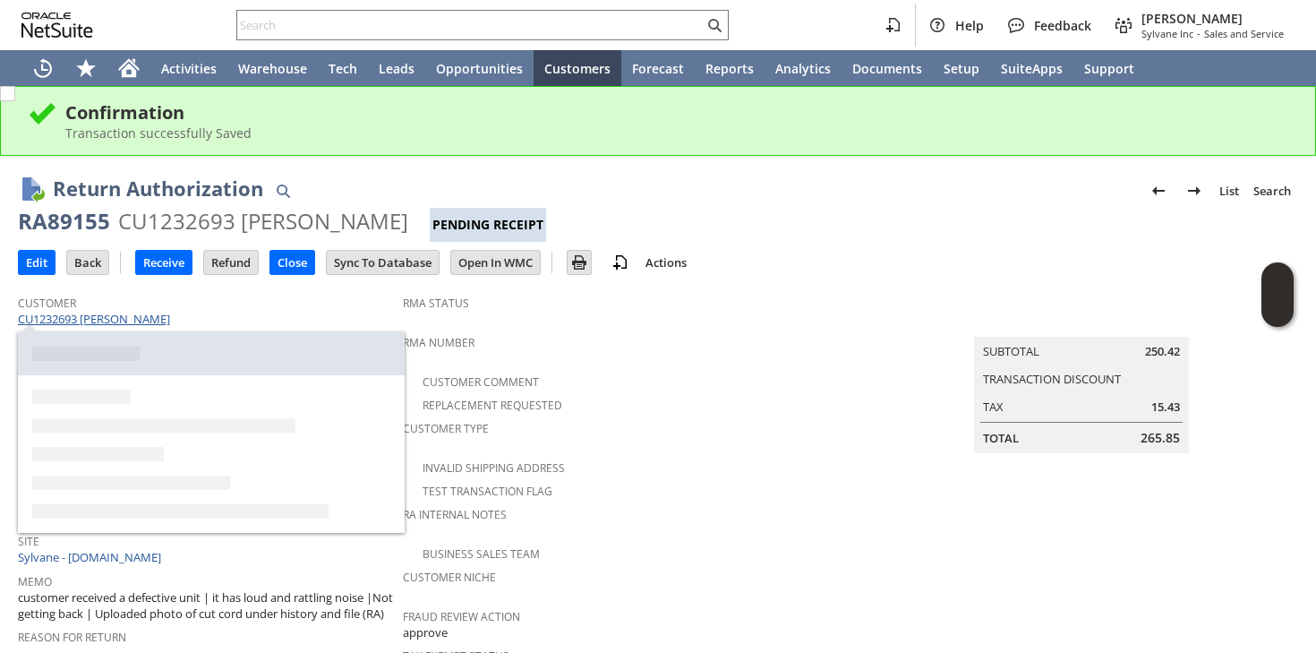
click at [131, 318] on link "CU1232693 [PERSON_NAME]" at bounding box center [96, 319] width 157 height 16
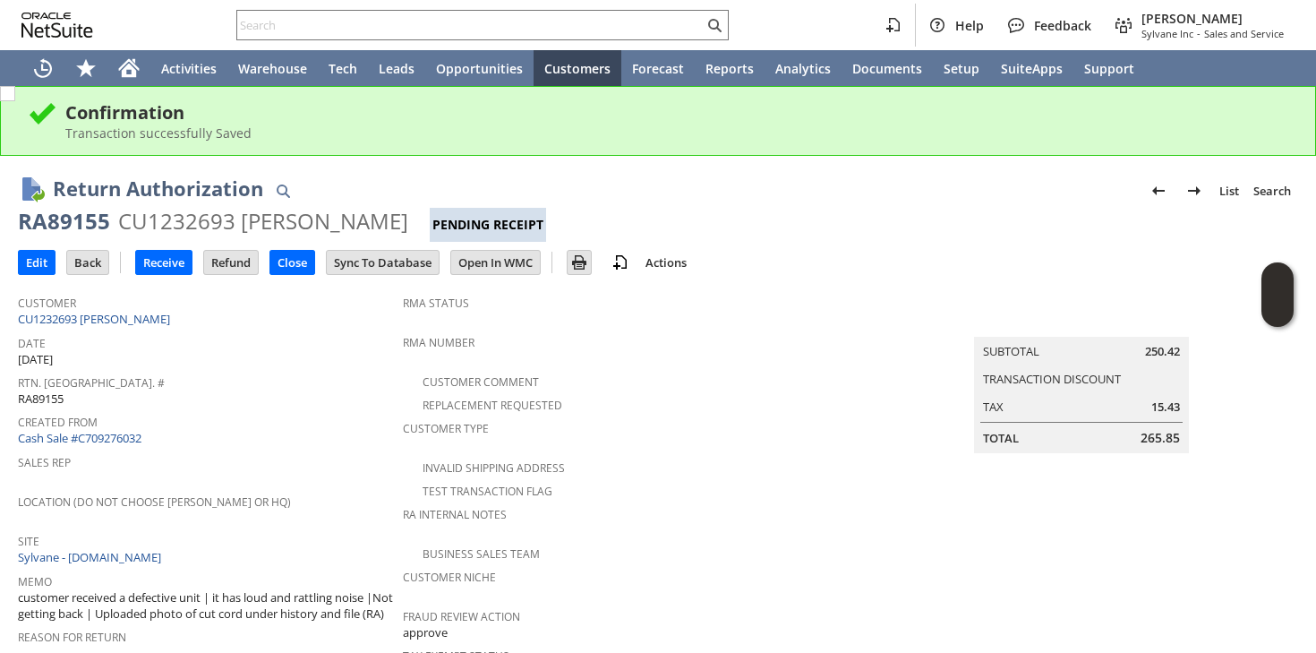
click at [650, 330] on span "RMA Number" at bounding box center [648, 340] width 490 height 21
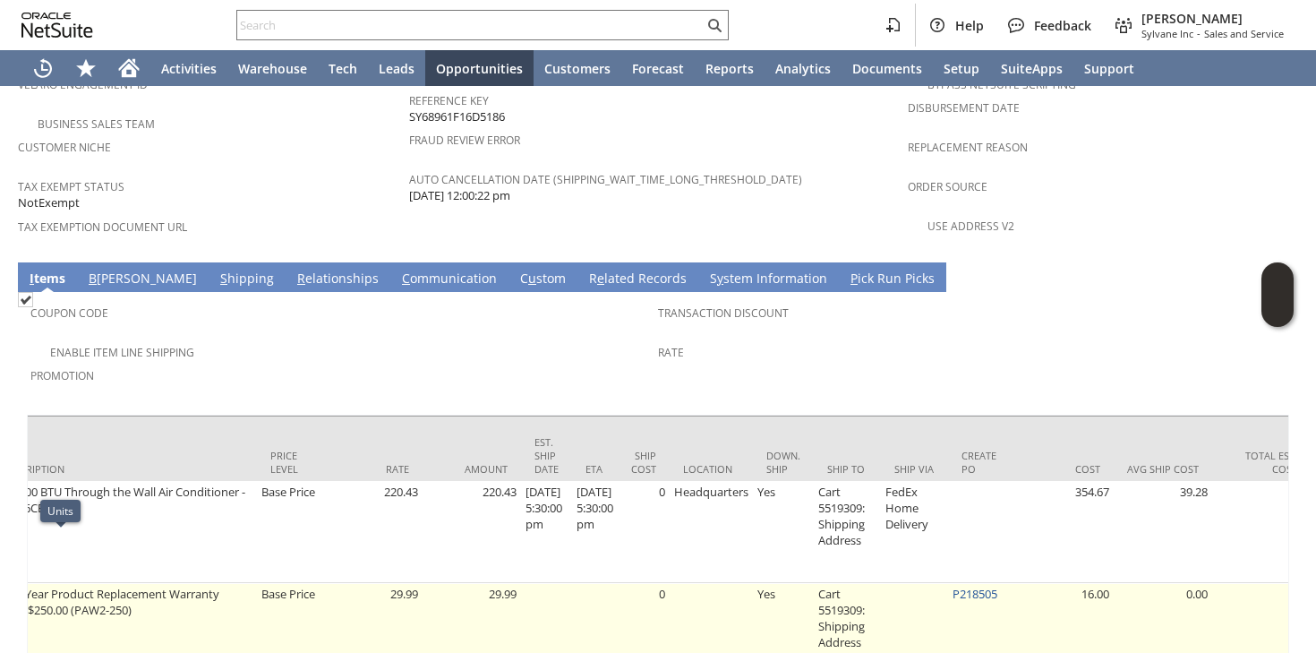
scroll to position [0, 889]
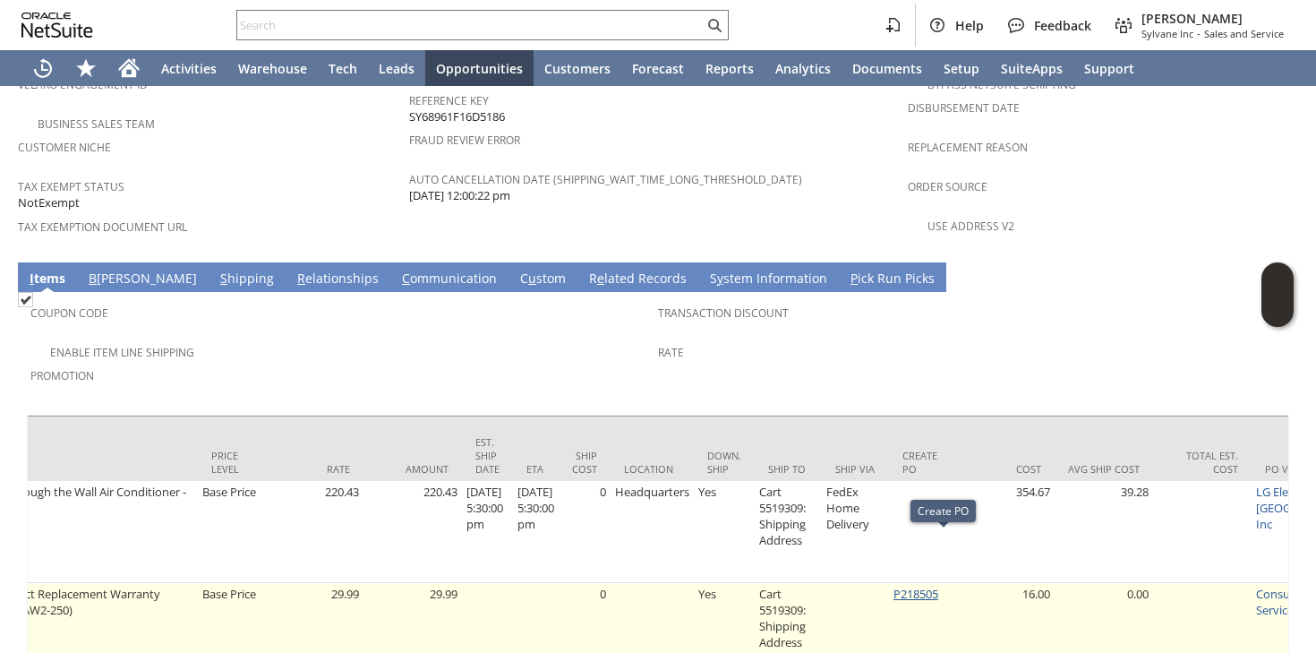
click at [930, 586] on link "P218505" at bounding box center [916, 594] width 45 height 16
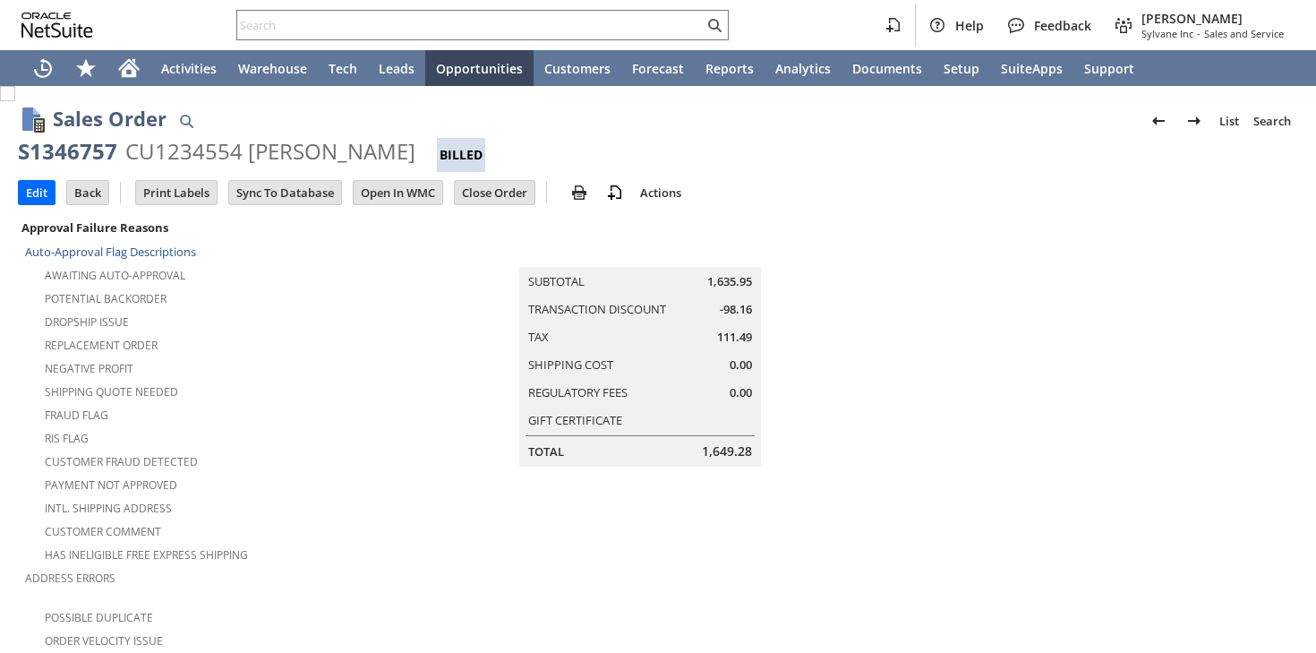
scroll to position [1170, 0]
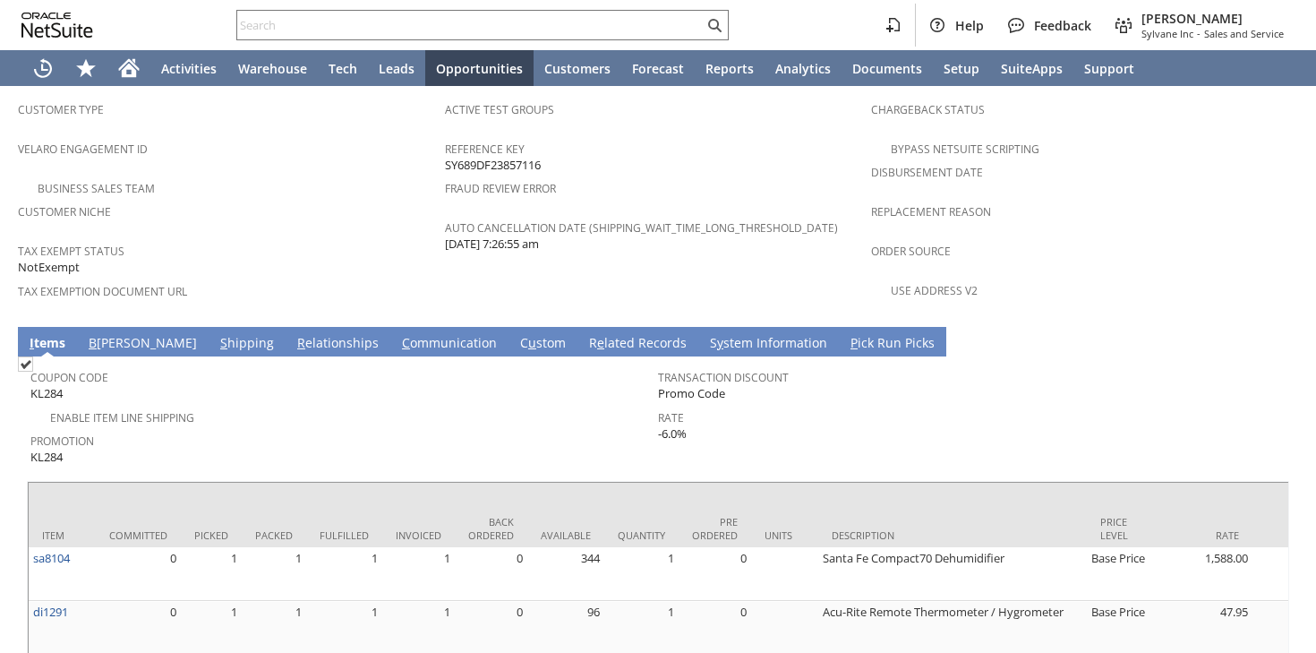
click at [216, 334] on link "S hipping" at bounding box center [247, 344] width 63 height 20
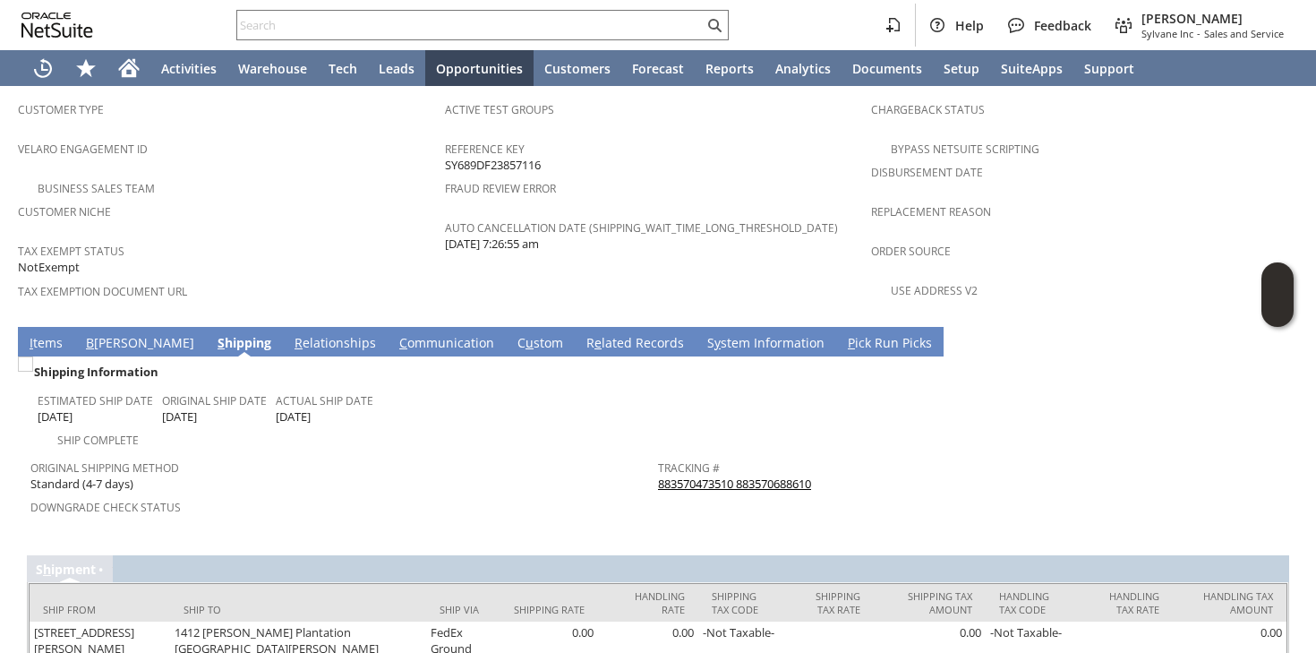
click at [717, 476] on link "883570473510 883570688610" at bounding box center [734, 484] width 153 height 16
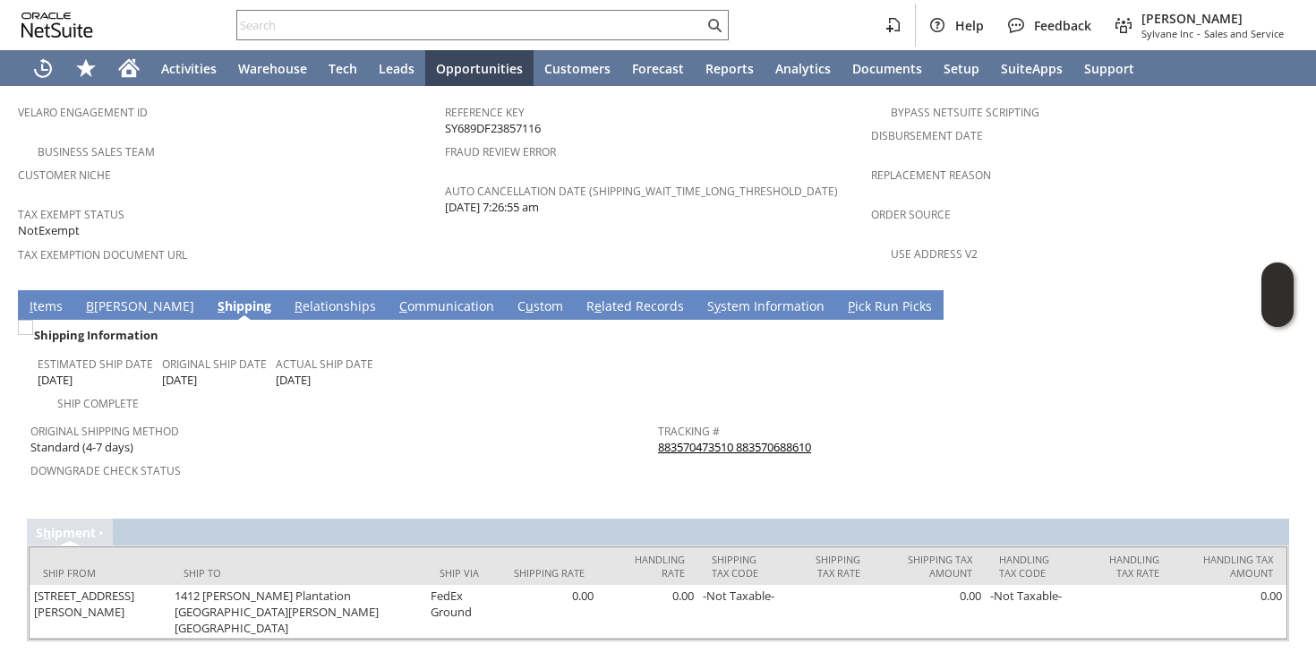
click at [47, 290] on td "I tems" at bounding box center [46, 305] width 56 height 30
click at [44, 297] on link "I tems" at bounding box center [46, 307] width 42 height 20
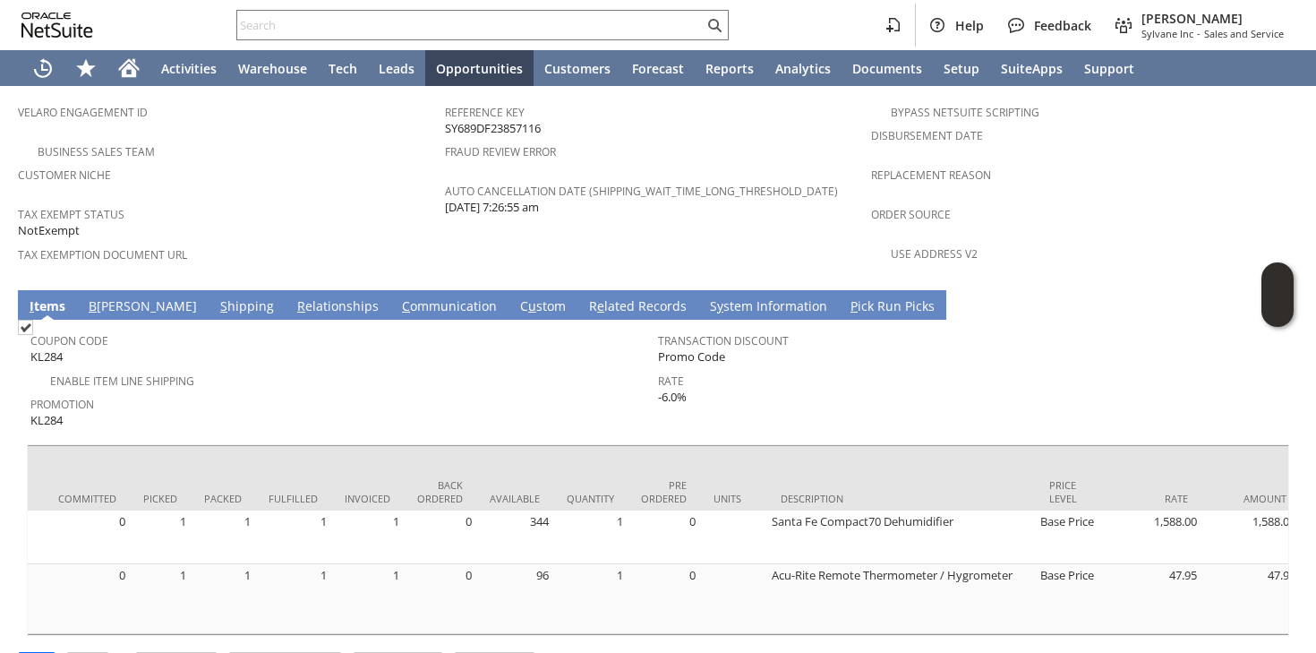
scroll to position [1217, 0]
